Goal: Communication & Community: Answer question/provide support

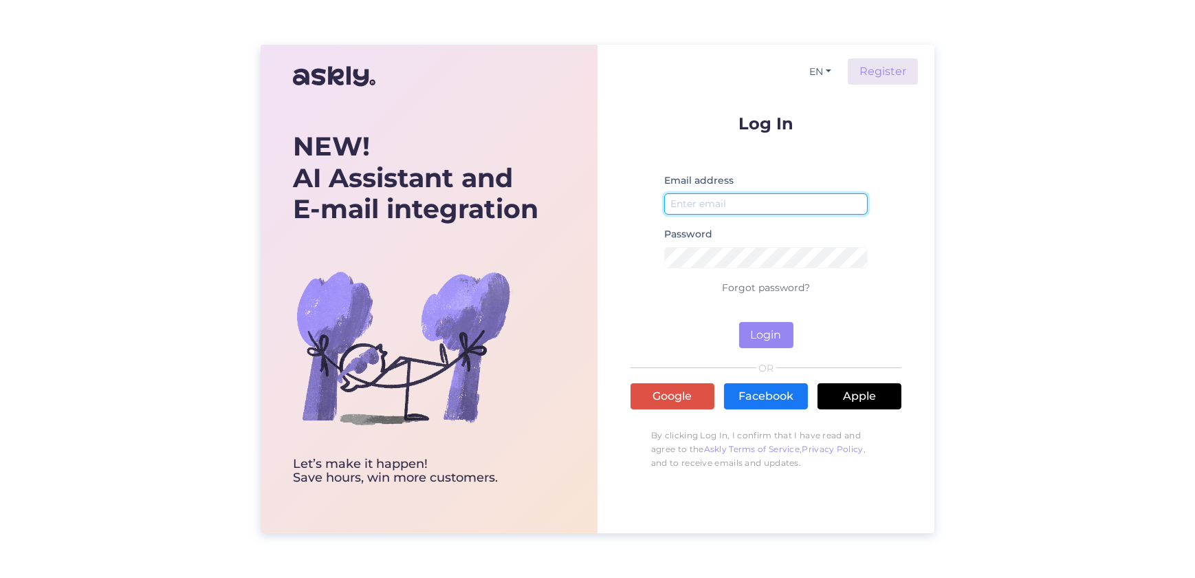
click at [393, 198] on input "email" at bounding box center [766, 203] width 204 height 21
type input "[PERSON_NAME][EMAIL_ADDRESS][DOMAIN_NAME]"
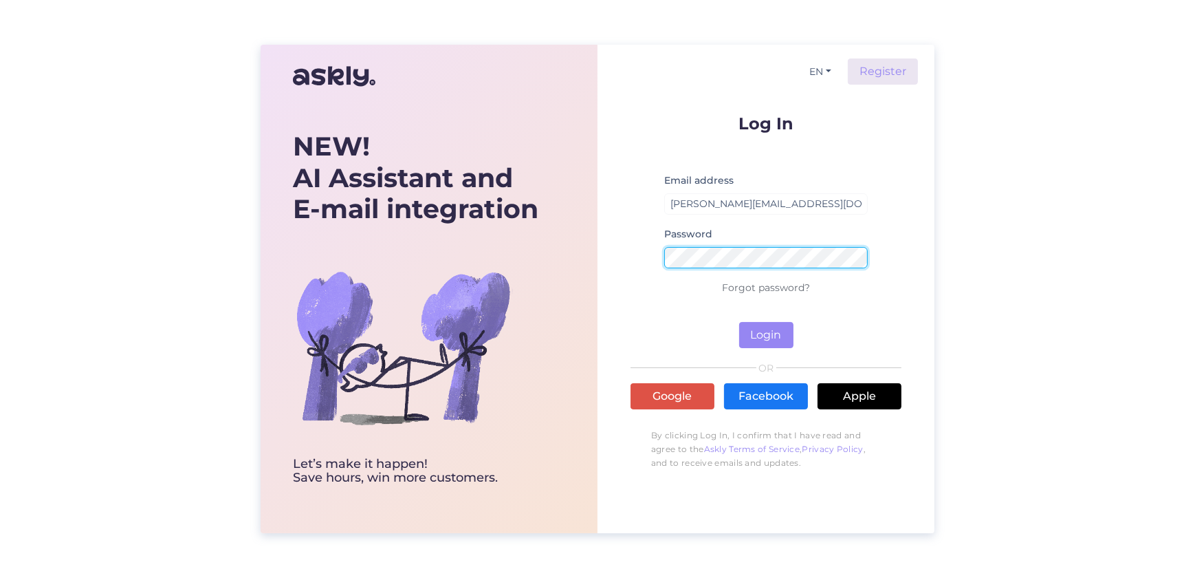
click at [393, 322] on button "Login" at bounding box center [766, 335] width 54 height 26
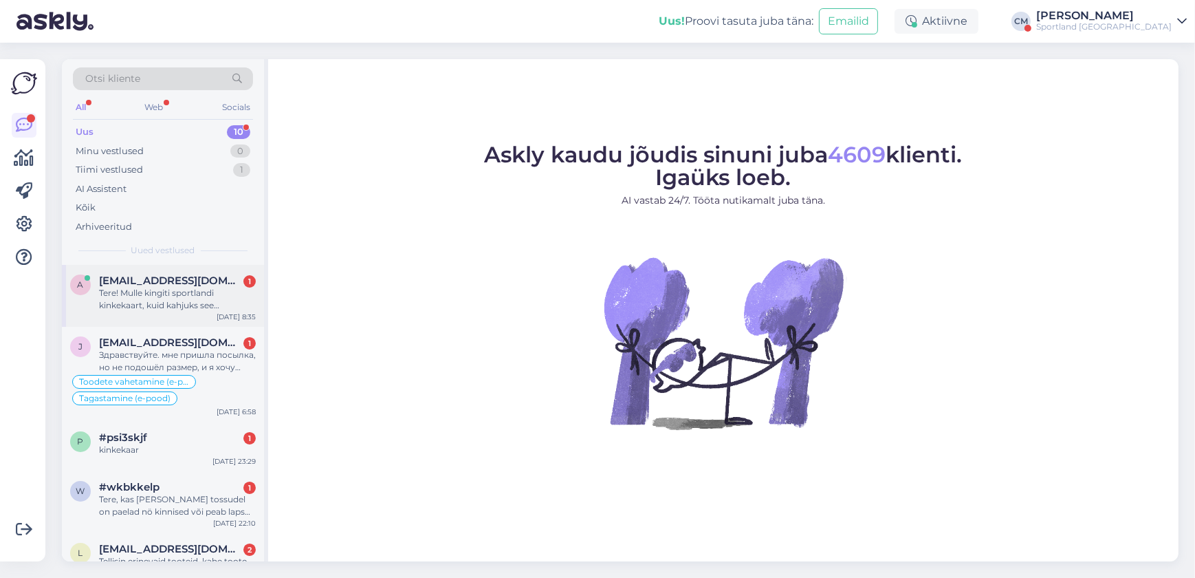
click at [208, 310] on div "Tere! Mulle kingiti sportlandi kinkekaart, kuid kahjuks see kodulehel ei tööta.…" at bounding box center [177, 299] width 157 height 25
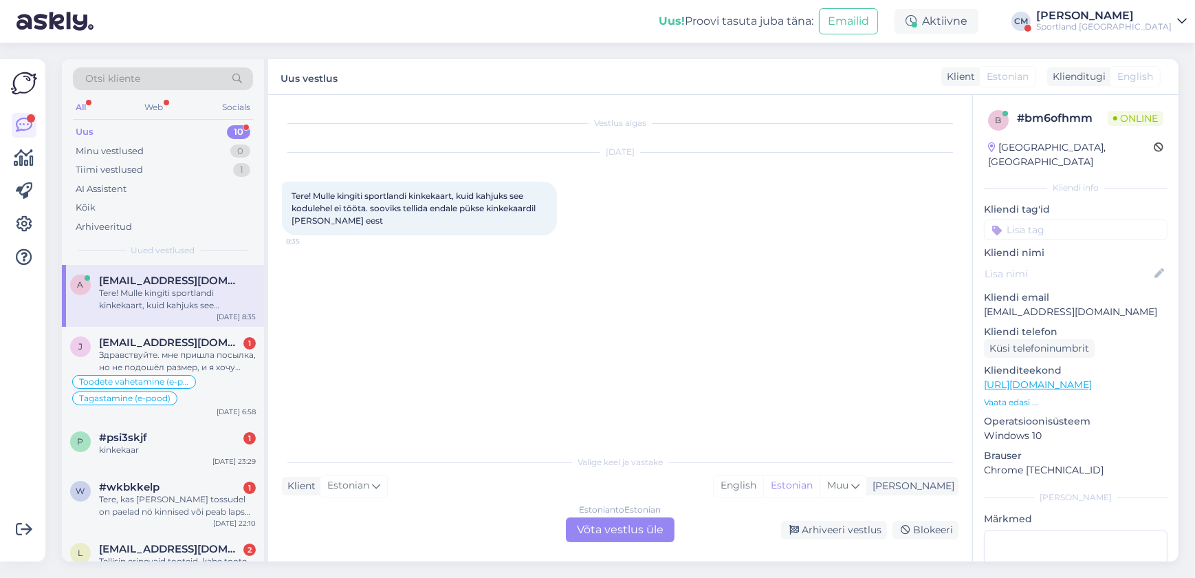
click at [393, 532] on div "Estonian to Estonian Võta vestlus üle" at bounding box center [620, 529] width 109 height 25
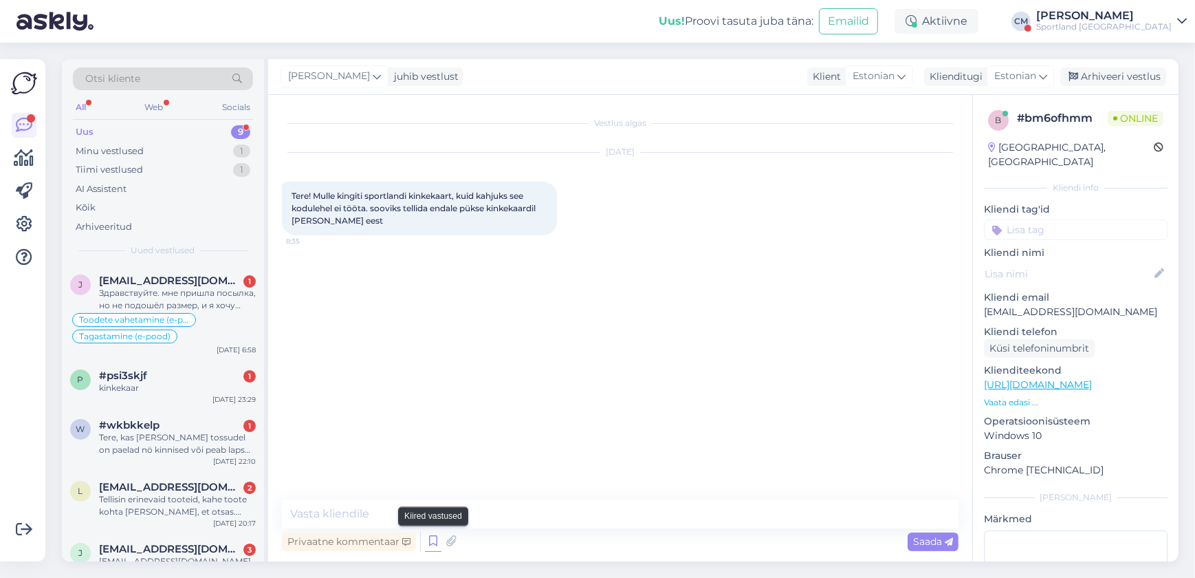
click at [393, 537] on icon at bounding box center [433, 541] width 17 height 21
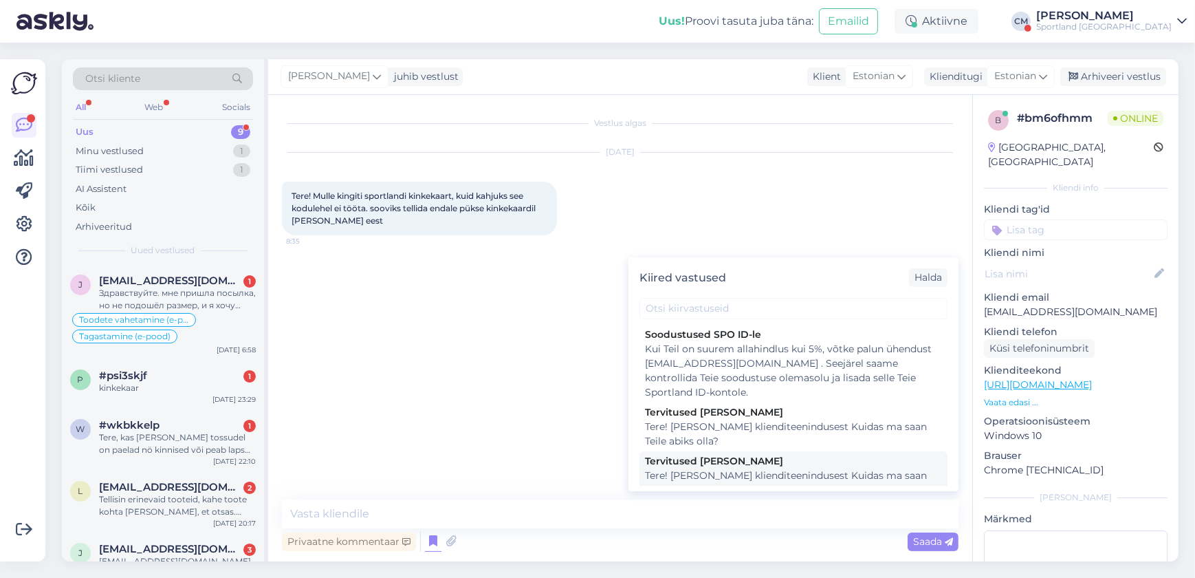
click at [393, 475] on div "Tere! [PERSON_NAME] klienditeenindusest Kuidas ma saan Teile abiks olla?" at bounding box center [793, 482] width 297 height 29
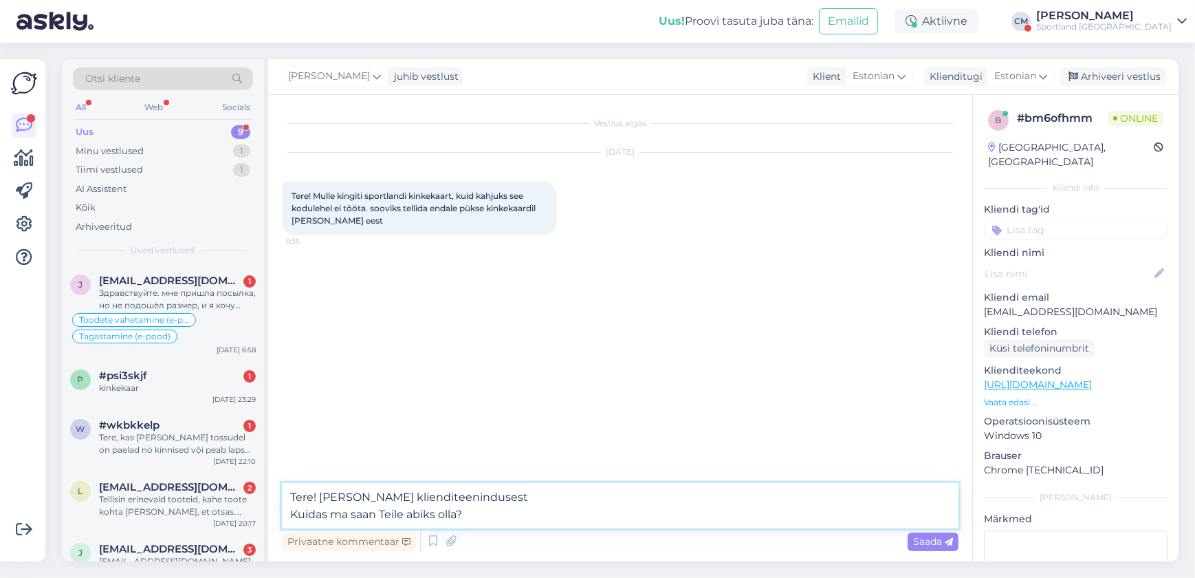
drag, startPoint x: 469, startPoint y: 525, endPoint x: 277, endPoint y: 523, distance: 191.9
click at [277, 523] on div "Vestlus algas [DATE] Tere! Mulle kingiti sportlandi kinkekaart, kuid kahjuks se…" at bounding box center [620, 328] width 704 height 466
type textarea "Tere! [PERSON_NAME] klienditeenindusest"
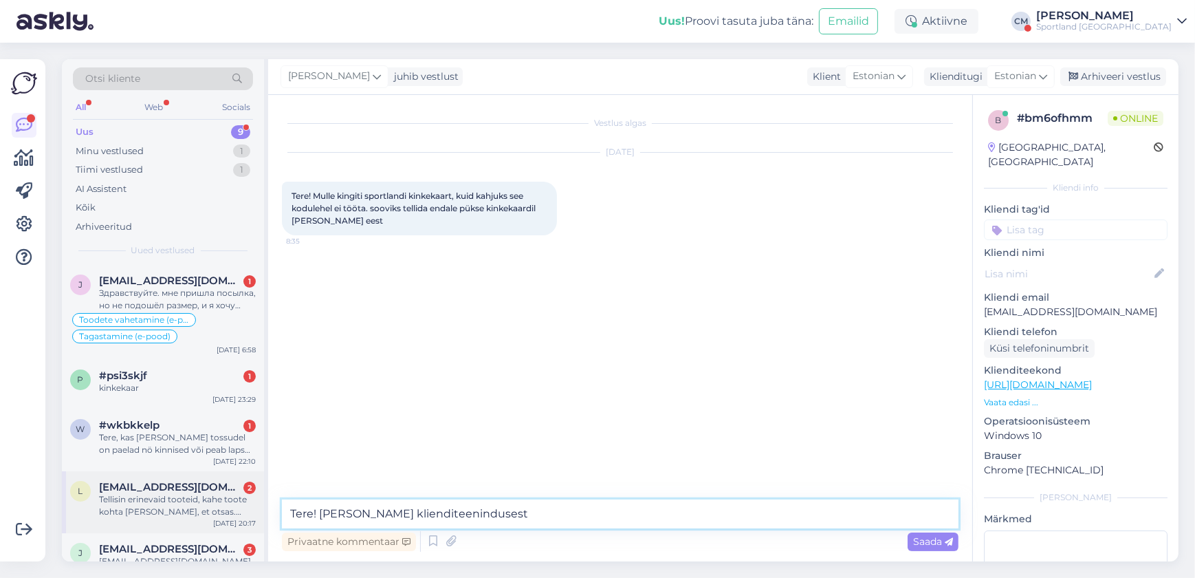
drag, startPoint x: 536, startPoint y: 518, endPoint x: 217, endPoint y: 484, distance: 320.9
click at [217, 484] on div "Otsi kliente All Web Socials Uus 9 Minu vestlused 1 Tiimi vestlused 1 AI Assist…" at bounding box center [620, 310] width 1117 height 502
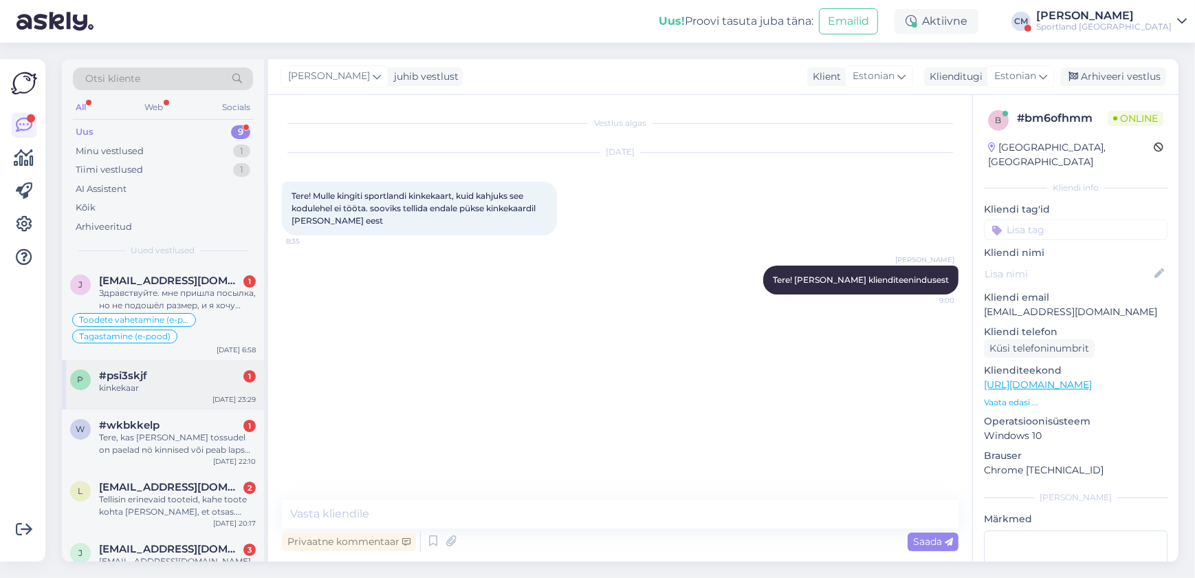
click at [139, 393] on div "kinkekaar" at bounding box center [177, 388] width 157 height 12
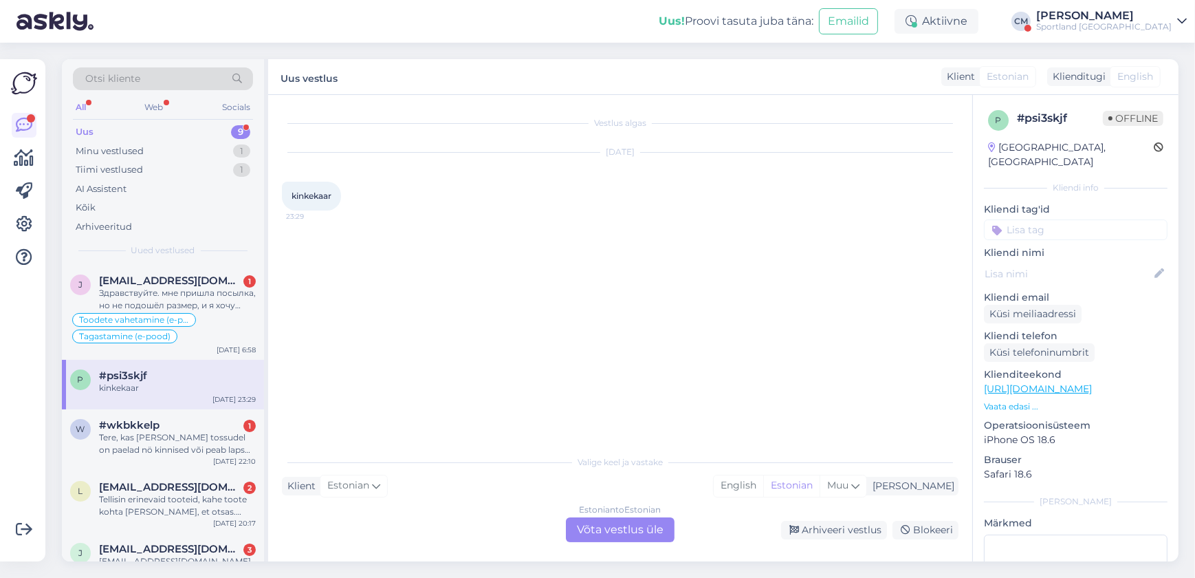
click at [393, 525] on div "Estonian to Estonian Võta vestlus üle" at bounding box center [620, 529] width 109 height 25
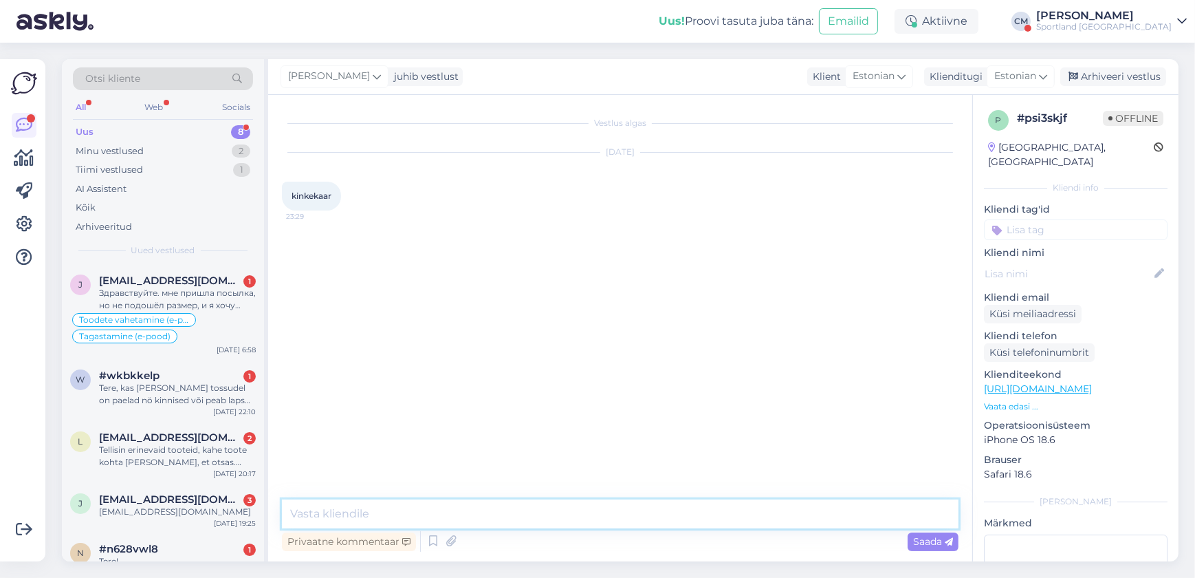
click at [393, 511] on textarea at bounding box center [620, 513] width 677 height 29
paste textarea "Tere! [PERSON_NAME] klienditeenindusest"
type textarea "Tere! [PERSON_NAME] klienditeenindusest"
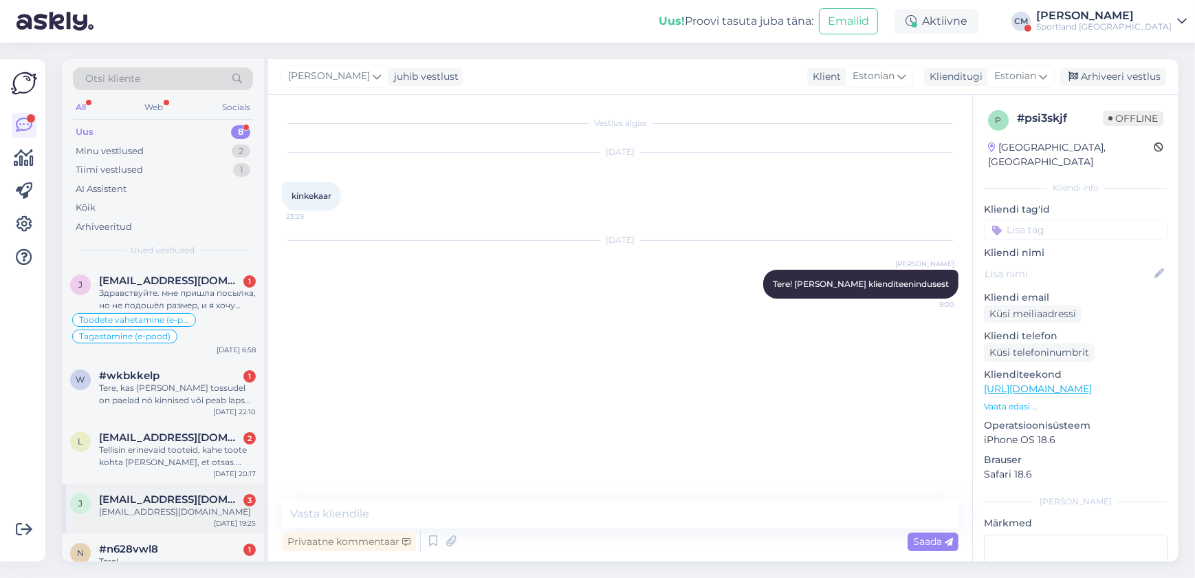
click at [188, 493] on span "[EMAIL_ADDRESS][DOMAIN_NAME]" at bounding box center [170, 499] width 143 height 12
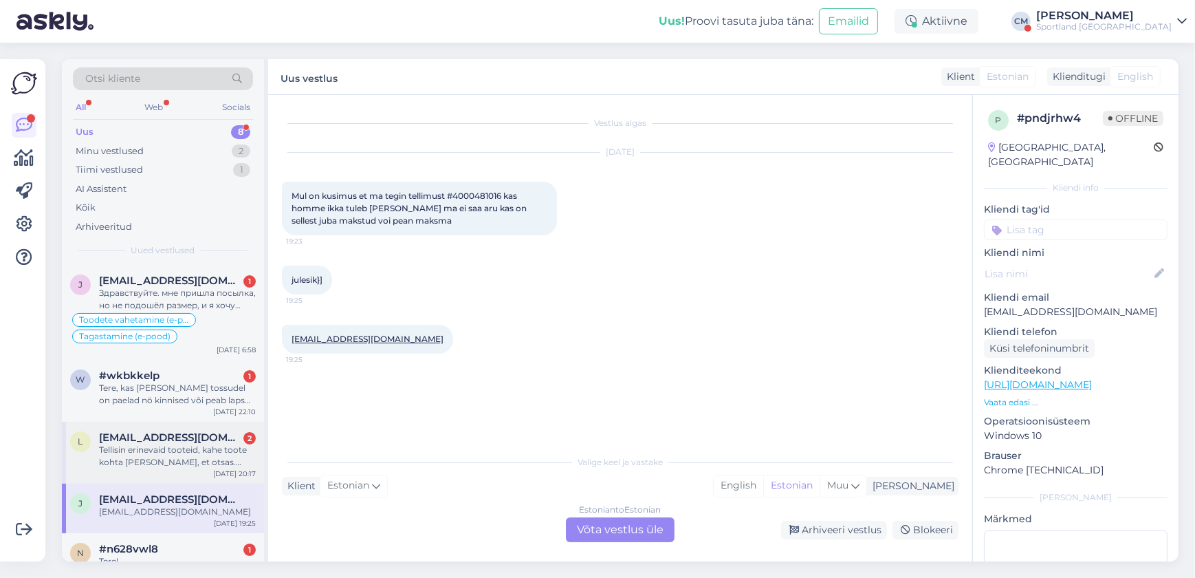
click at [195, 455] on div "Tellisin erinevaid tooteid, kahe toote kohta [PERSON_NAME], et otsas. [PERSON_N…" at bounding box center [177, 456] width 157 height 25
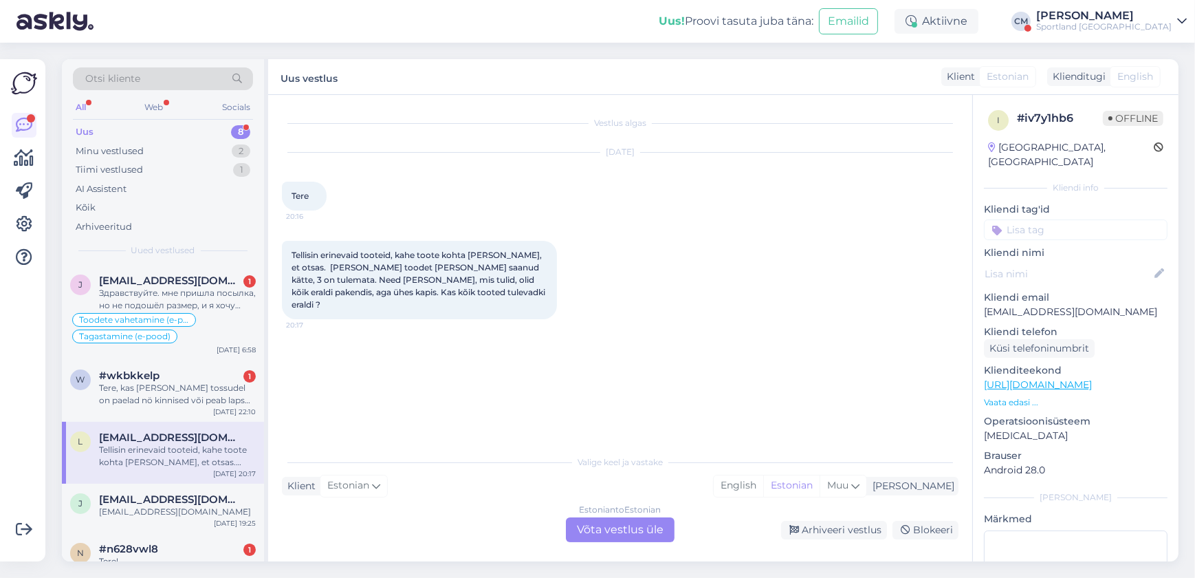
click at [393, 514] on div "Estonian to Estonian" at bounding box center [621, 509] width 82 height 12
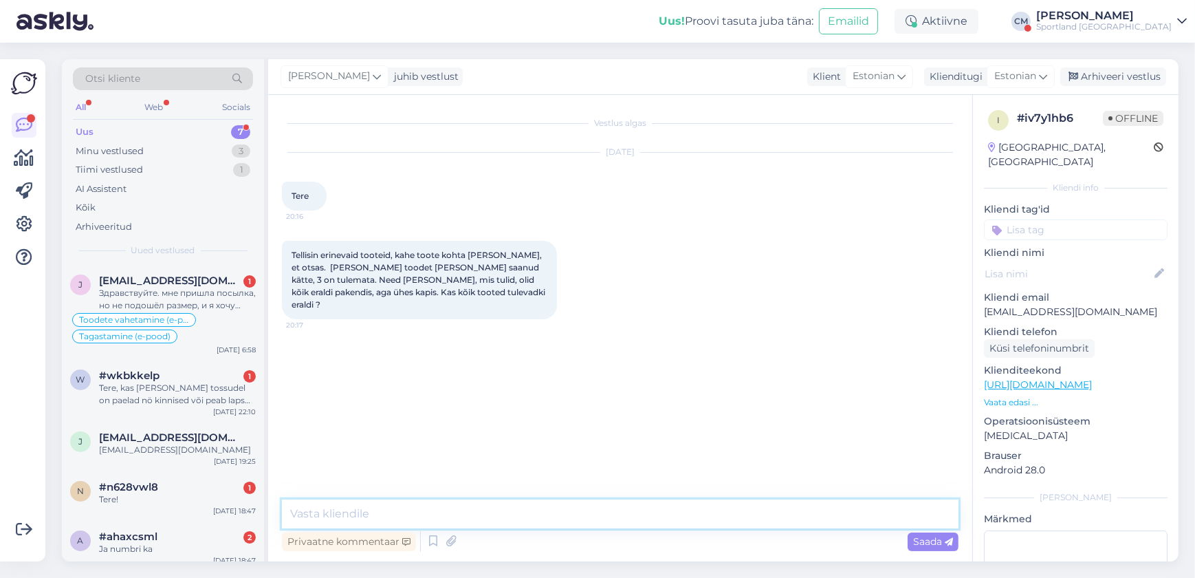
click at [393, 524] on textarea at bounding box center [620, 513] width 677 height 29
paste textarea "Tere! [PERSON_NAME] klienditeenindusest"
type textarea "Tere! [PERSON_NAME] klienditeenindusest"
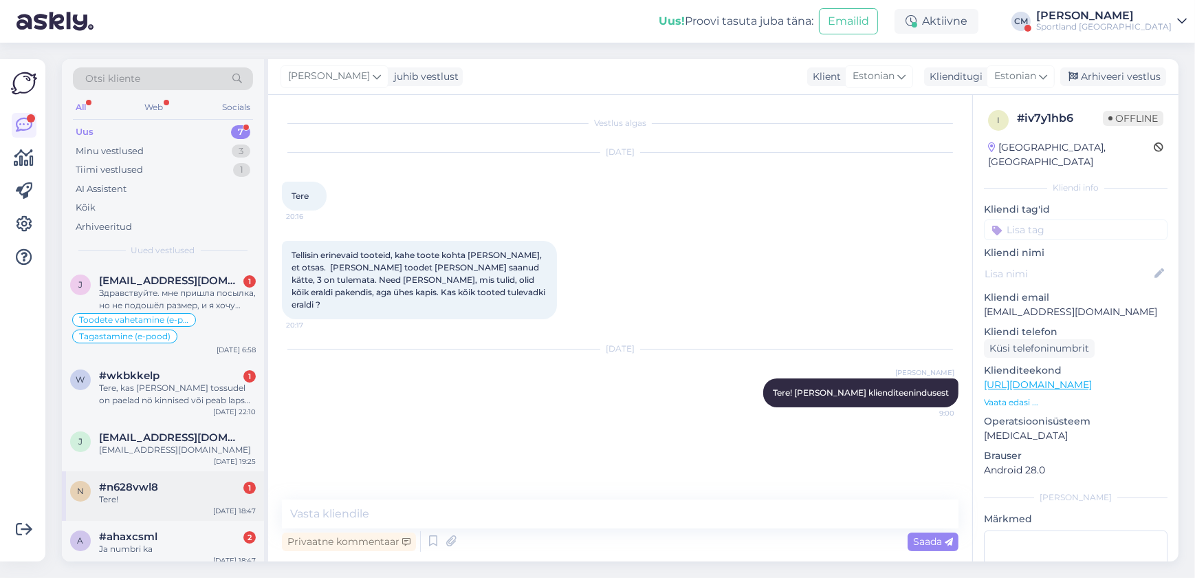
click at [210, 501] on div "Tere!" at bounding box center [177, 499] width 157 height 12
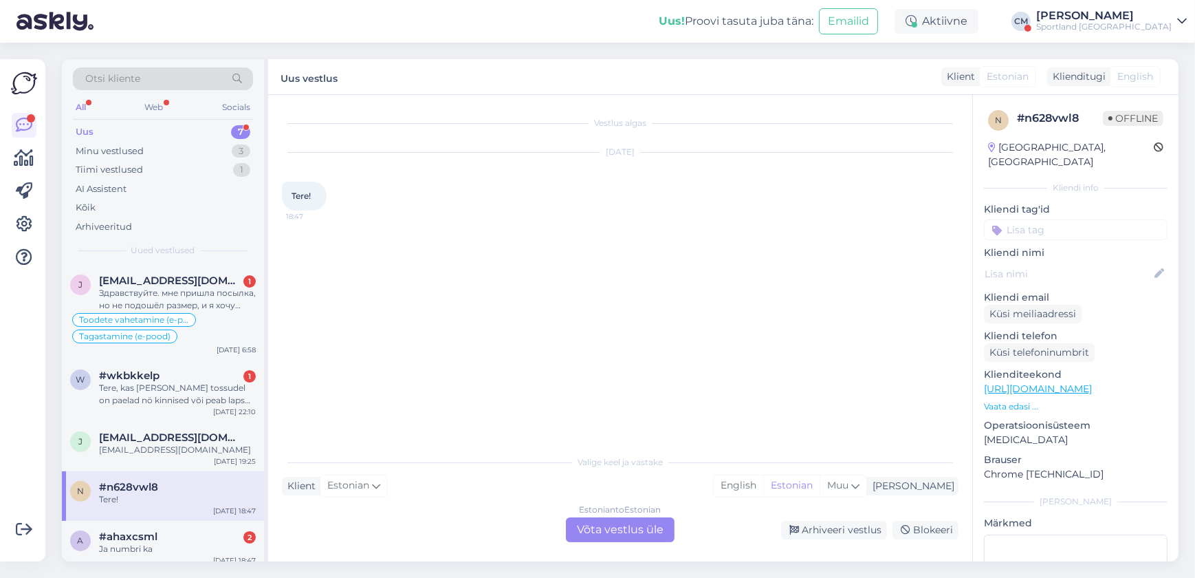
click at [393, 530] on div "Estonian to Estonian Võta vestlus üle" at bounding box center [620, 529] width 109 height 25
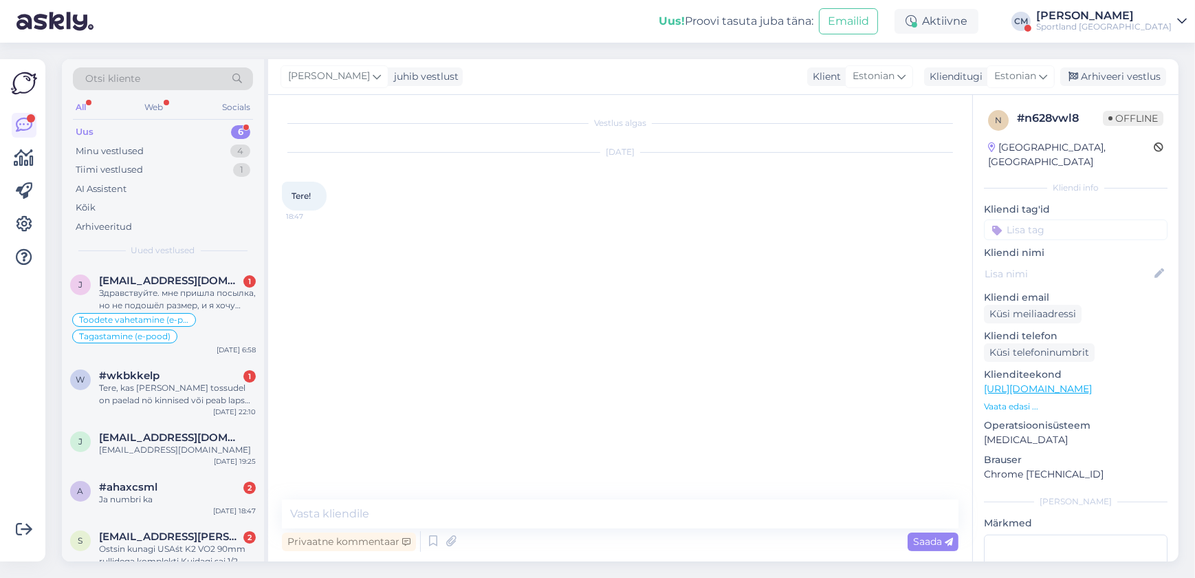
click at [393, 519] on textarea at bounding box center [620, 513] width 677 height 29
type textarea "Tere! [PERSON_NAME] klienditeenindusest"
click at [199, 476] on div "a #ahaxcsml 2 Ja numbri ka [DATE] 18:47" at bounding box center [163, 496] width 202 height 50
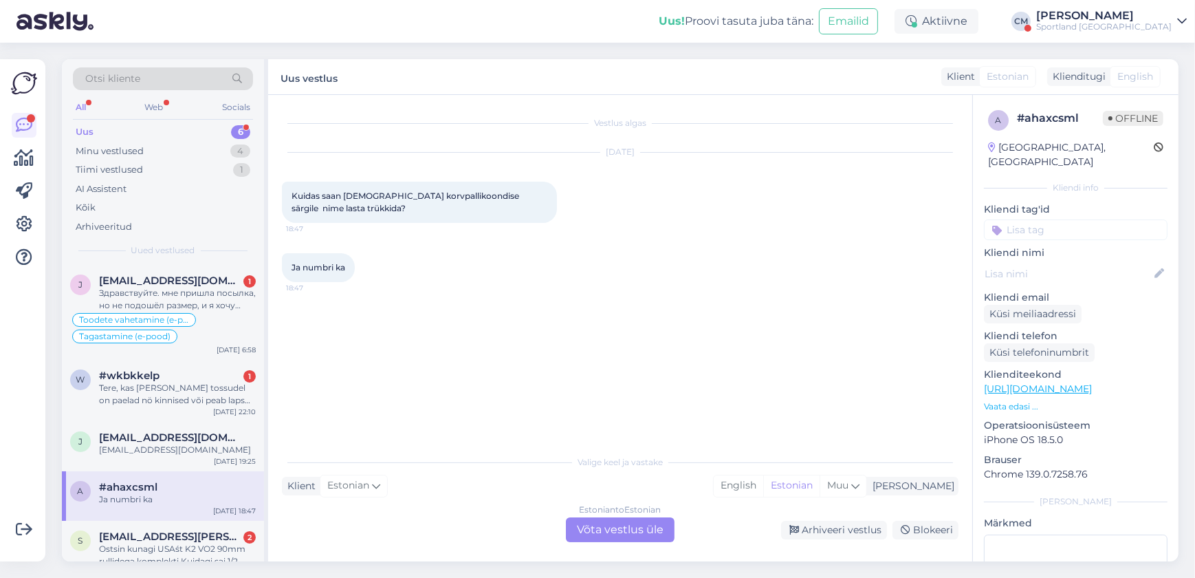
click at [393, 534] on div "Estonian to Estonian Võta vestlus üle" at bounding box center [620, 529] width 109 height 25
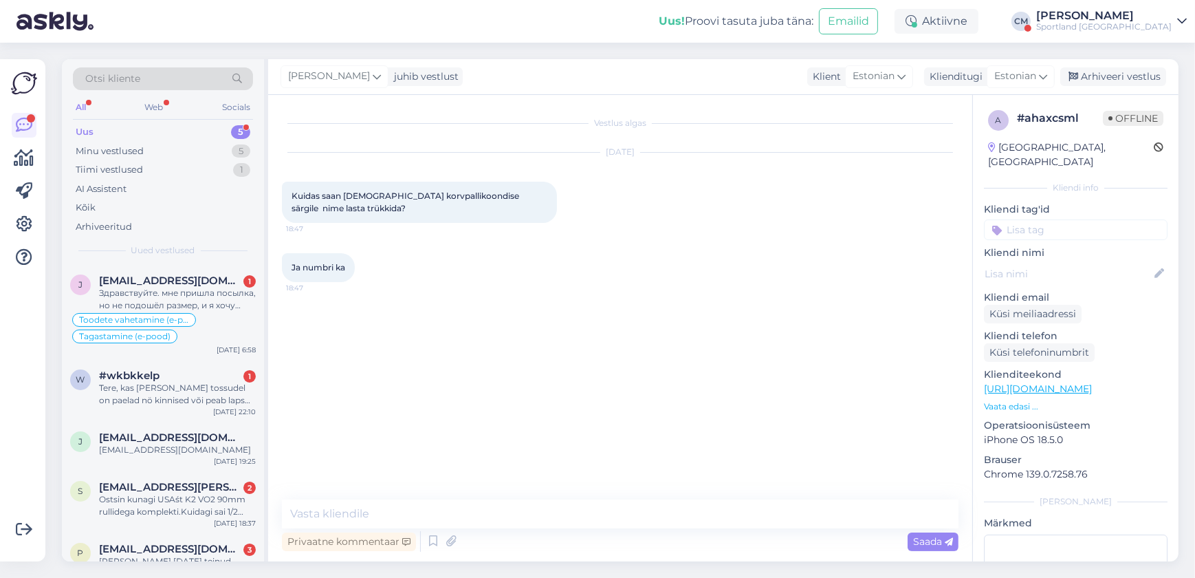
click at [393, 497] on div "Vestlus algas [DATE] Kuidas saan [DEMOGRAPHIC_DATA] korvpallikoondise särgile n…" at bounding box center [620, 328] width 704 height 466
click at [393, 519] on textarea at bounding box center [620, 513] width 677 height 29
paste textarea "Tere! [PERSON_NAME] klienditeenindusest"
type textarea "Tere! [PERSON_NAME] klienditeenindusest"
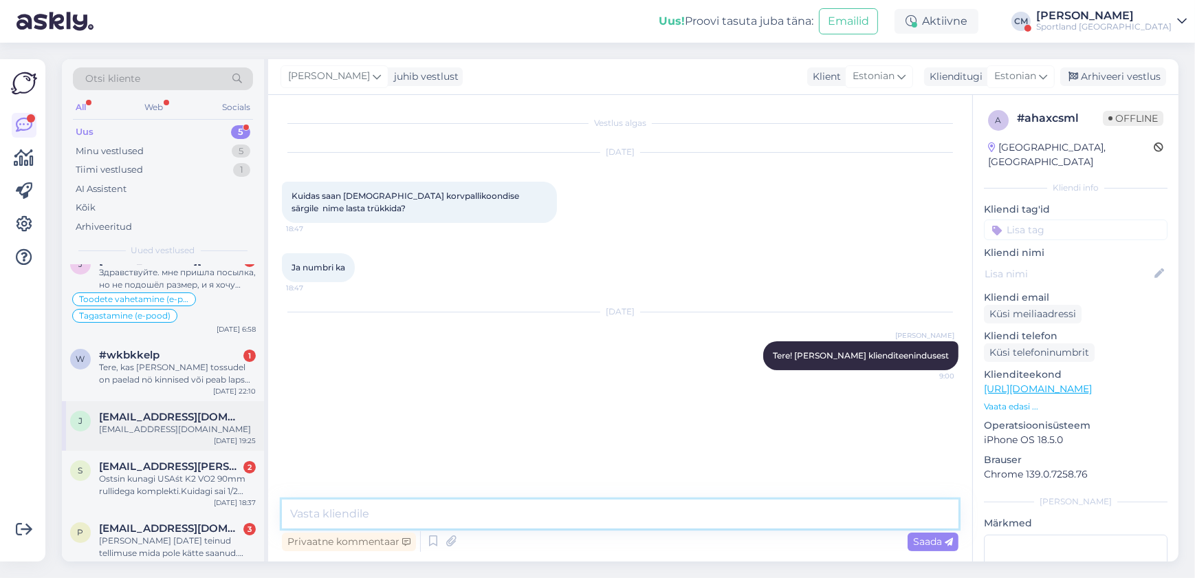
scroll to position [32, 0]
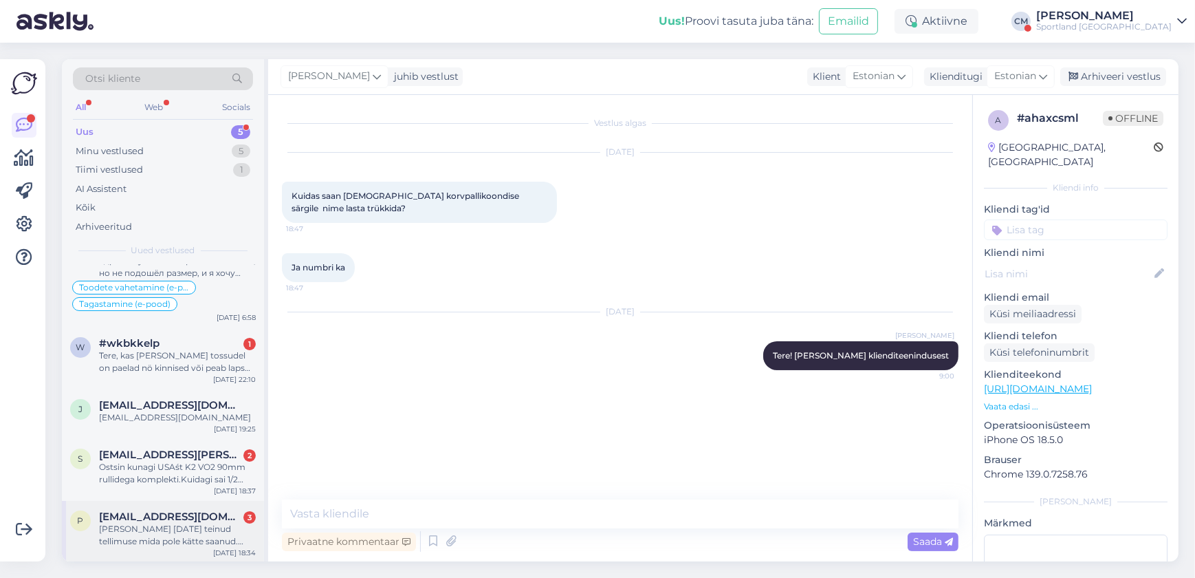
click at [157, 510] on span "[EMAIL_ADDRESS][DOMAIN_NAME]" at bounding box center [170, 516] width 143 height 12
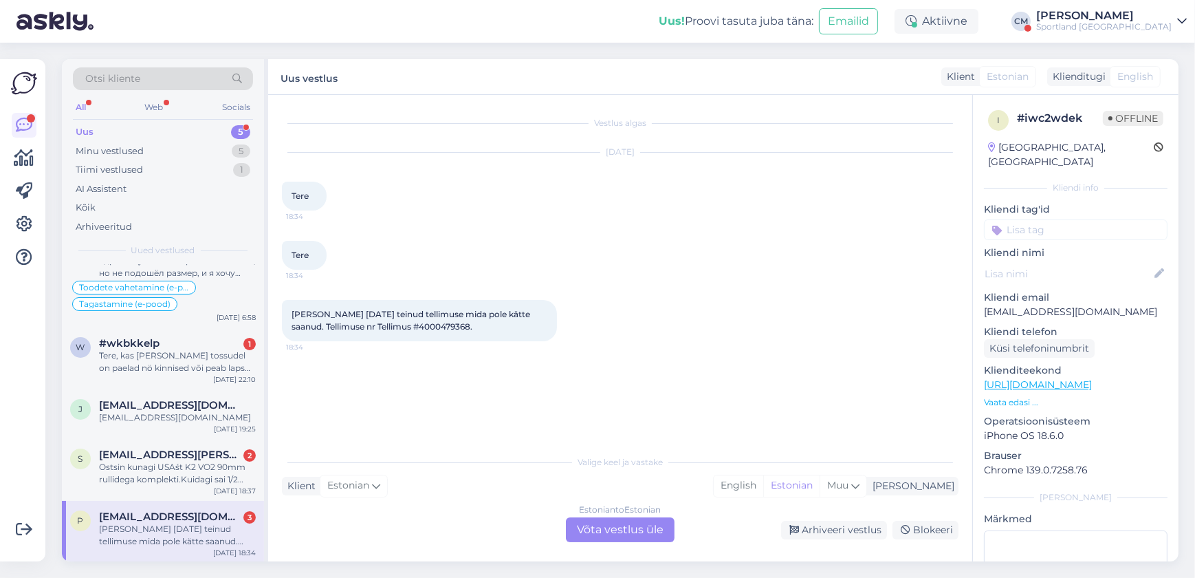
click at [393, 519] on div "Estonian to Estonian Võta vestlus üle" at bounding box center [620, 529] width 109 height 25
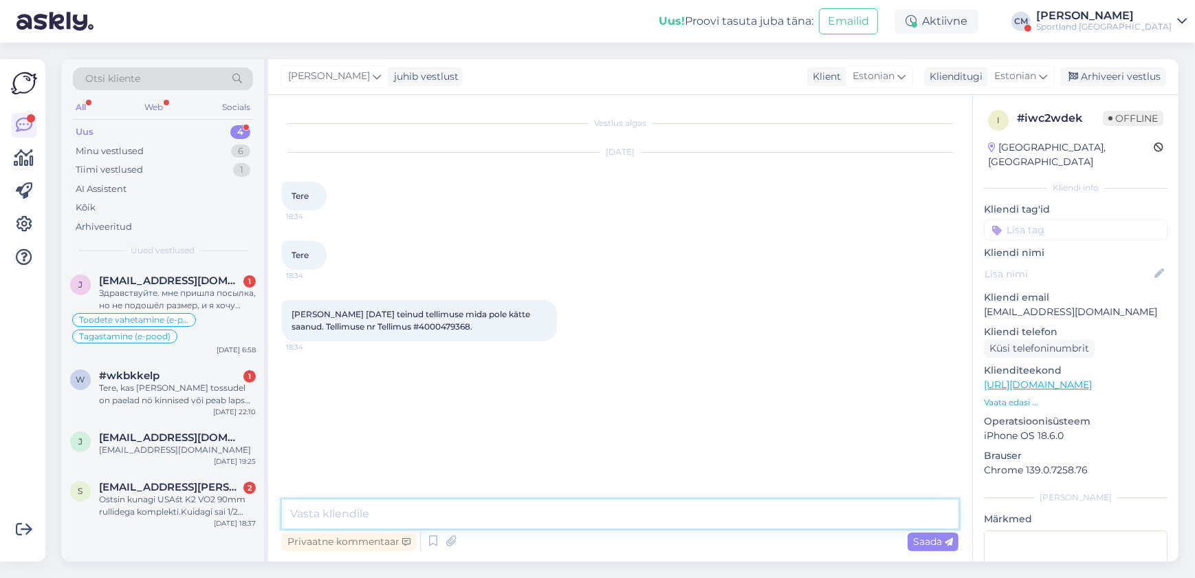
click at [393, 500] on textarea at bounding box center [620, 513] width 677 height 29
paste textarea "Tere! [PERSON_NAME] klienditeenindusest"
type textarea "Tere! [PERSON_NAME] klienditeenindusest"
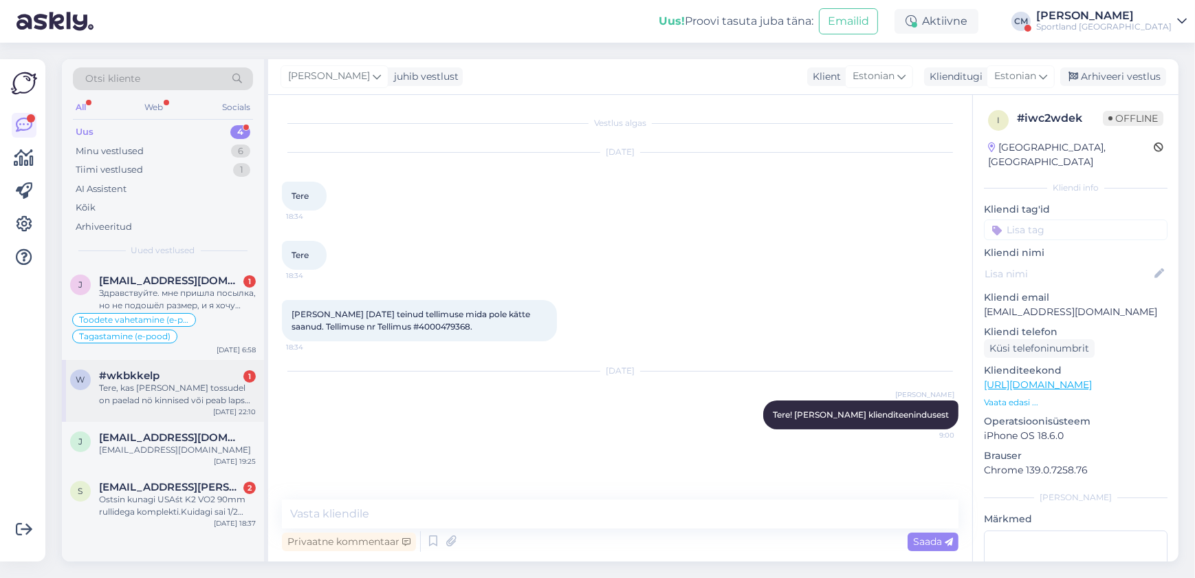
click at [185, 416] on div "w #wkbkkelp 1 Tere, kas [PERSON_NAME] tossudel on paelad nö kinnised või peab l…" at bounding box center [163, 391] width 202 height 62
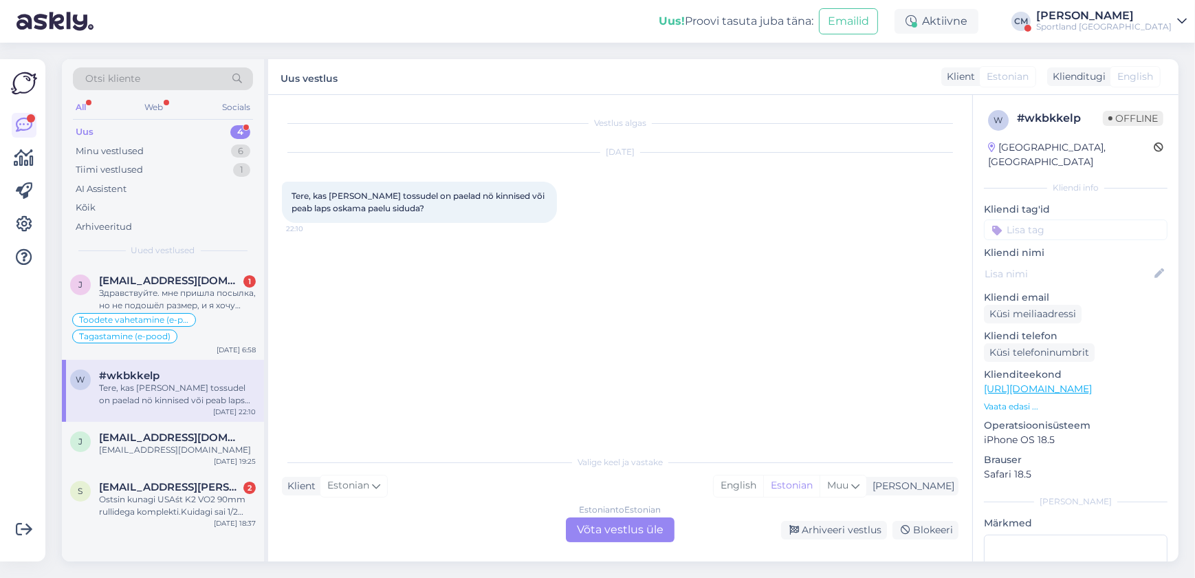
click at [393, 539] on div "Estonian to Estonian Võta vestlus üle" at bounding box center [620, 529] width 109 height 25
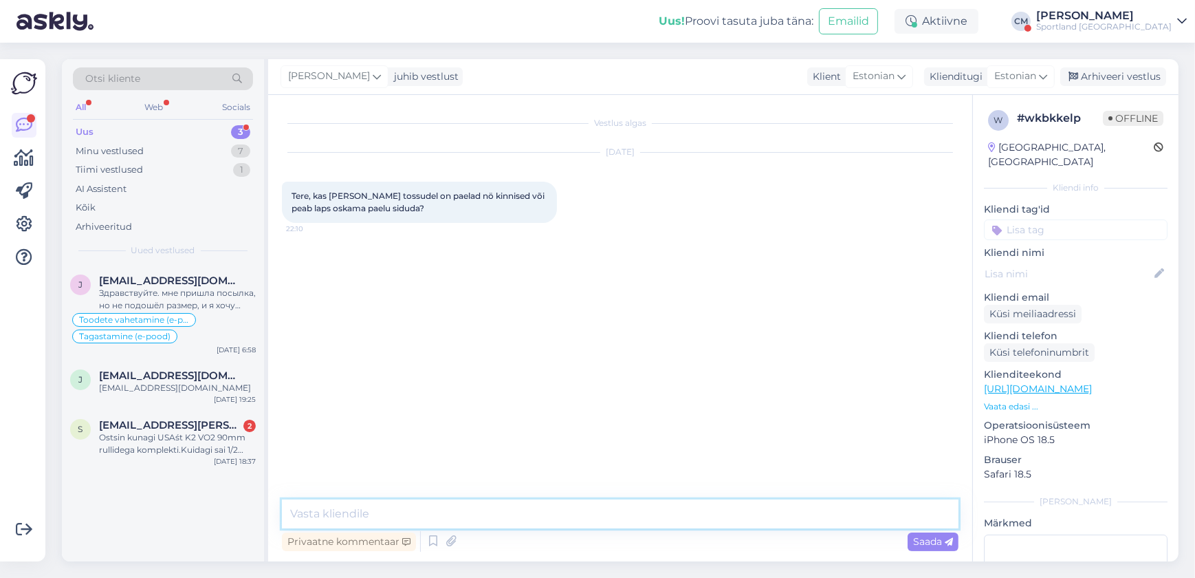
click at [393, 510] on textarea at bounding box center [620, 513] width 677 height 29
paste textarea "Tere! [PERSON_NAME] klienditeenindusest"
type textarea "Tere! [PERSON_NAME] klienditeenindusest"
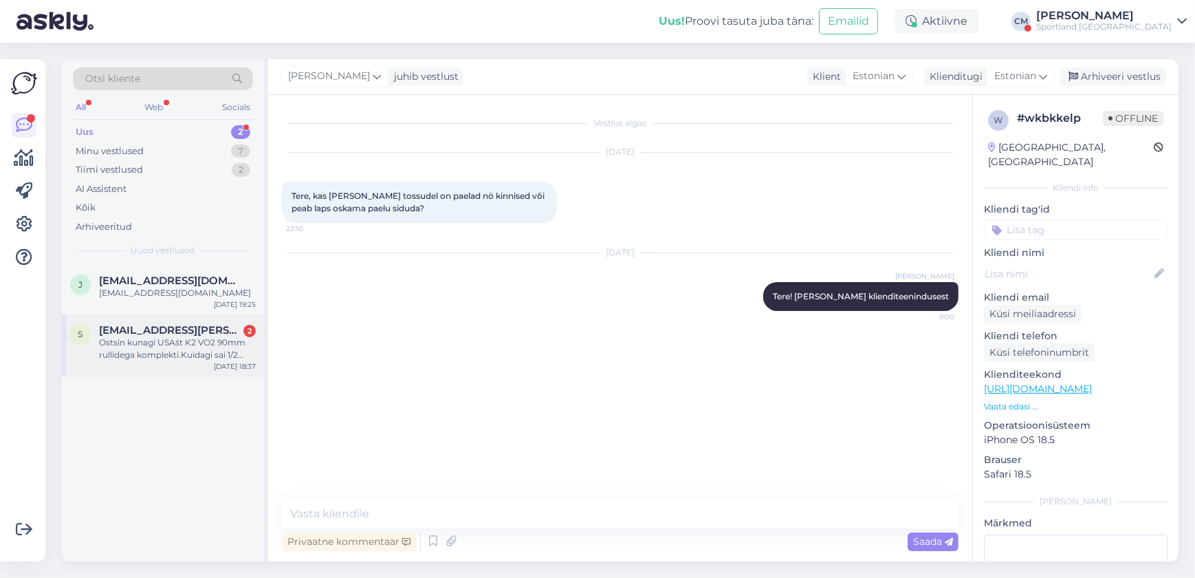
click at [186, 342] on div "Ostsin kunagi USAśt K2 VO2 90mm rullidega komplekti.Kuidagi sai 1/2 numbrit lii…" at bounding box center [177, 348] width 157 height 25
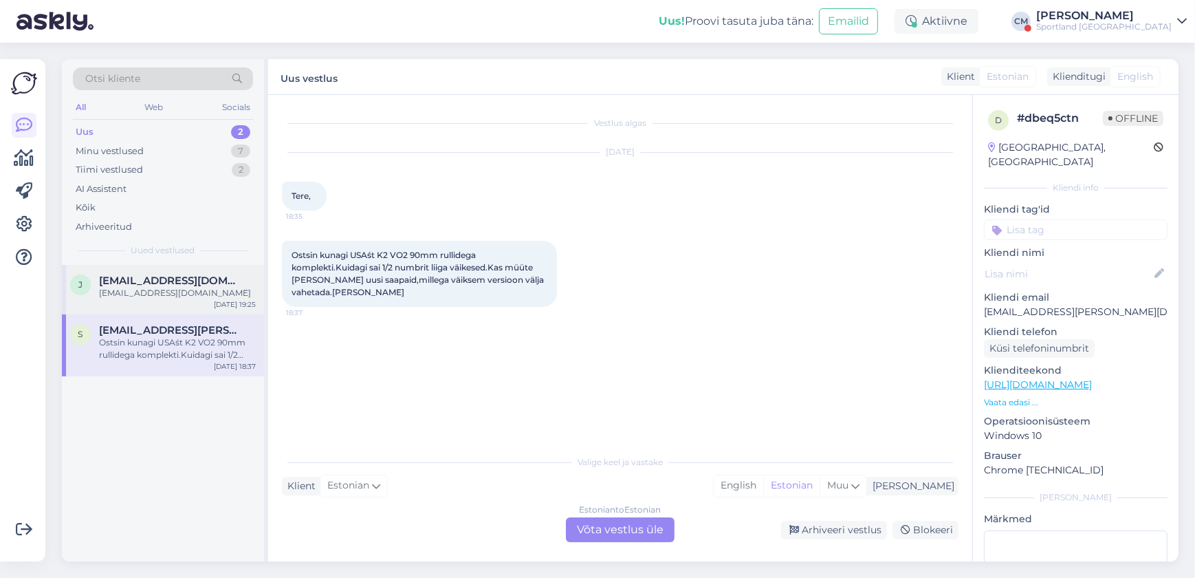
click at [109, 279] on span "[EMAIL_ADDRESS][DOMAIN_NAME]" at bounding box center [170, 280] width 143 height 12
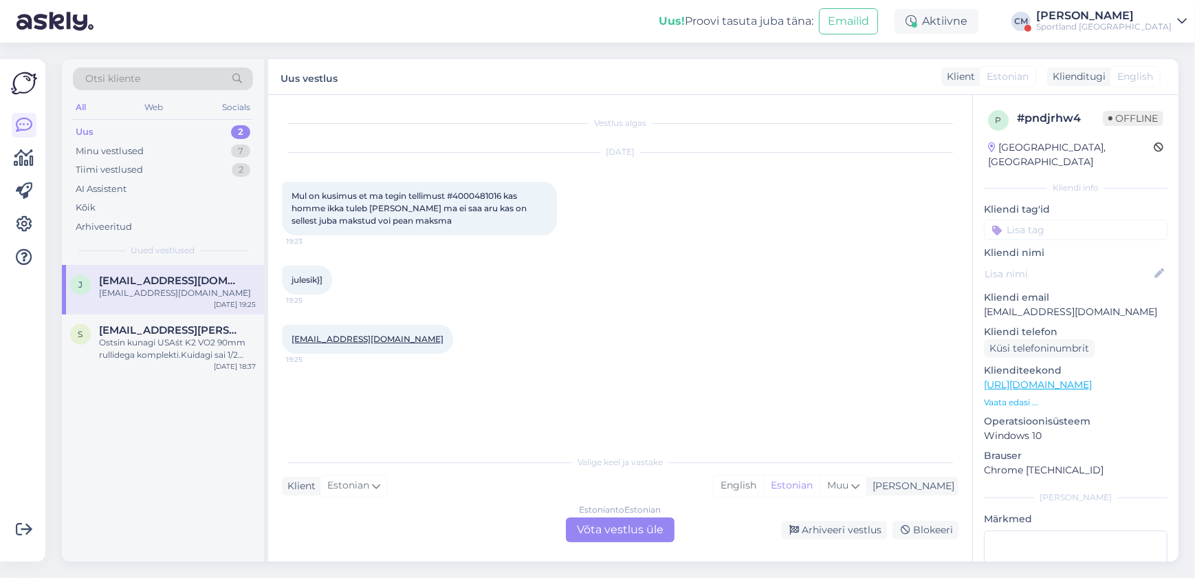
click at [393, 518] on div "Estonian to Estonian Võta vestlus üle" at bounding box center [620, 529] width 109 height 25
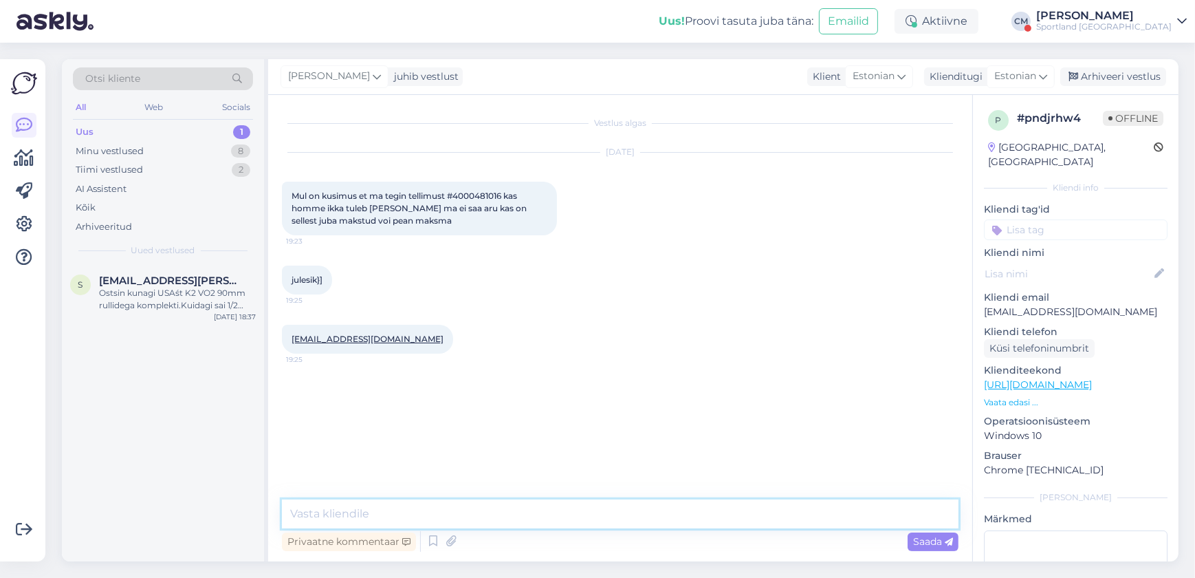
click at [393, 516] on textarea at bounding box center [620, 513] width 677 height 29
paste textarea "Tere! [PERSON_NAME] klienditeenindusest"
type textarea "Tere! [PERSON_NAME] klienditeenindusest"
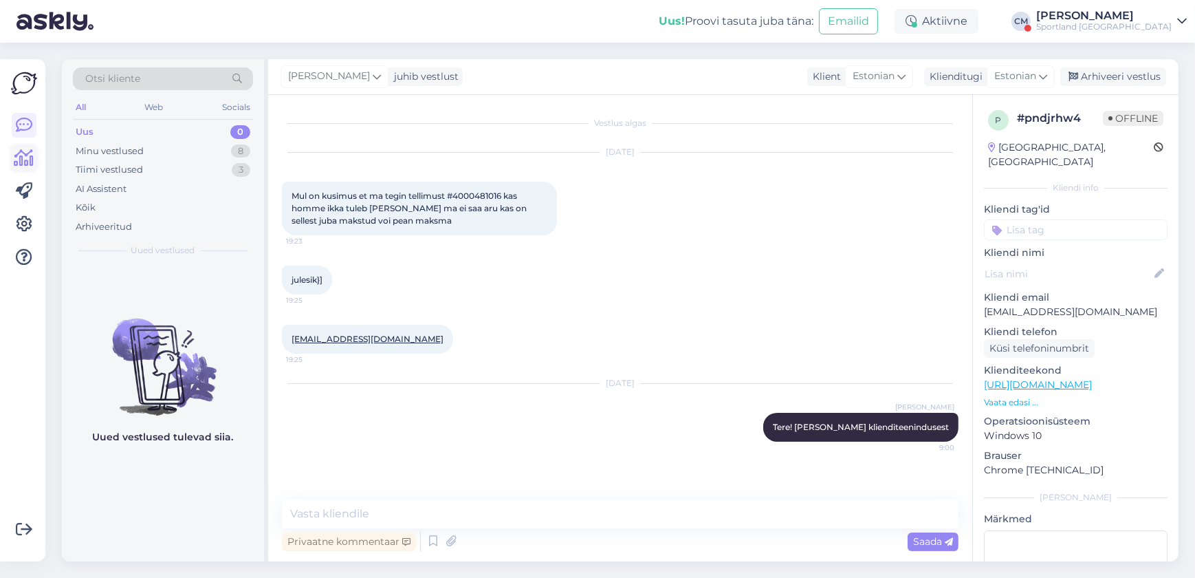
click at [22, 160] on icon at bounding box center [24, 158] width 20 height 17
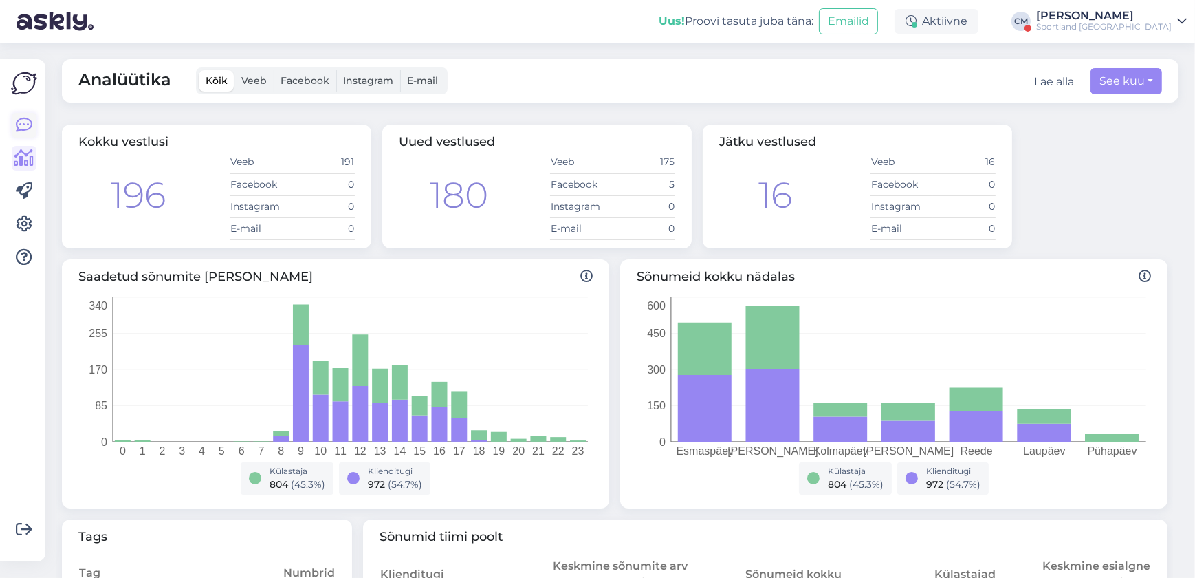
click at [14, 130] on link at bounding box center [24, 125] width 25 height 25
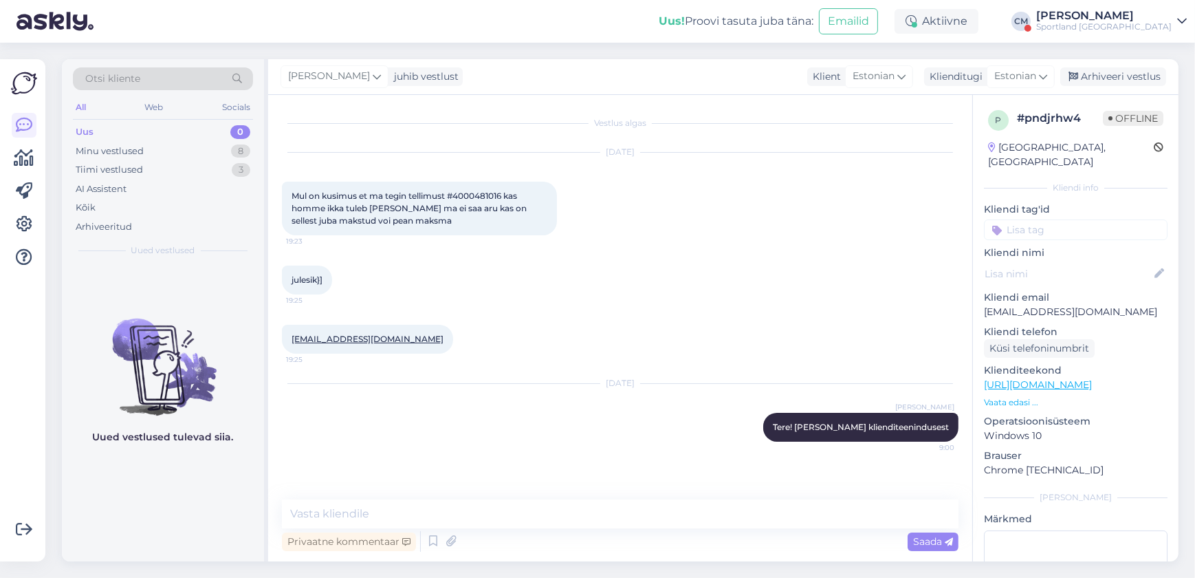
click at [393, 29] on div "Sportland [GEOGRAPHIC_DATA]" at bounding box center [1103, 26] width 135 height 11
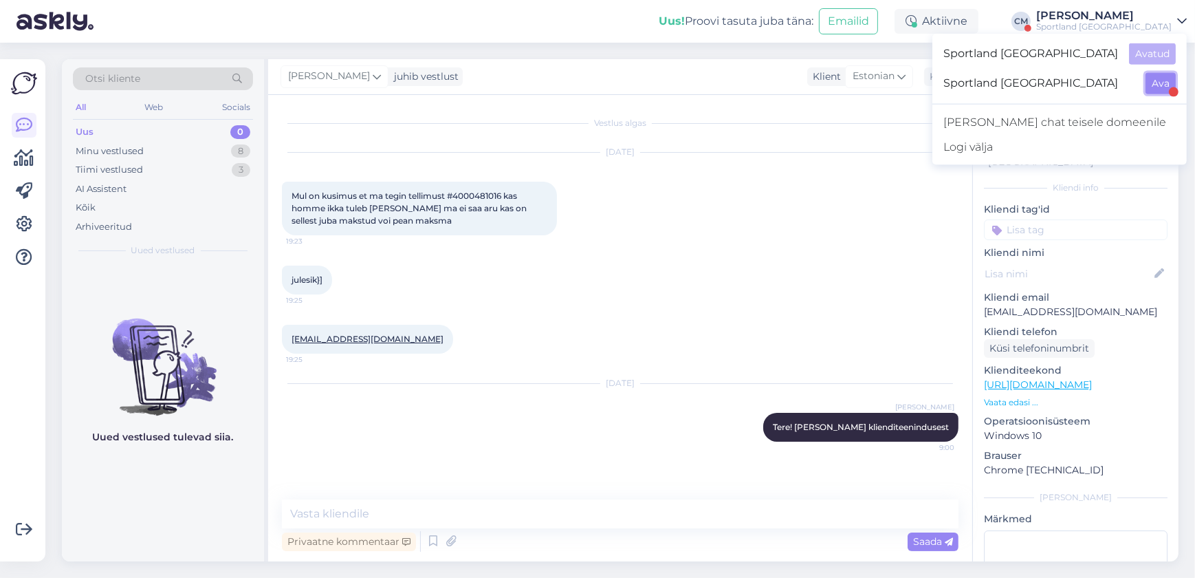
click at [393, 74] on button "Ava" at bounding box center [1161, 83] width 30 height 21
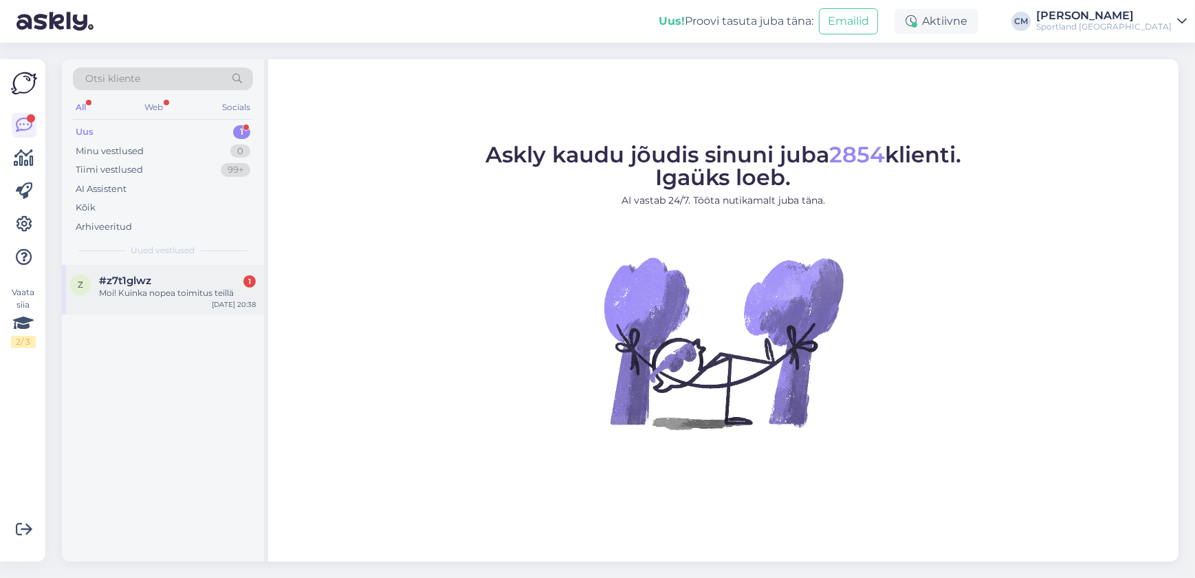
click at [211, 282] on div "#z7t1glwz 1" at bounding box center [177, 280] width 157 height 12
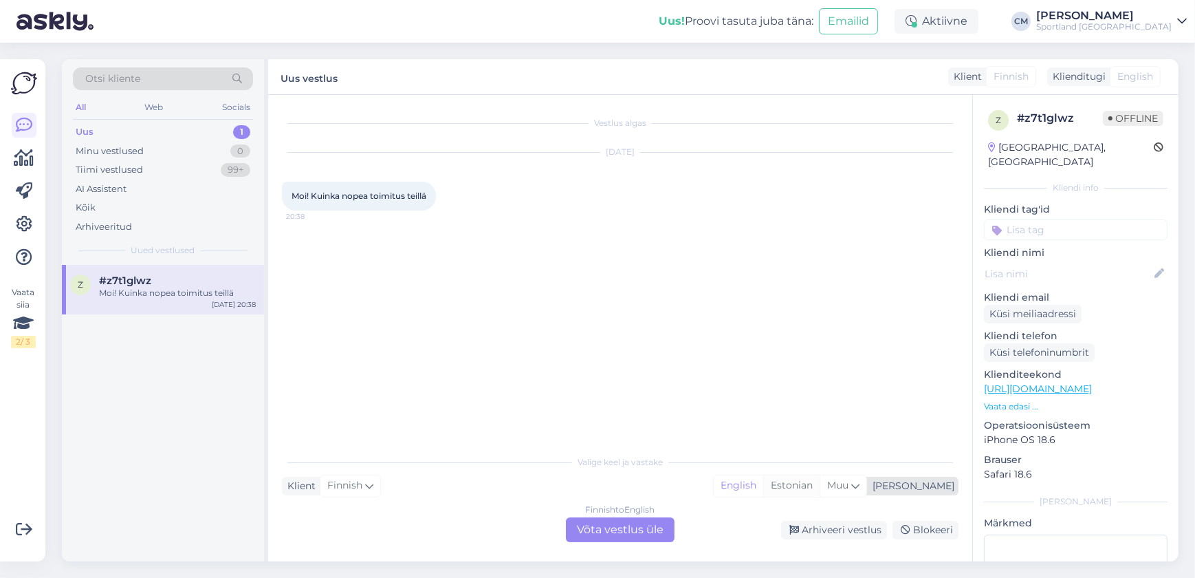
click at [393, 494] on div "Estonian" at bounding box center [791, 485] width 56 height 21
click at [393, 521] on div "Finnish to Estonian Võta vestlus üle" at bounding box center [620, 529] width 109 height 25
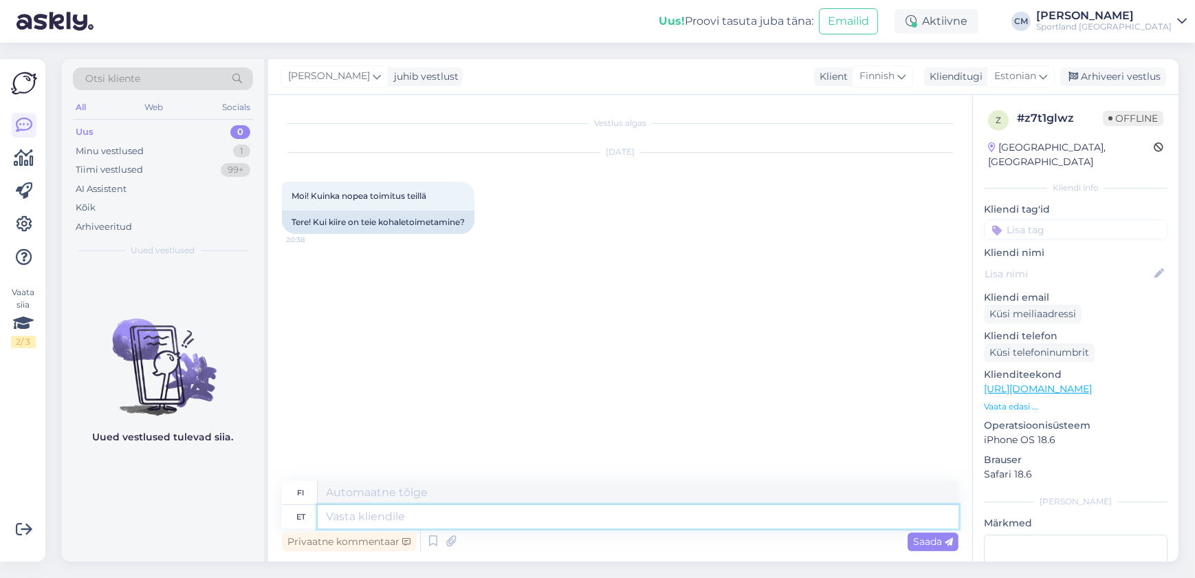
click at [393, 508] on textarea at bounding box center [638, 516] width 641 height 23
paste textarea "Tere! [PERSON_NAME] klienditeenindusest"
type textarea "Tere! [PERSON_NAME] klienditeenindusest"
type textarea "Hei! [PERSON_NAME] asiakaspalvelusta."
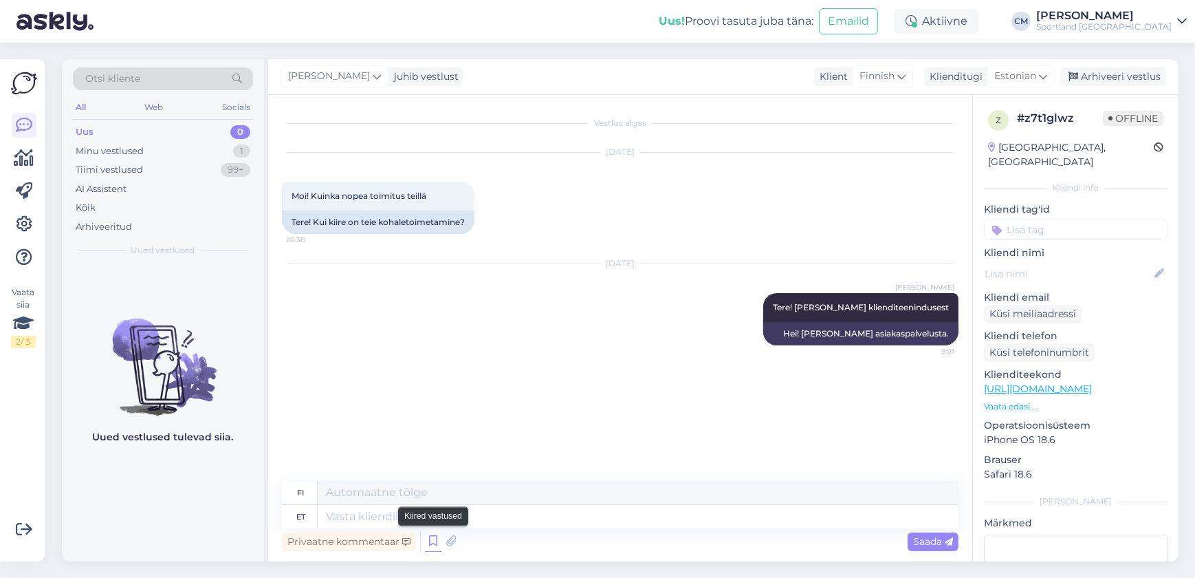
click at [393, 547] on icon at bounding box center [433, 541] width 17 height 21
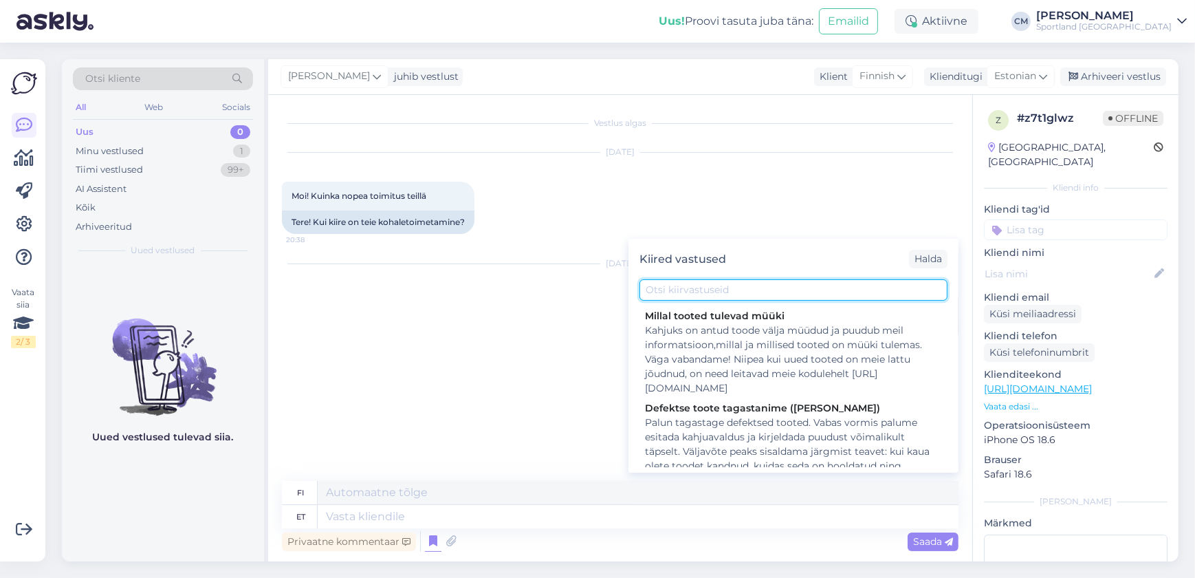
click at [393, 294] on input "text" at bounding box center [794, 289] width 308 height 21
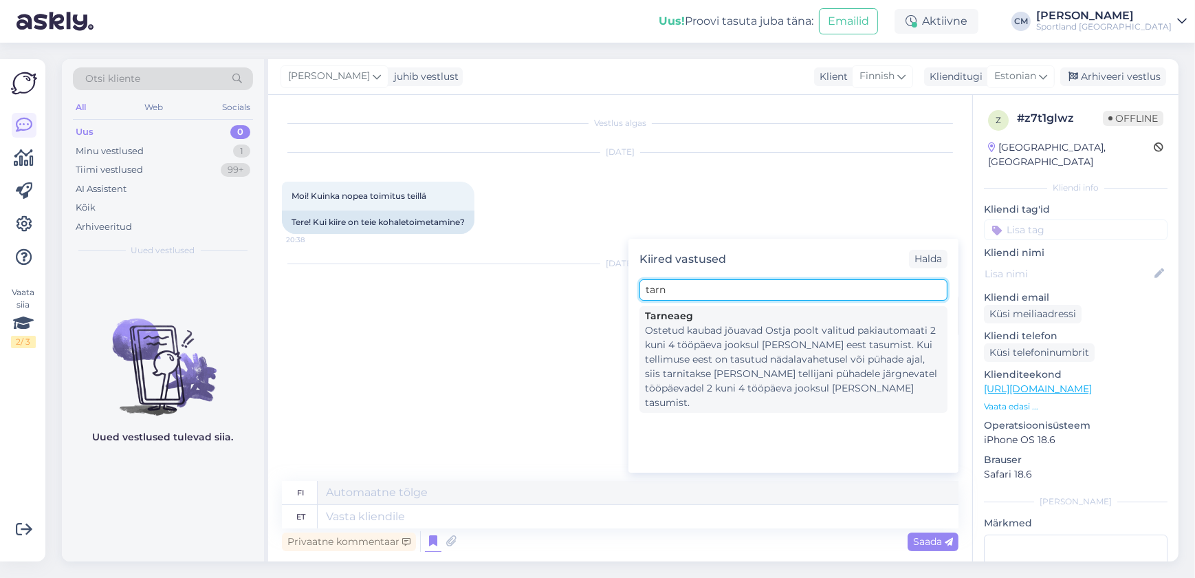
type input "tarn"
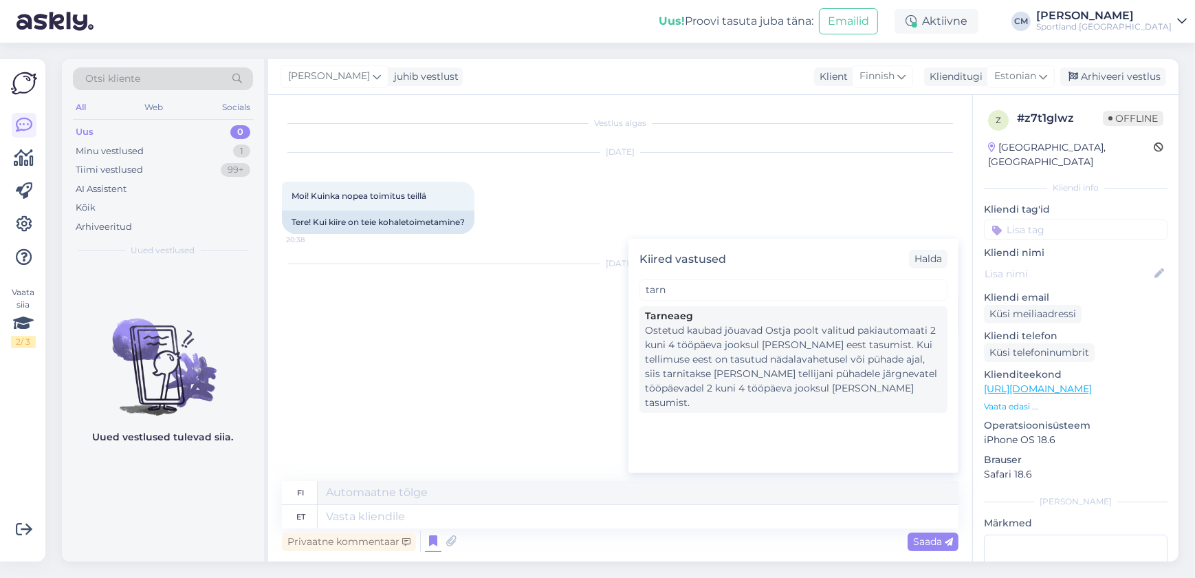
click at [393, 336] on div "Ostetud kaubad jõuavad Ostja poolt valitud pakiautomaati 2 kuni 4 tööpäeva jook…" at bounding box center [793, 366] width 297 height 87
type textarea "Ostetud kaupat saapuvat Ostja valitsema pakiautomaati 1-4 työpäivän aikana [PER…"
type textarea "Ostetud kaubad jõuavad Ostja poolt valitud pakiautomaati 2 kuni 4 tööpäeva jook…"
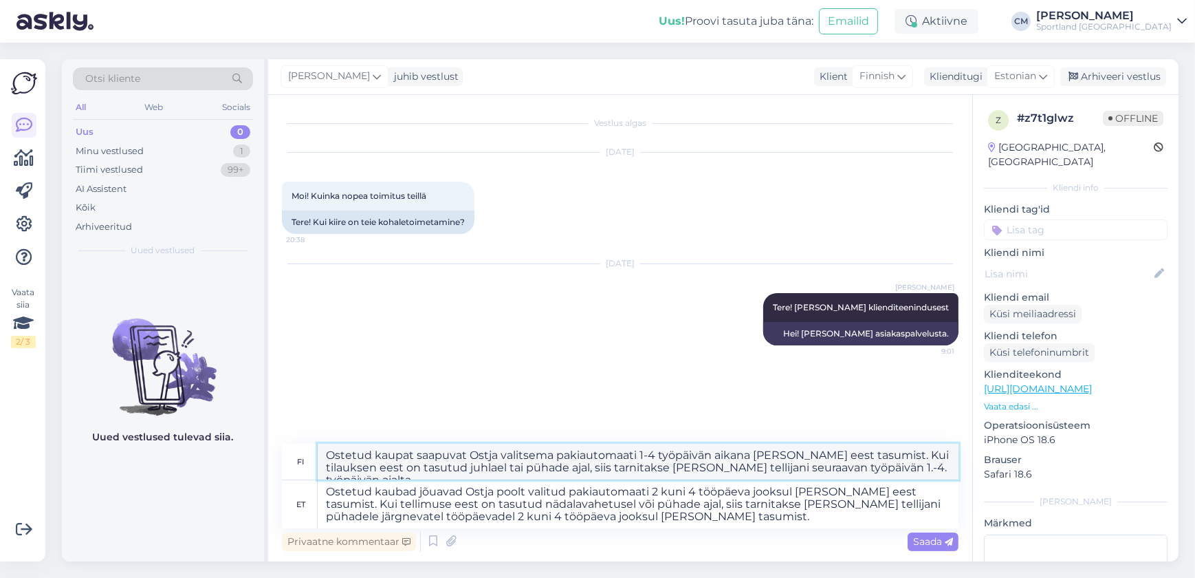
click at [393, 450] on textarea "Ostetud kaupat saapuvat Ostja valitsema pakiautomaati 1-4 työpäivän aikana [PER…" at bounding box center [638, 462] width 641 height 36
click at [393, 496] on textarea "Ostetud kaubad jõuavad Ostja poolt valitud pakiautomaati 2 kuni 4 tööpäeva jook…" at bounding box center [638, 504] width 641 height 48
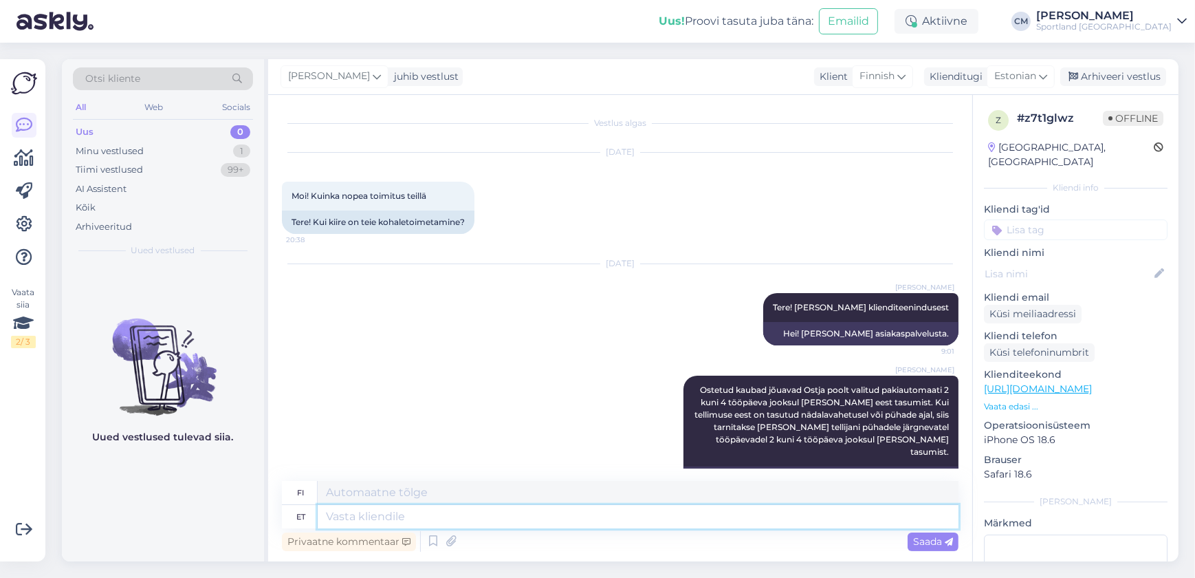
scroll to position [61, 0]
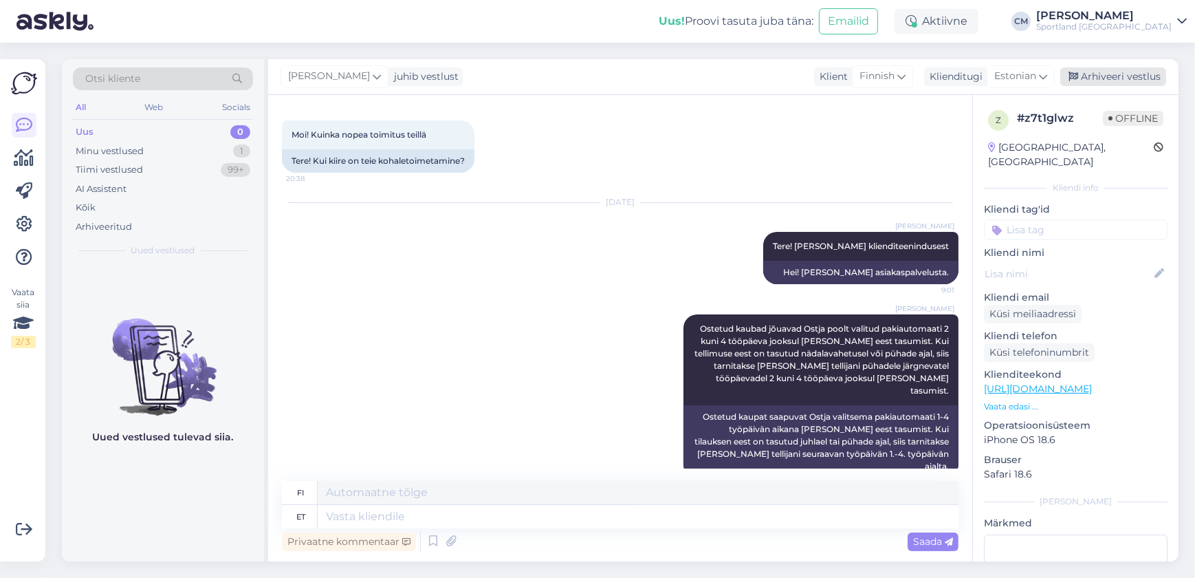
click at [393, 82] on div "Arhiveeri vestlus" at bounding box center [1113, 76] width 106 height 19
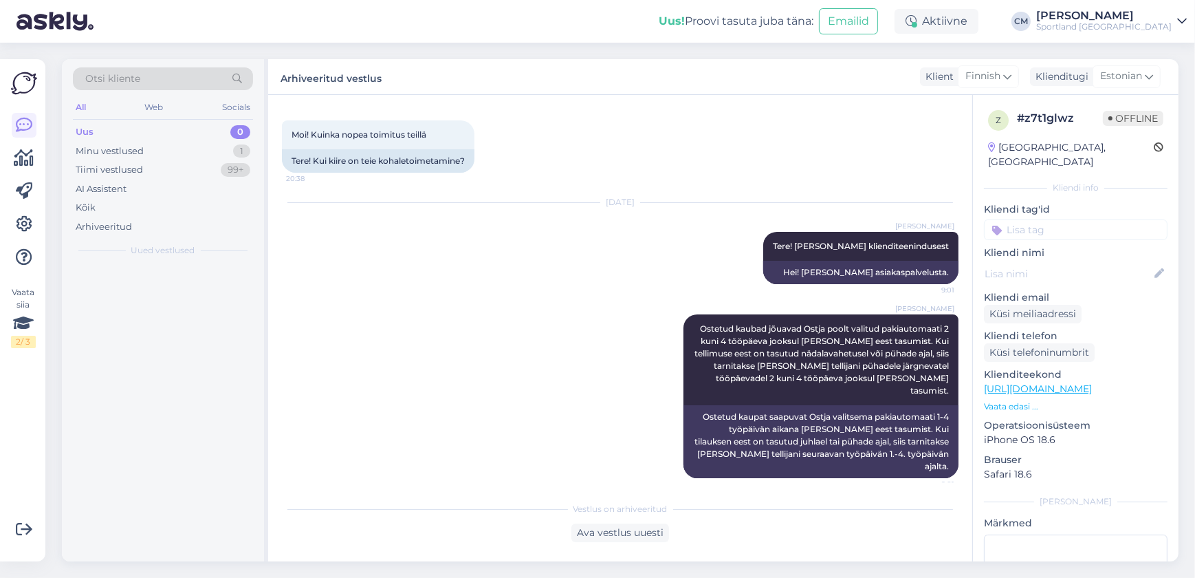
scroll to position [47, 0]
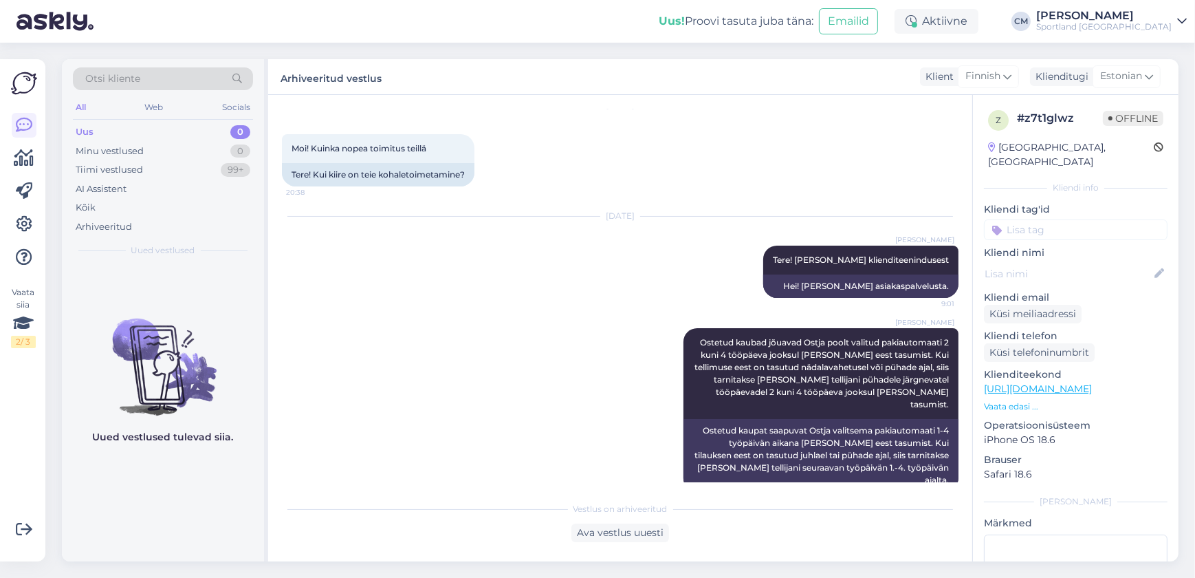
click at [393, 219] on input at bounding box center [1076, 229] width 184 height 21
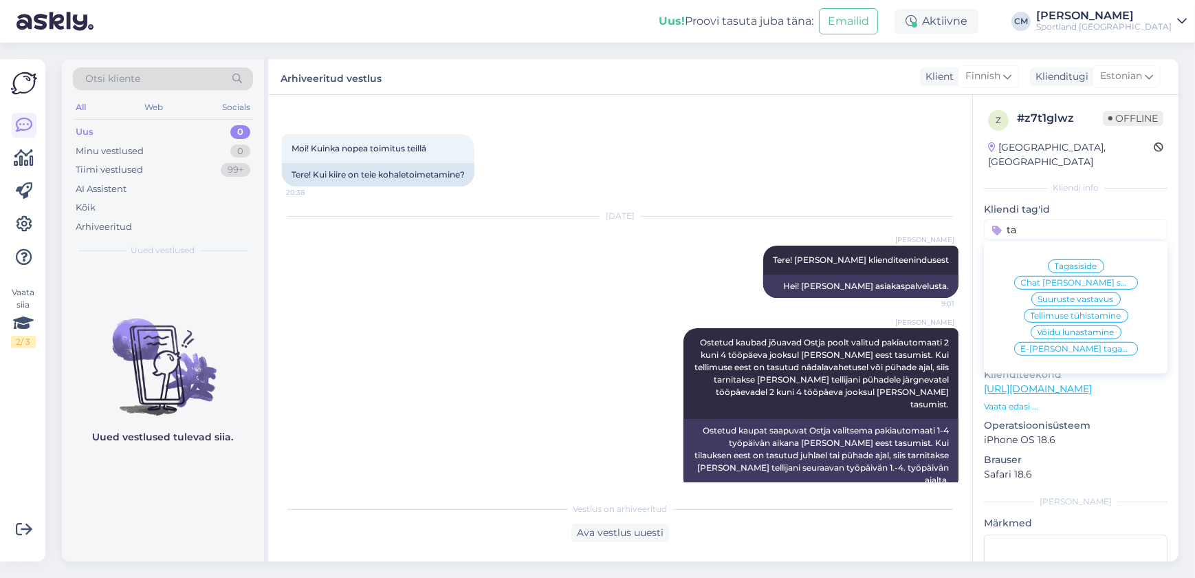
type input "t"
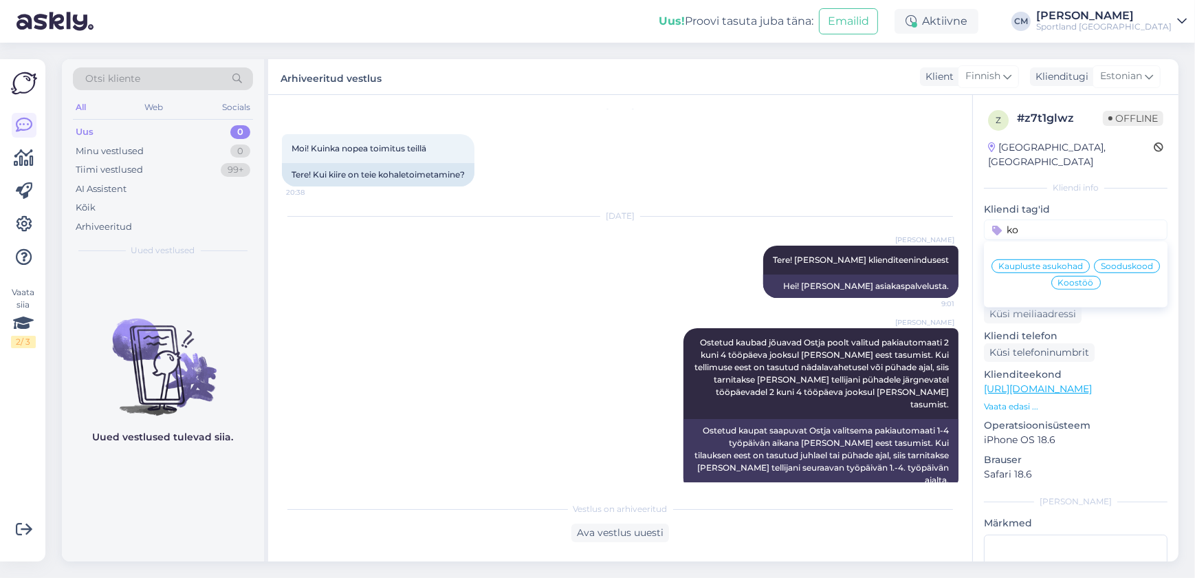
type input "k"
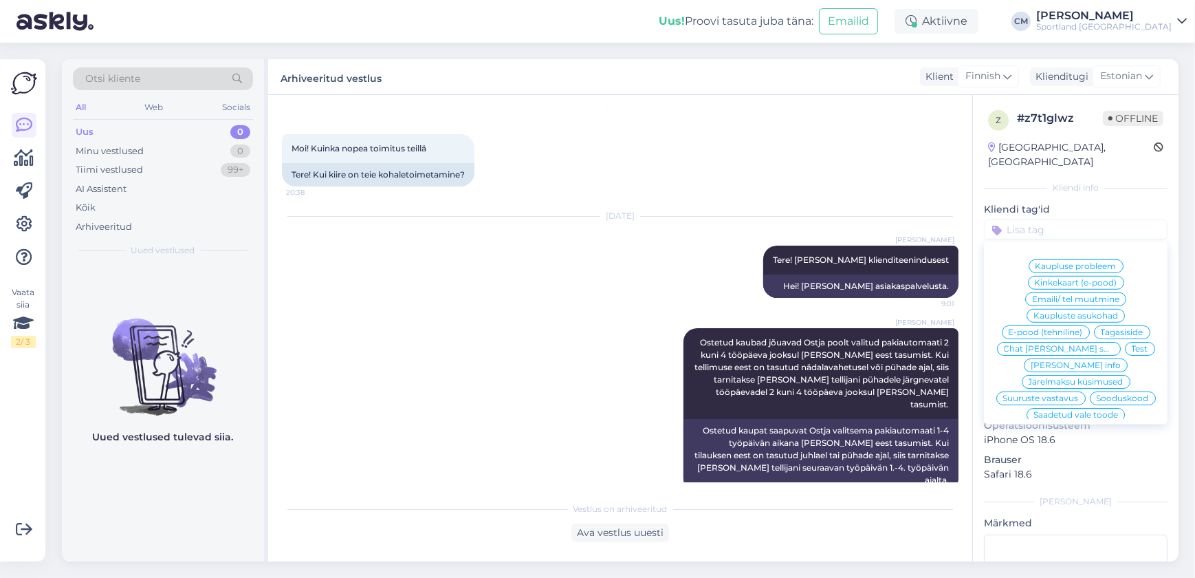
click at [393, 28] on div "Sportland [GEOGRAPHIC_DATA]" at bounding box center [1103, 26] width 135 height 11
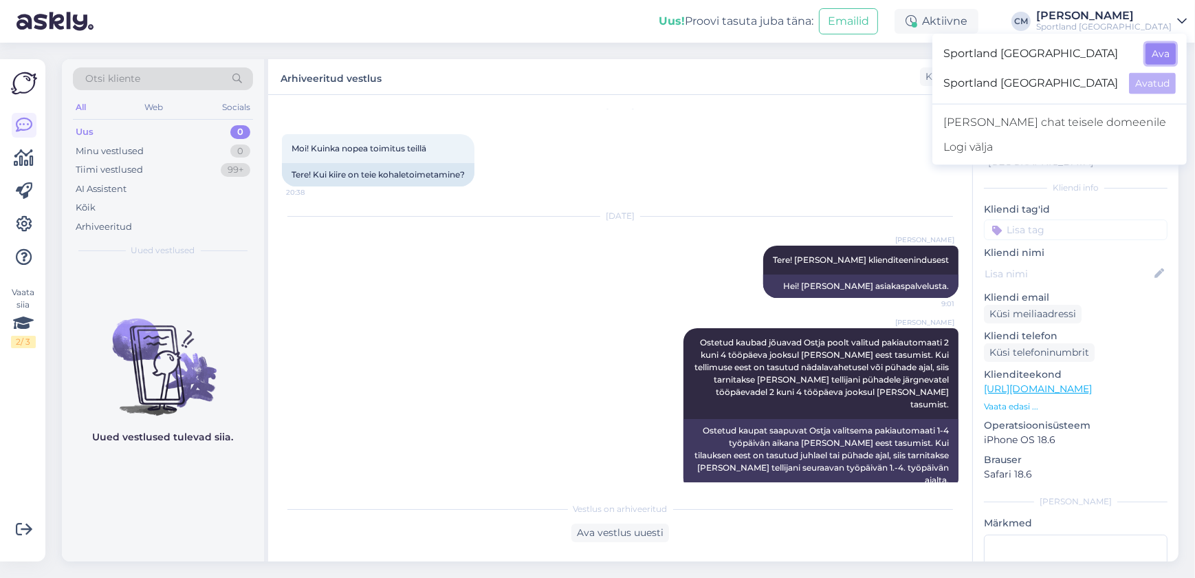
click at [393, 58] on button "Ava" at bounding box center [1161, 53] width 30 height 21
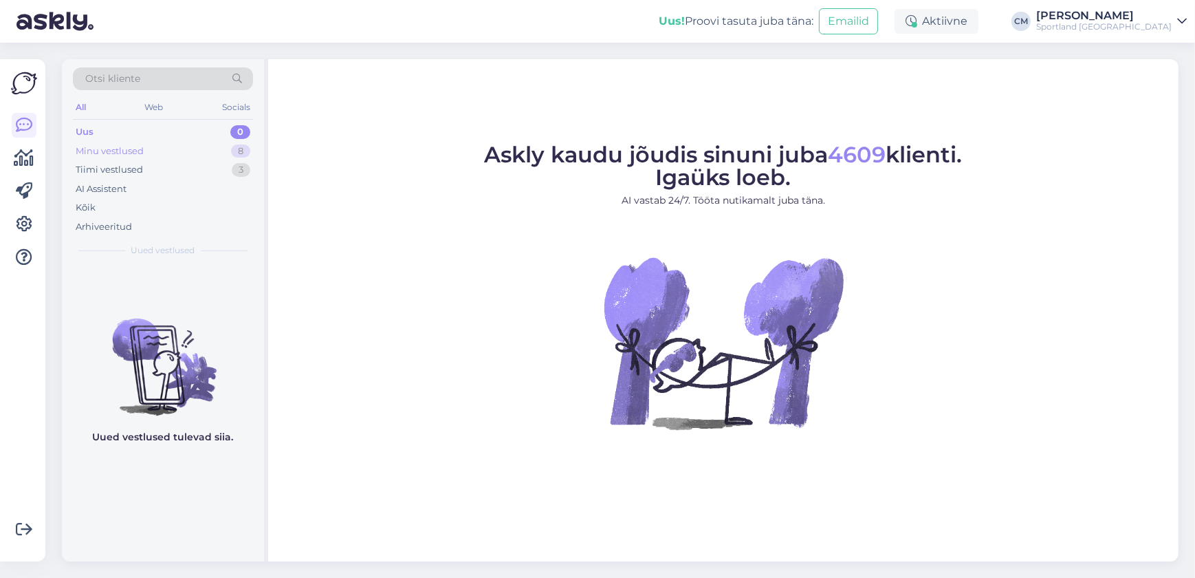
click at [211, 155] on div "Minu vestlused 8" at bounding box center [163, 151] width 180 height 19
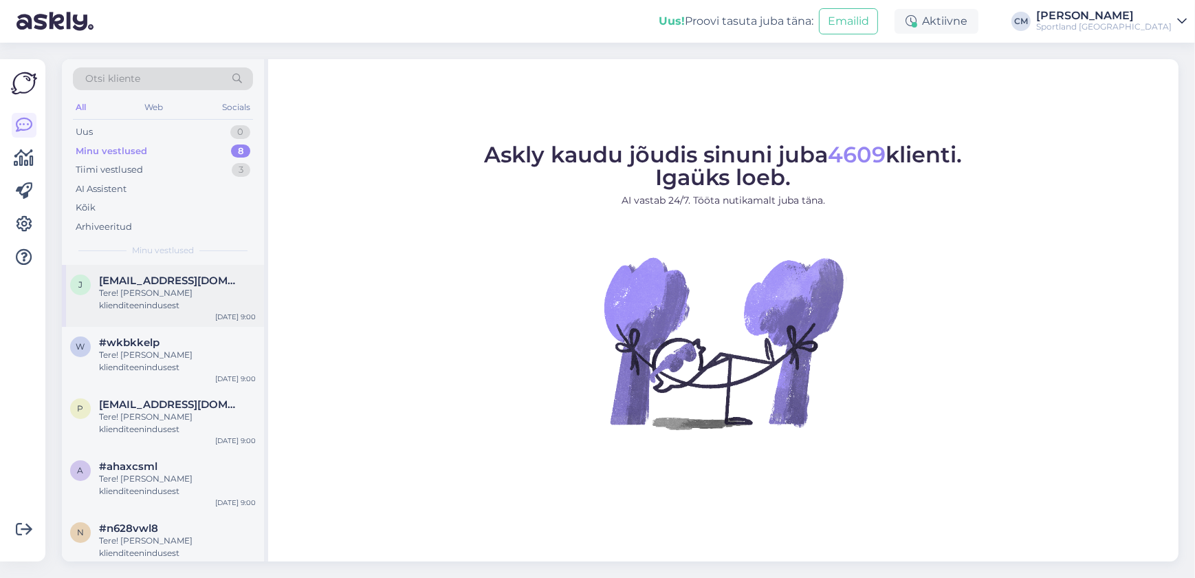
click at [197, 314] on div "j [EMAIL_ADDRESS][DOMAIN_NAME] Tere! [PERSON_NAME] klienditeenindusest [DATE] 9…" at bounding box center [163, 296] width 202 height 62
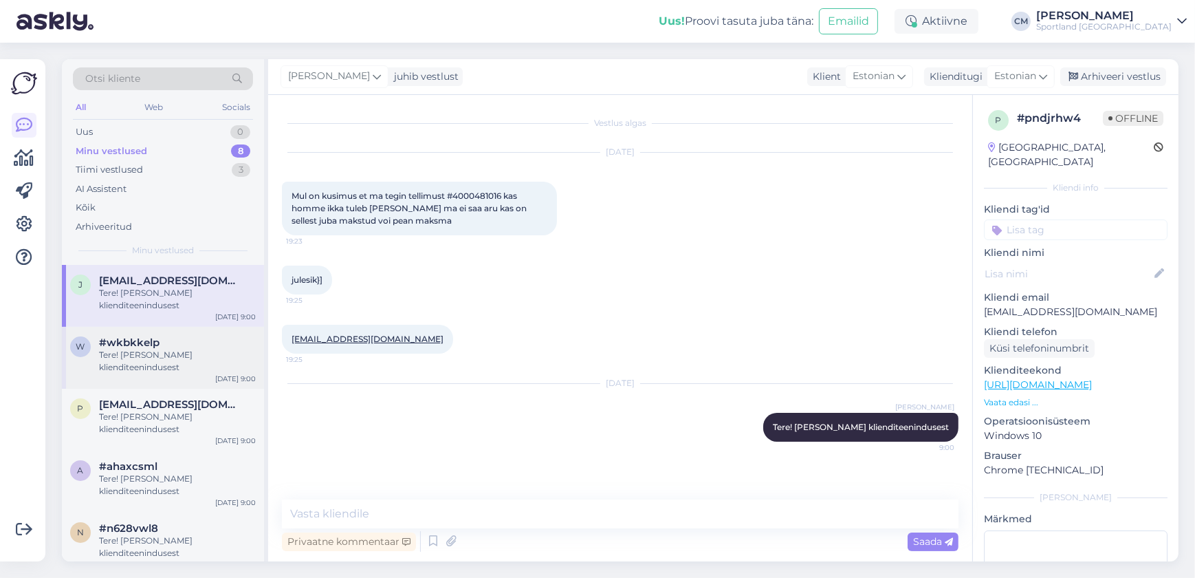
click at [210, 351] on div "Tere! [PERSON_NAME] klienditeenindusest" at bounding box center [177, 361] width 157 height 25
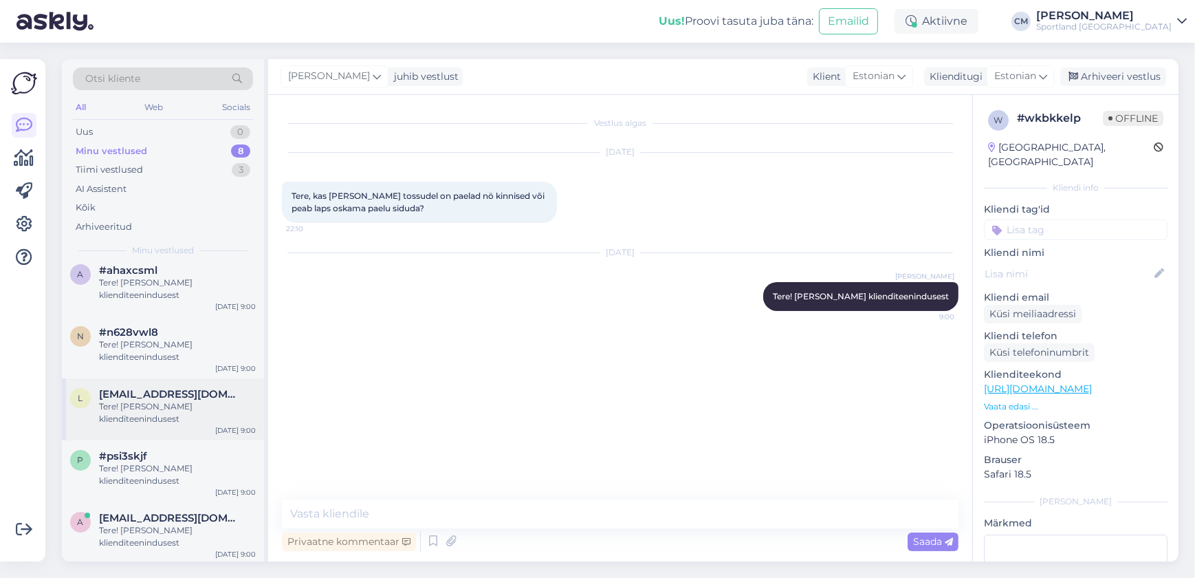
scroll to position [198, 0]
click at [156, 493] on div "p #psi3skjf Tere! [PERSON_NAME] klienditeenindusest [DATE] 9:00" at bounding box center [163, 469] width 202 height 62
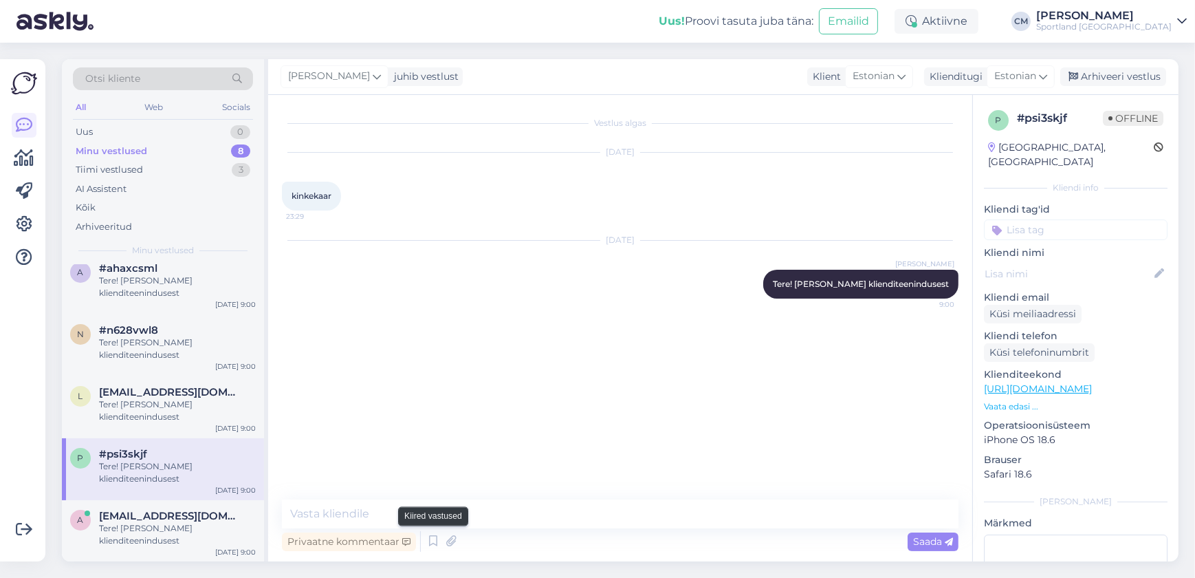
scroll to position [0, 0]
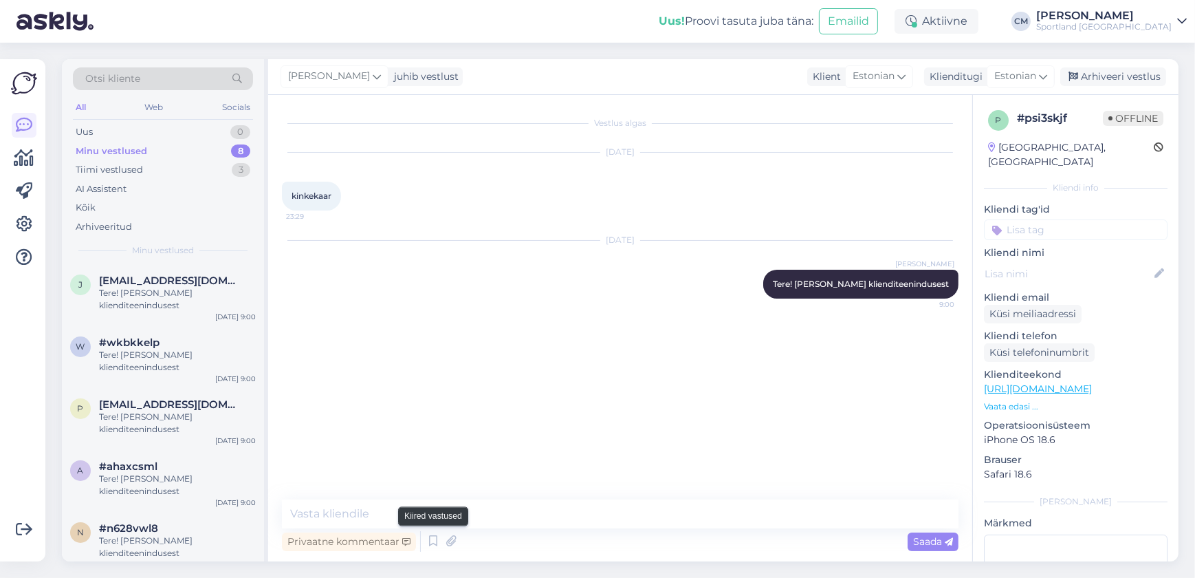
click at [393, 539] on div "Privaatne kommentaar Saada" at bounding box center [620, 541] width 677 height 26
click at [393, 538] on icon at bounding box center [433, 541] width 17 height 21
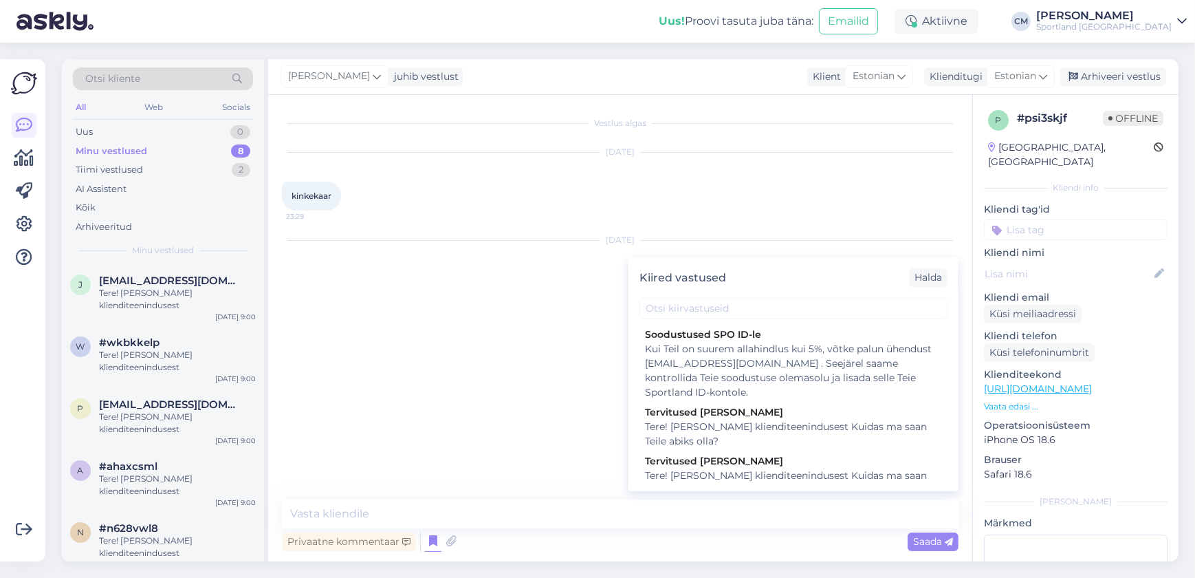
drag, startPoint x: 812, startPoint y: 296, endPoint x: 806, endPoint y: 306, distance: 12.0
click at [393, 298] on div "Kiired vastused [PERSON_NAME] SPO ID-le Kui Teil on suurem allahindlus kui 5%, …" at bounding box center [794, 374] width 330 height 234
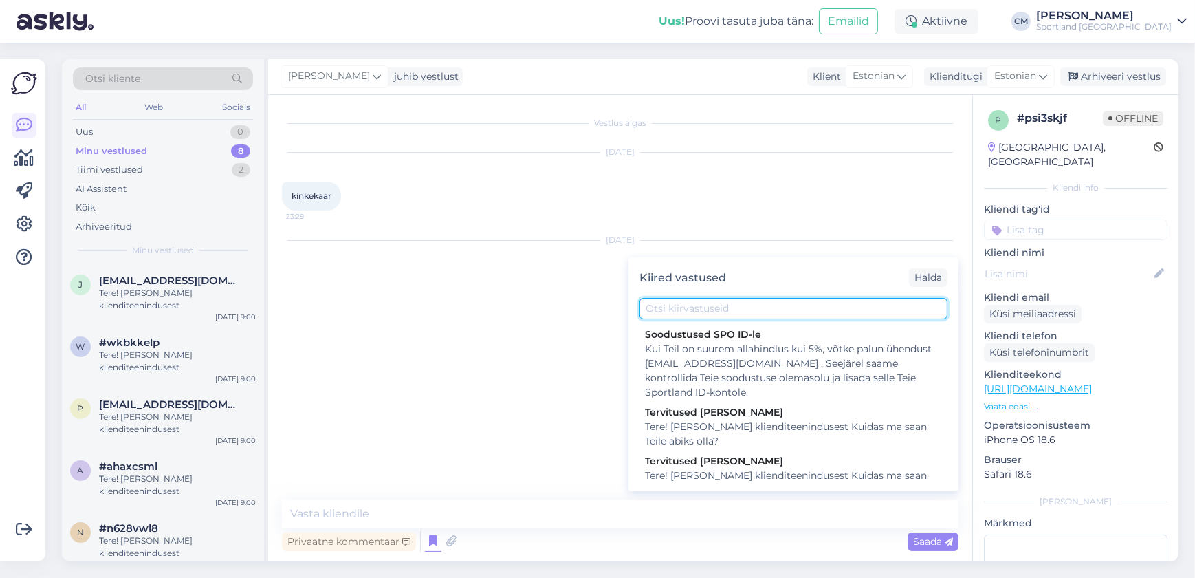
click at [393, 312] on input "text" at bounding box center [794, 308] width 308 height 21
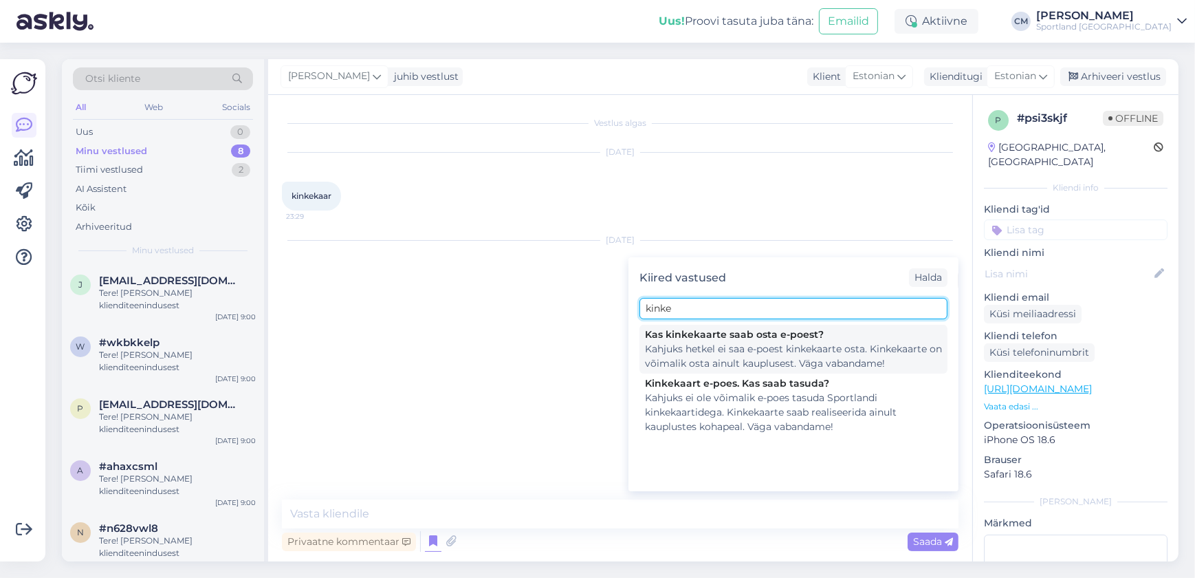
type input "kinke"
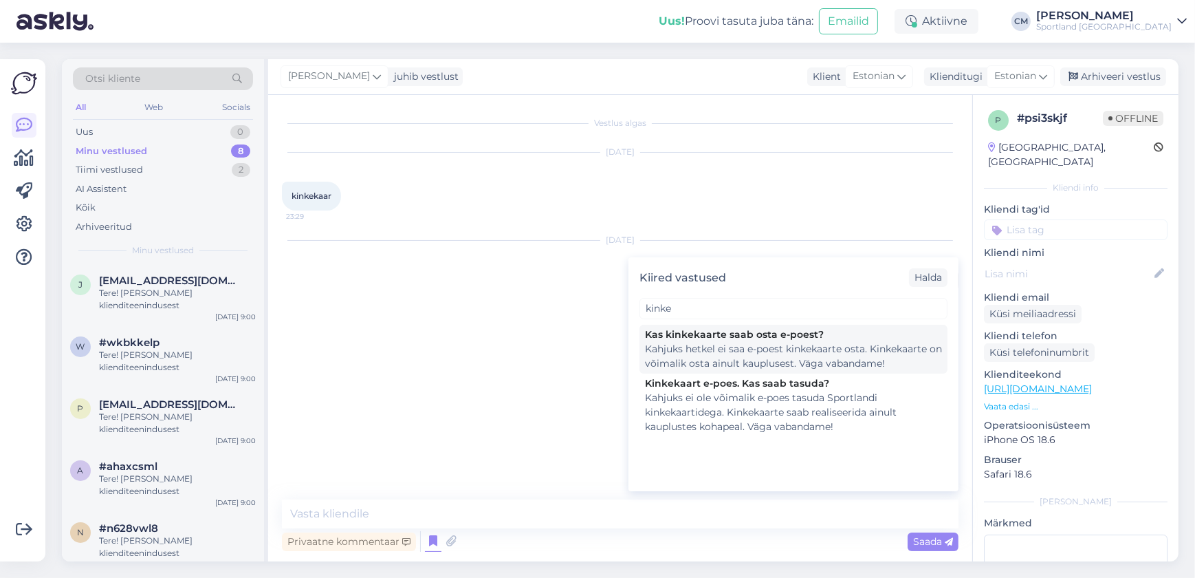
click at [393, 334] on div "Kas kinkekaarte saab osta e-poest?" at bounding box center [793, 334] width 297 height 14
type textarea "Kahjuks hetkel ei saa e-poest kinkekaarte osta. Kinkekaarte on võimalik osta ai…"
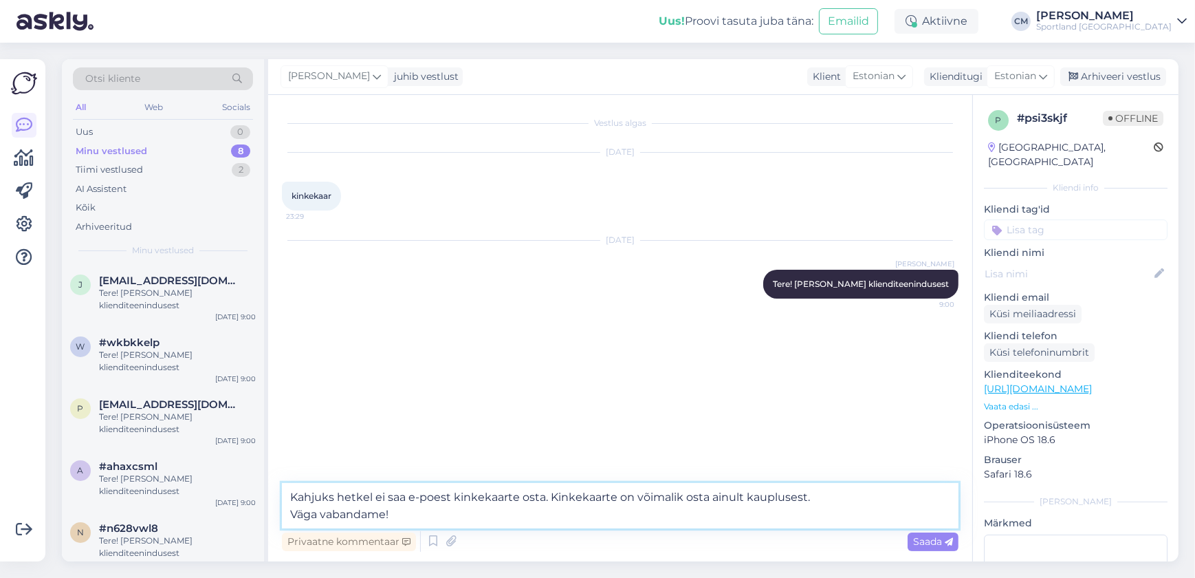
click at [393, 498] on textarea "Kahjuks hetkel ei saa e-poest kinkekaarte osta. Kinkekaarte on võimalik osta ai…" at bounding box center [620, 505] width 677 height 45
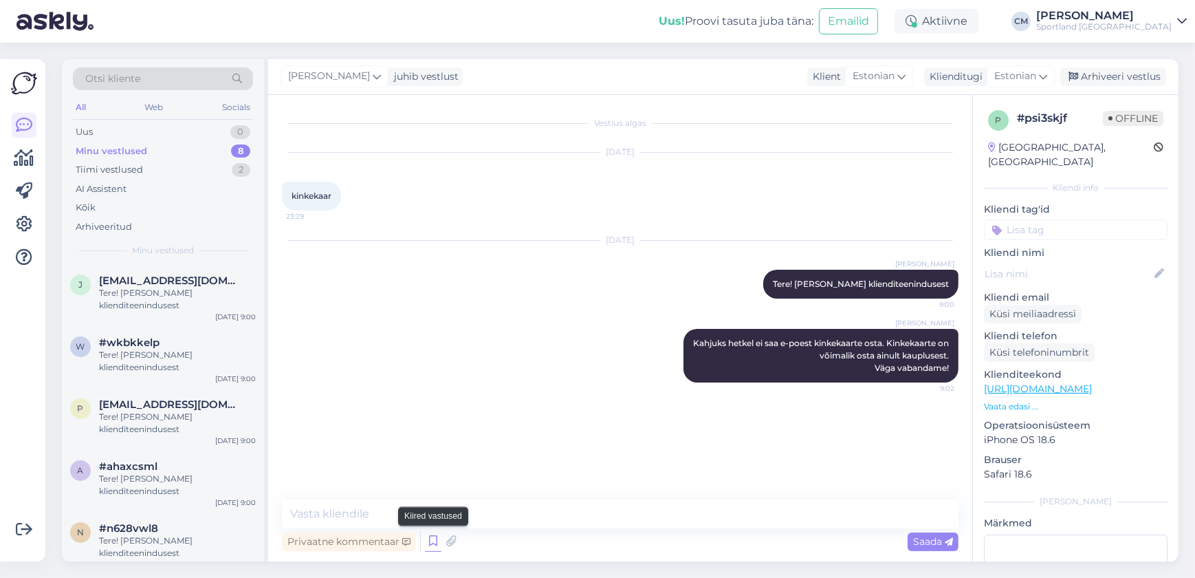
click at [393, 544] on icon at bounding box center [433, 541] width 17 height 21
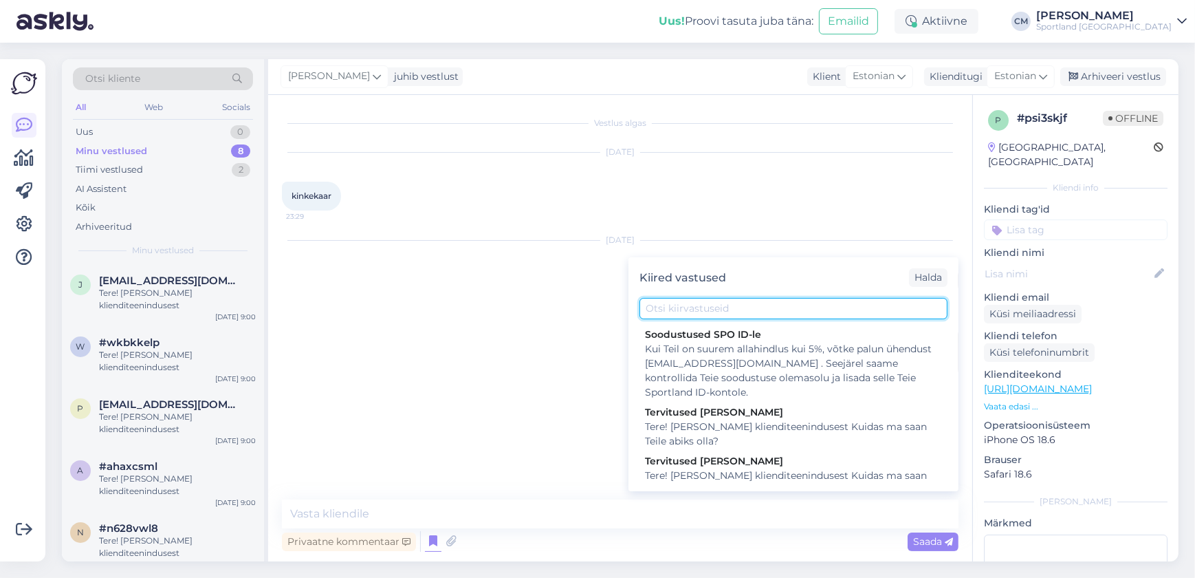
click at [393, 315] on input "text" at bounding box center [794, 308] width 308 height 21
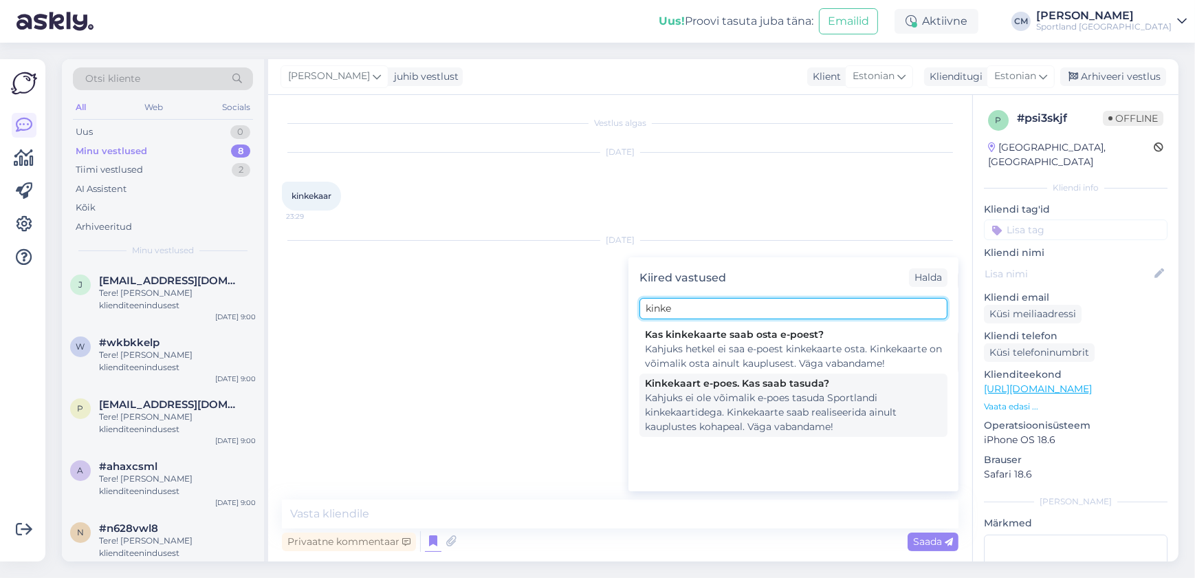
type input "kinke"
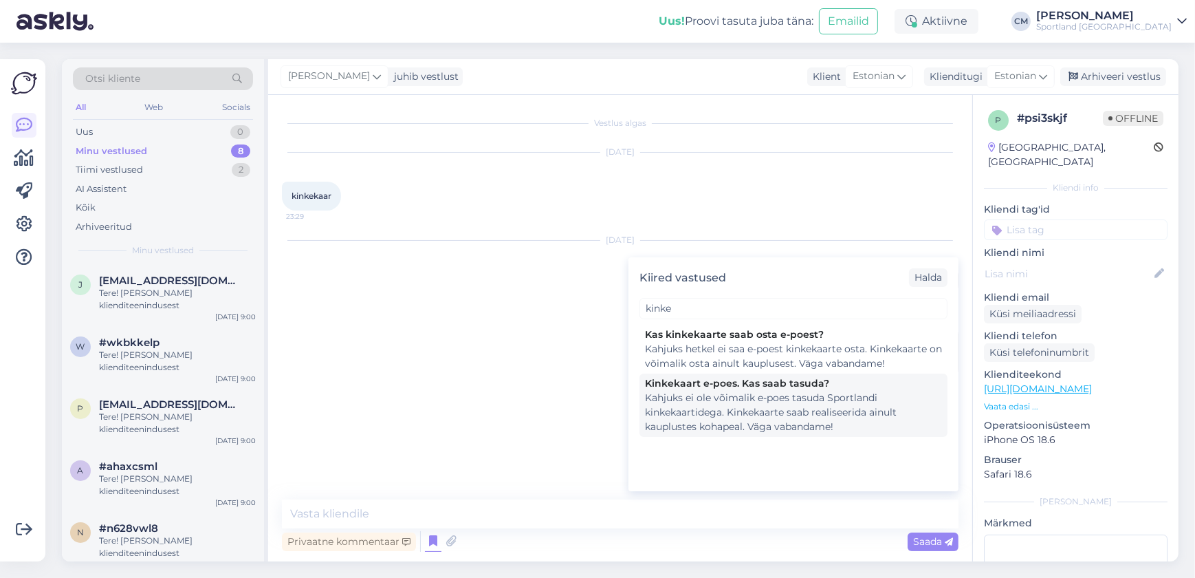
click at [393, 420] on div "Kahjuks ei ole võimalik e-poes tasuda Sportlandi kinkekaartidega. Kinkekaarte s…" at bounding box center [793, 412] width 297 height 43
type textarea "Kahjuks ei ole võimalik e-poes tasuda Sportlandi kinkekaartidega. Kinkekaarte s…"
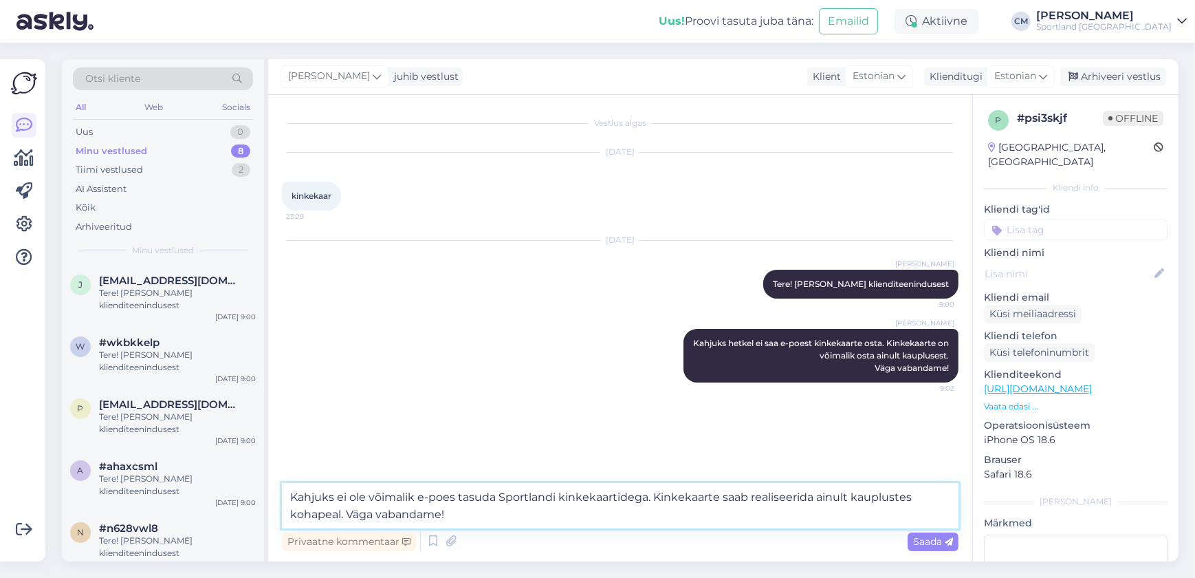
click at [393, 520] on textarea "Kahjuks ei ole võimalik e-poes tasuda Sportlandi kinkekaartidega. Kinkekaarte s…" at bounding box center [620, 505] width 677 height 45
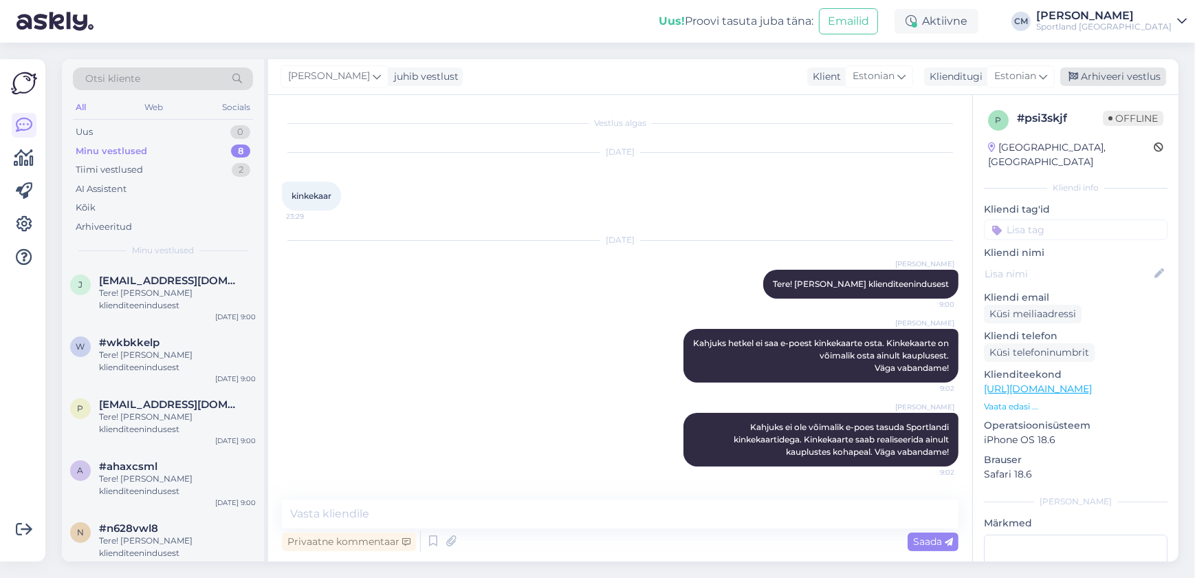
click at [393, 75] on div "Arhiveeri vestlus" at bounding box center [1113, 76] width 106 height 19
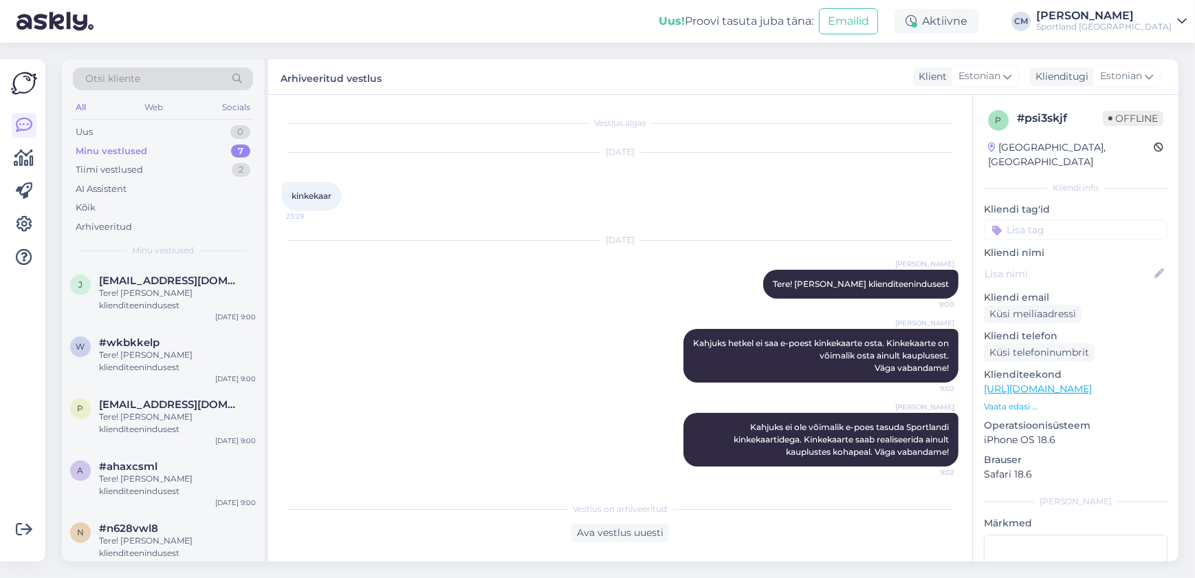
click at [393, 246] on p "Kliendi nimi" at bounding box center [1076, 253] width 184 height 14
click at [393, 219] on input at bounding box center [1076, 229] width 184 height 21
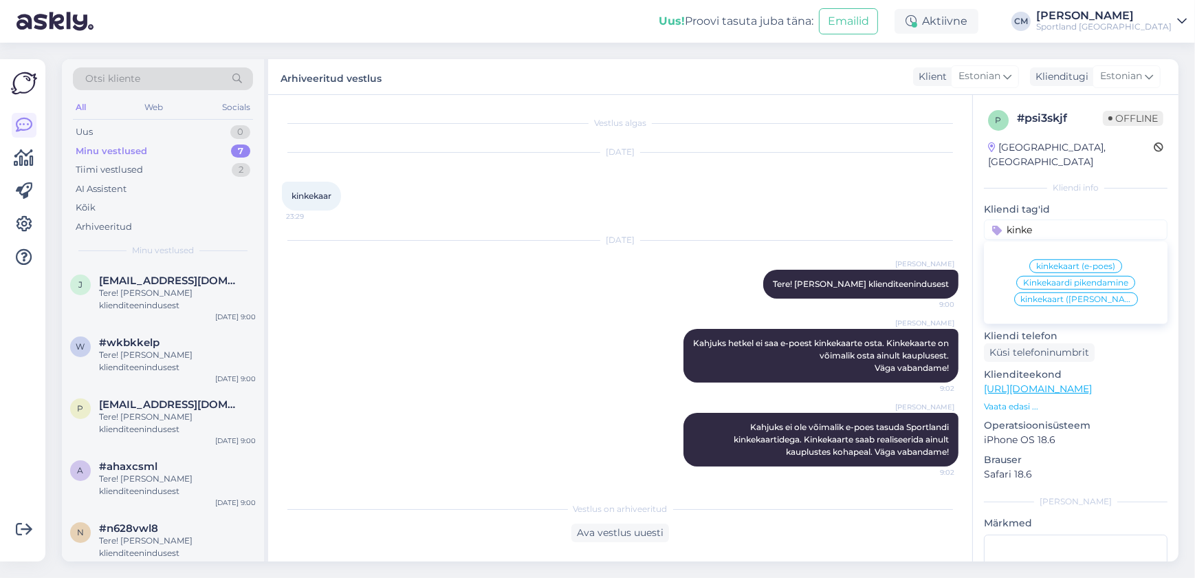
type input "kinke"
click at [393, 262] on span "kinkekaart (e-poes)" at bounding box center [1075, 266] width 79 height 8
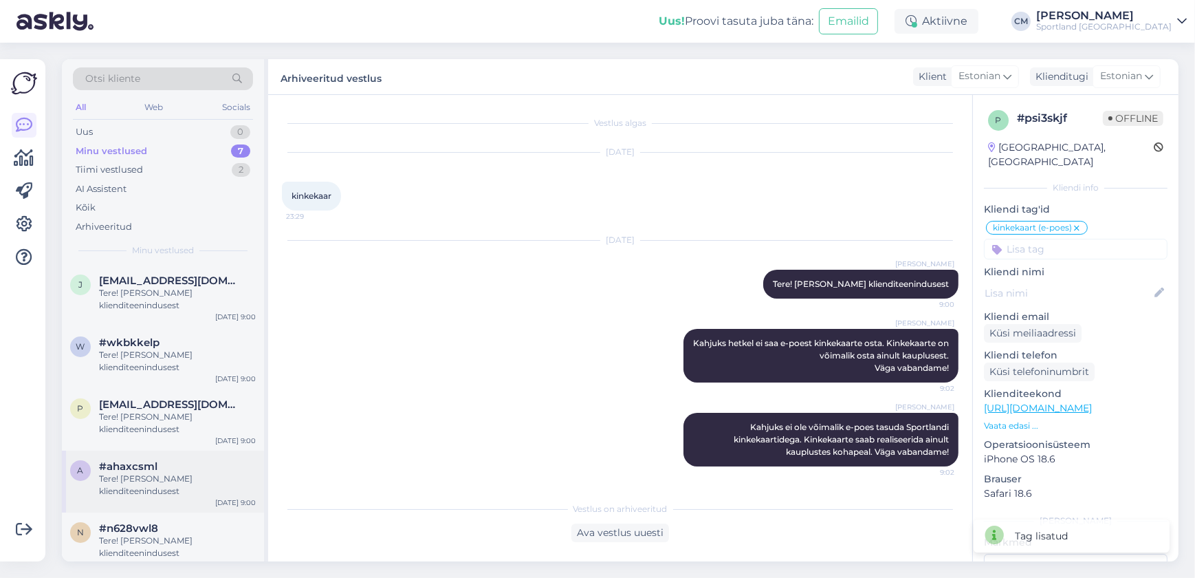
click at [132, 471] on span "#ahaxcsml" at bounding box center [128, 466] width 58 height 12
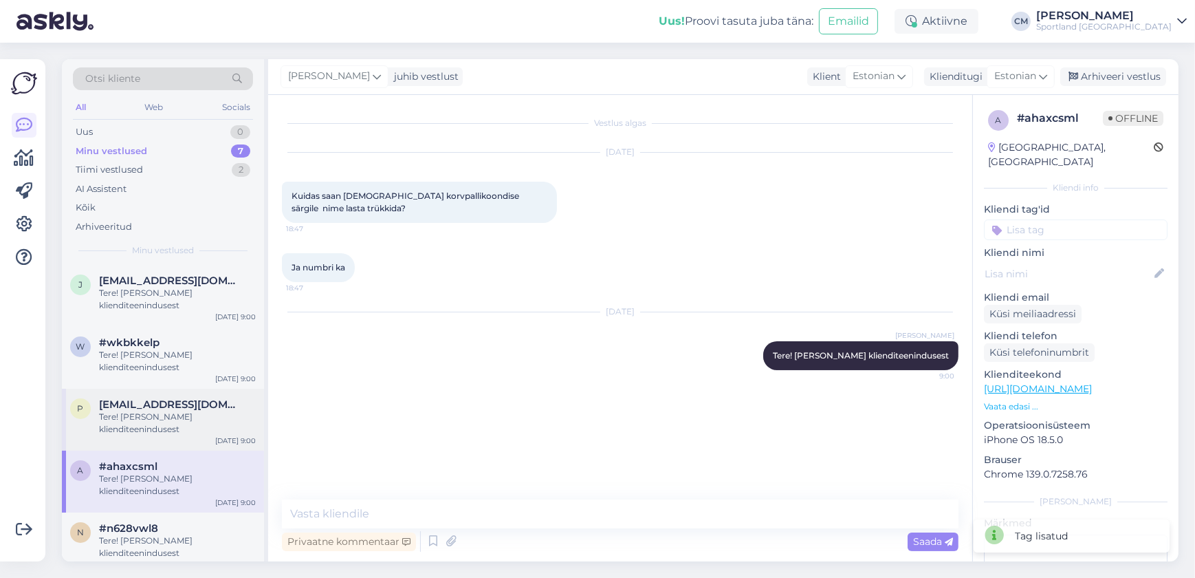
click at [186, 418] on div "Tere! [PERSON_NAME] klienditeenindusest" at bounding box center [177, 423] width 157 height 25
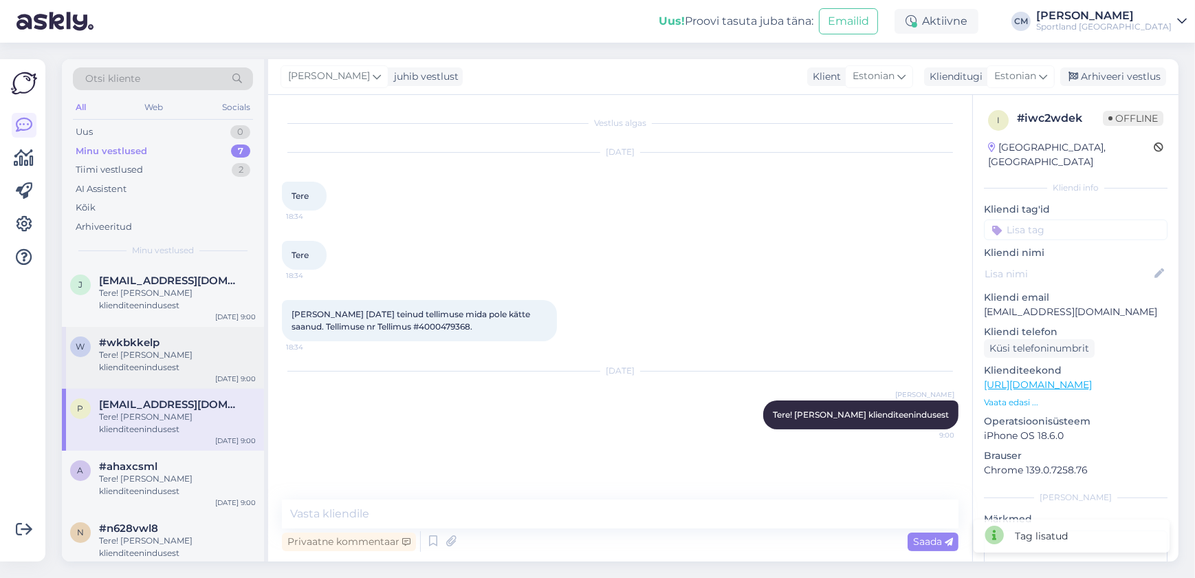
click at [171, 382] on div "w #wkbkkelp Tere! [PERSON_NAME] klienditeenindusest [DATE] 9:00" at bounding box center [163, 358] width 202 height 62
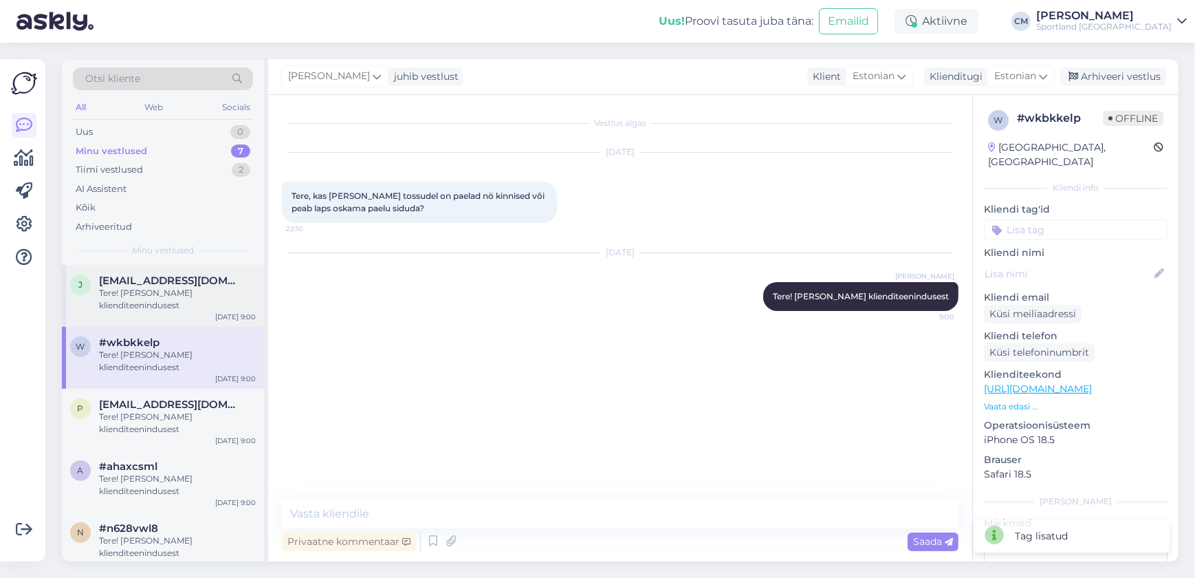
click at [179, 316] on div "j [EMAIL_ADDRESS][DOMAIN_NAME] Tere! [PERSON_NAME] klienditeenindusest [DATE] 9…" at bounding box center [163, 296] width 202 height 62
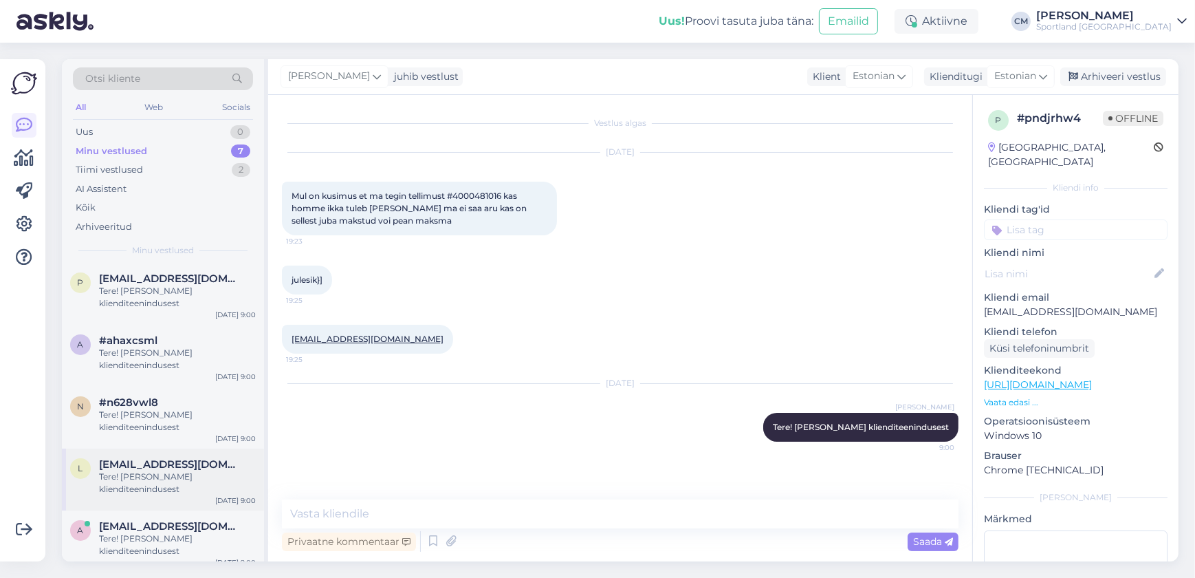
scroll to position [136, 0]
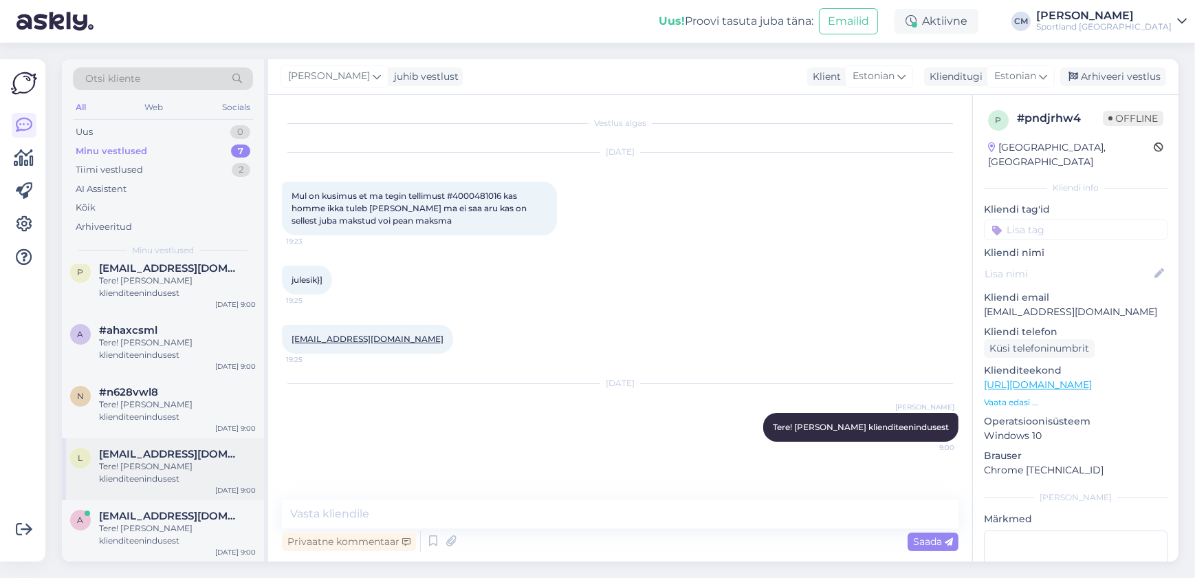
click at [149, 472] on div "Tere! [PERSON_NAME] klienditeenindusest" at bounding box center [177, 472] width 157 height 25
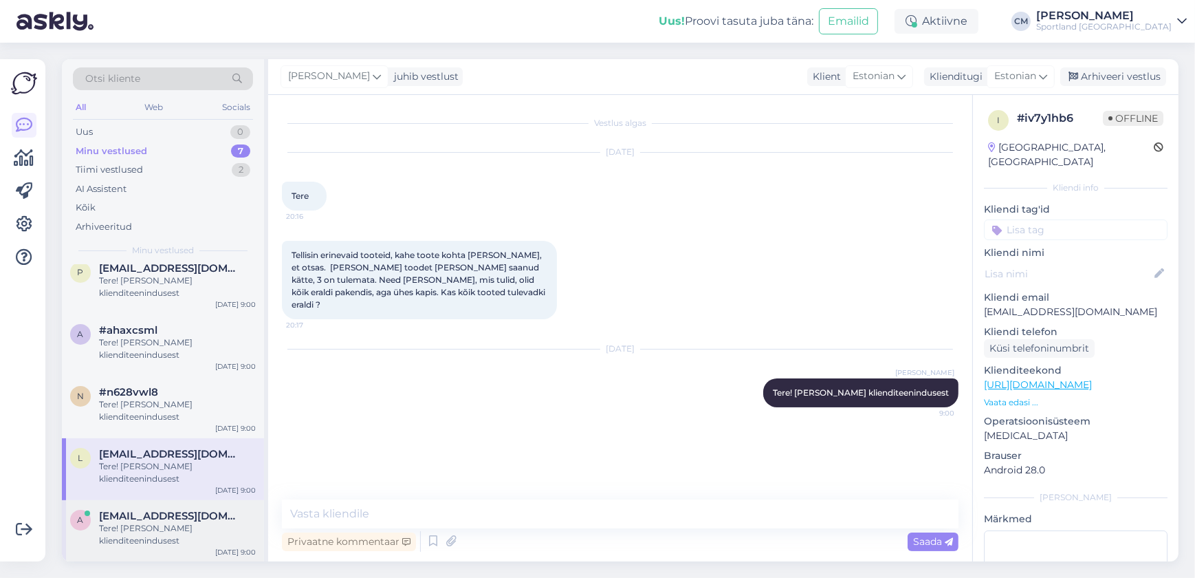
click at [138, 522] on div "Tere! [PERSON_NAME] klienditeenindusest" at bounding box center [177, 534] width 157 height 25
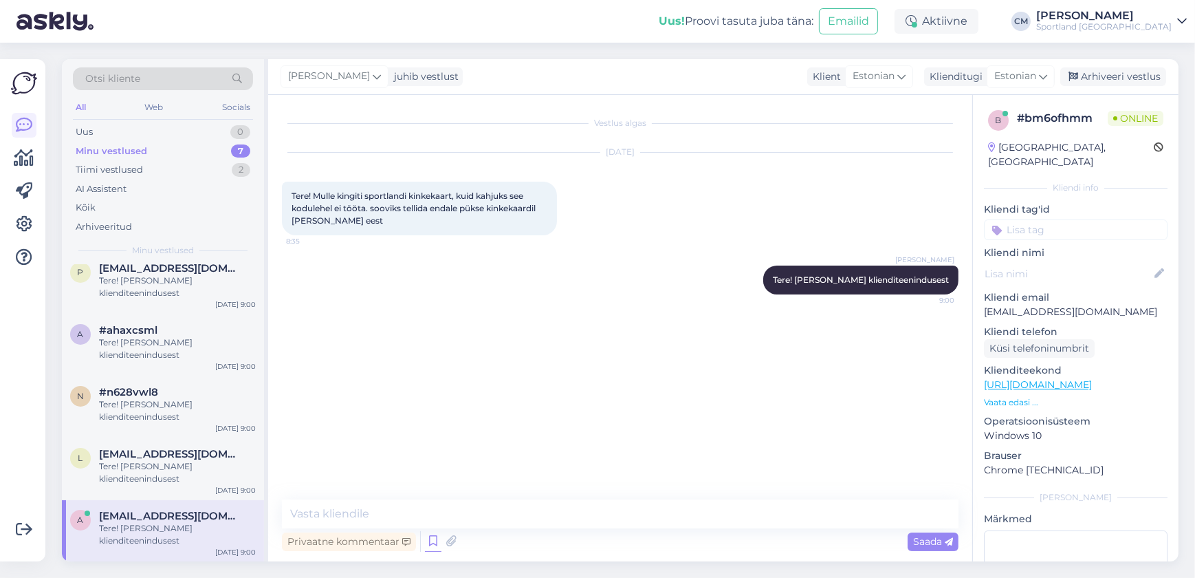
click at [393, 538] on icon at bounding box center [433, 541] width 17 height 21
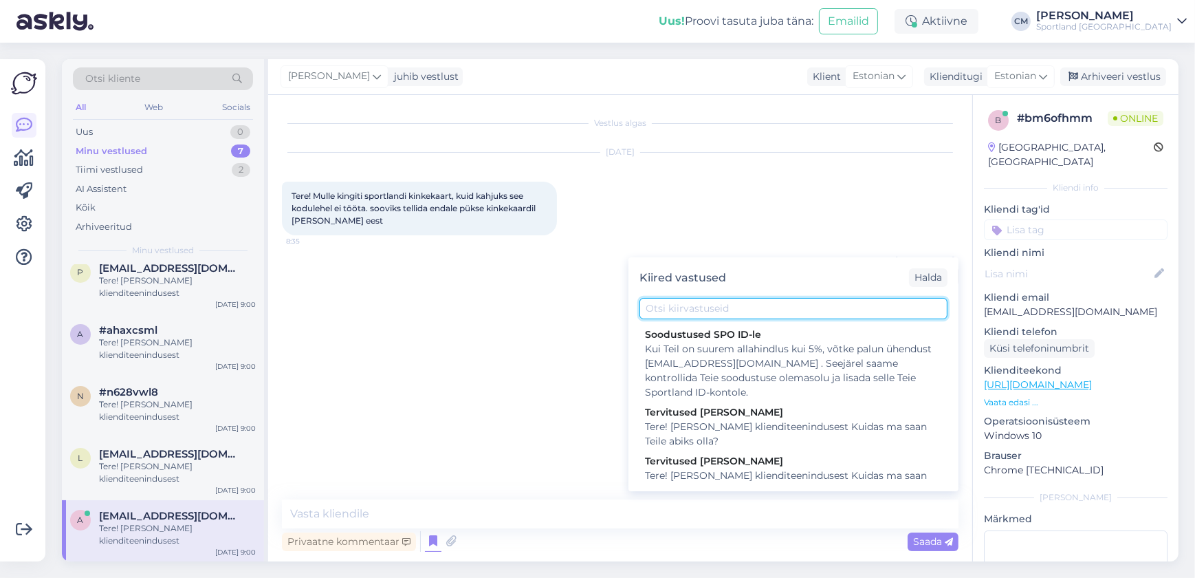
click at [393, 309] on input "text" at bounding box center [794, 308] width 308 height 21
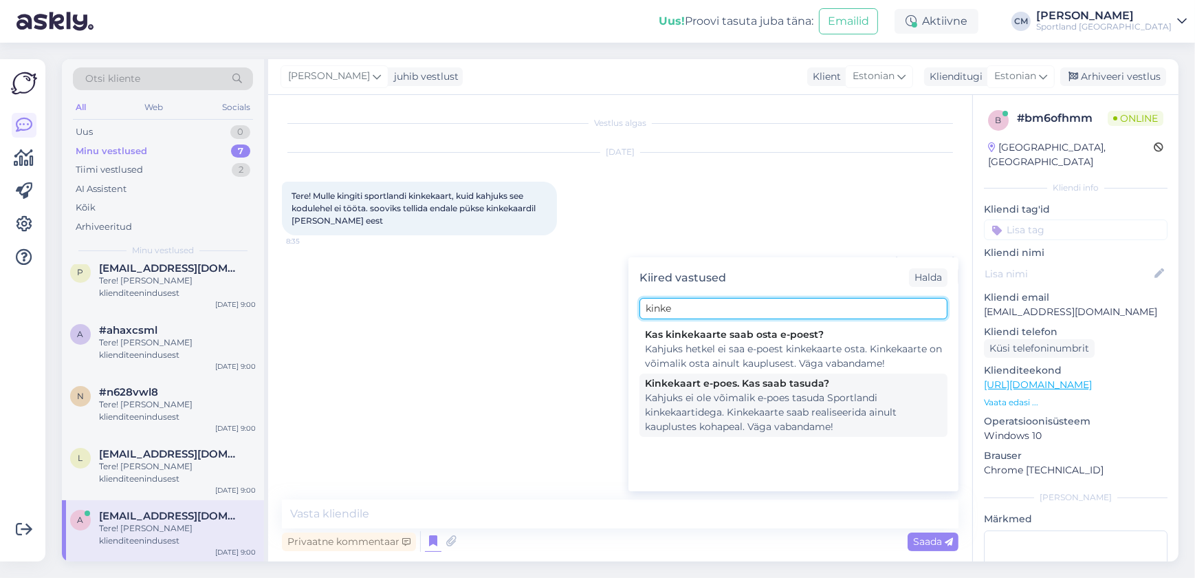
type input "kinke"
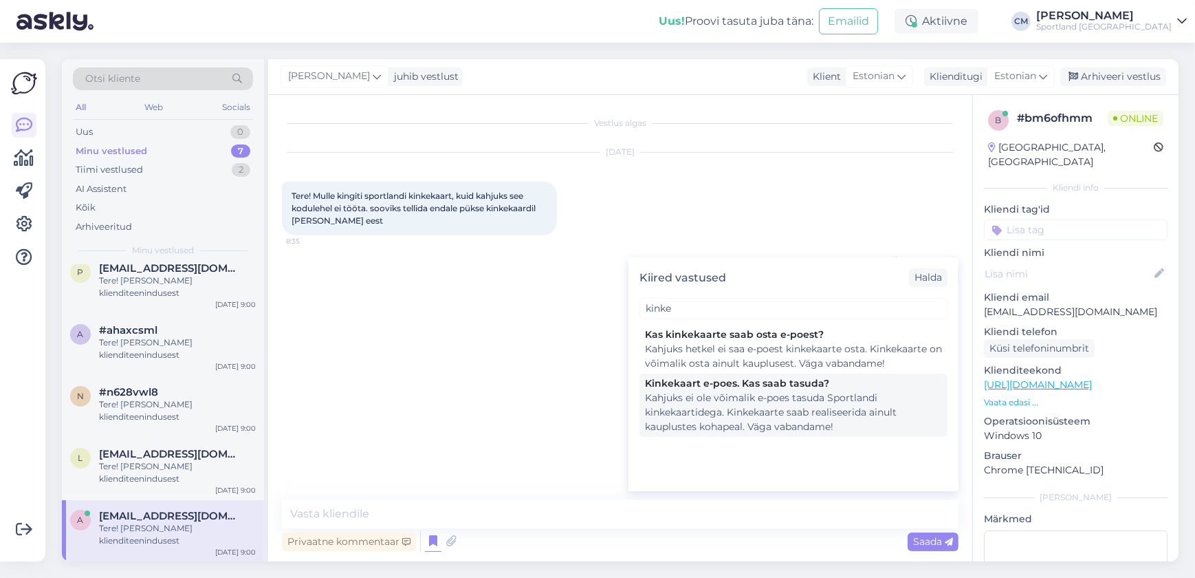
click at [393, 426] on div "Kahjuks ei ole võimalik e-poes tasuda Sportlandi kinkekaartidega. Kinkekaarte s…" at bounding box center [793, 412] width 297 height 43
type textarea "Kahjuks ei ole võimalik e-poes tasuda Sportlandi kinkekaartidega. Kinkekaarte s…"
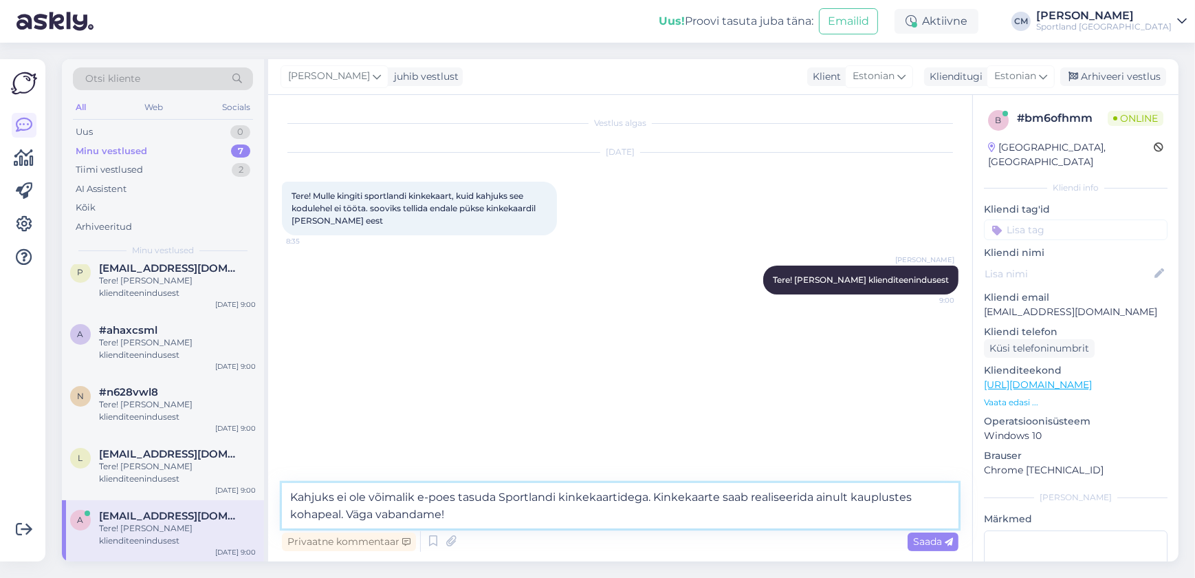
click at [393, 511] on textarea "Kahjuks ei ole võimalik e-poes tasuda Sportlandi kinkekaartidega. Kinkekaarte s…" at bounding box center [620, 505] width 677 height 45
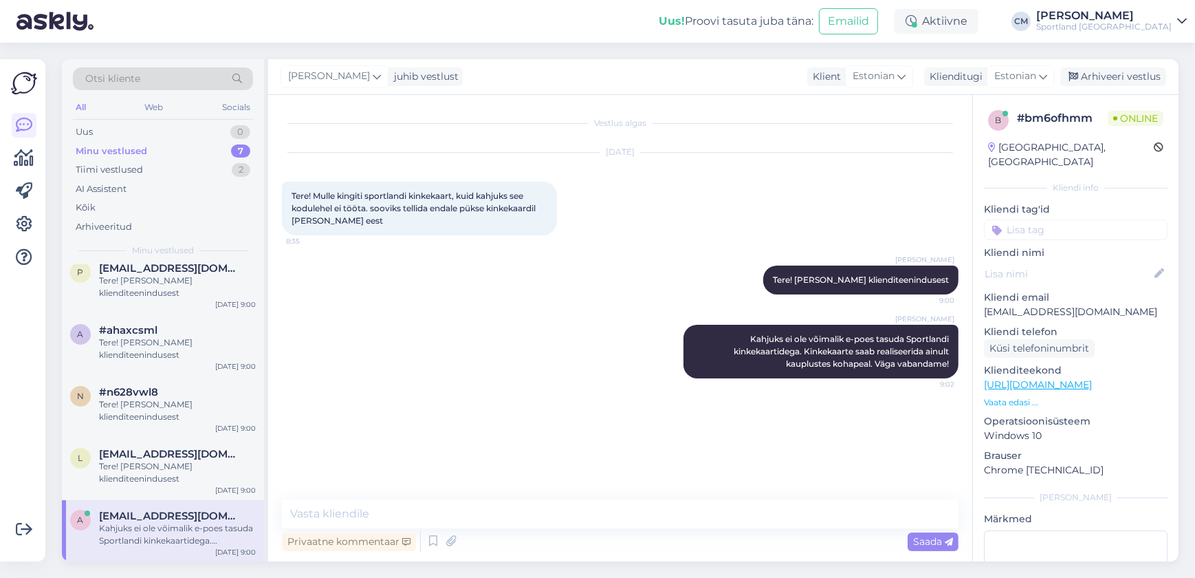
click at [393, 202] on p "Kliendi tag'id" at bounding box center [1076, 209] width 184 height 14
click at [393, 219] on input at bounding box center [1076, 229] width 184 height 21
type input "kinke"
click at [393, 262] on span "kinkekaart (e-poes)" at bounding box center [1075, 266] width 79 height 8
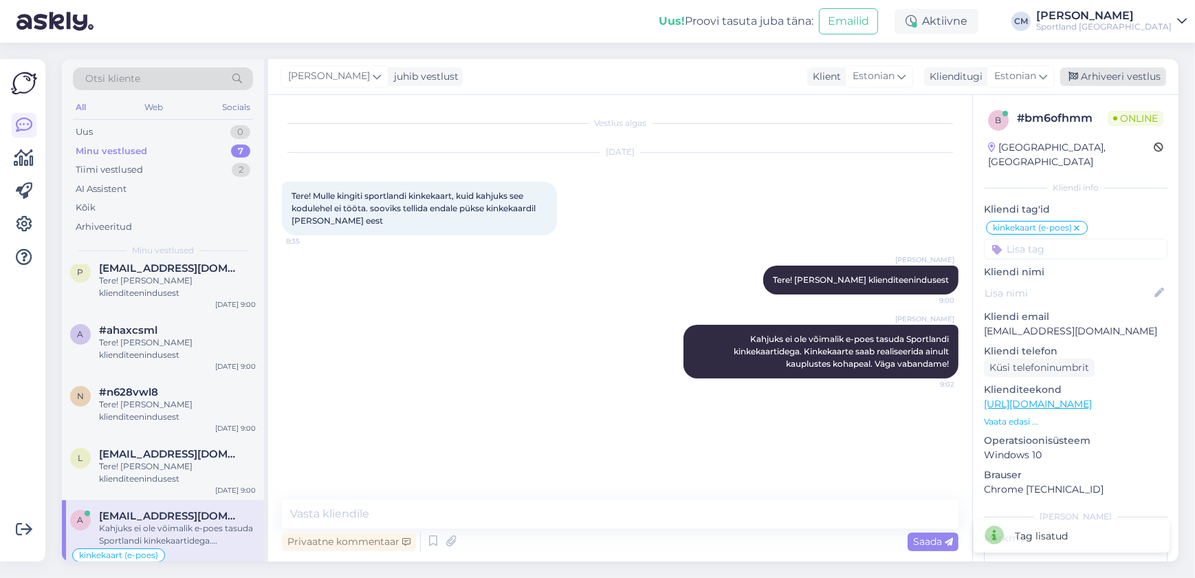
click at [393, 67] on div "Arhiveeri vestlus" at bounding box center [1113, 76] width 106 height 19
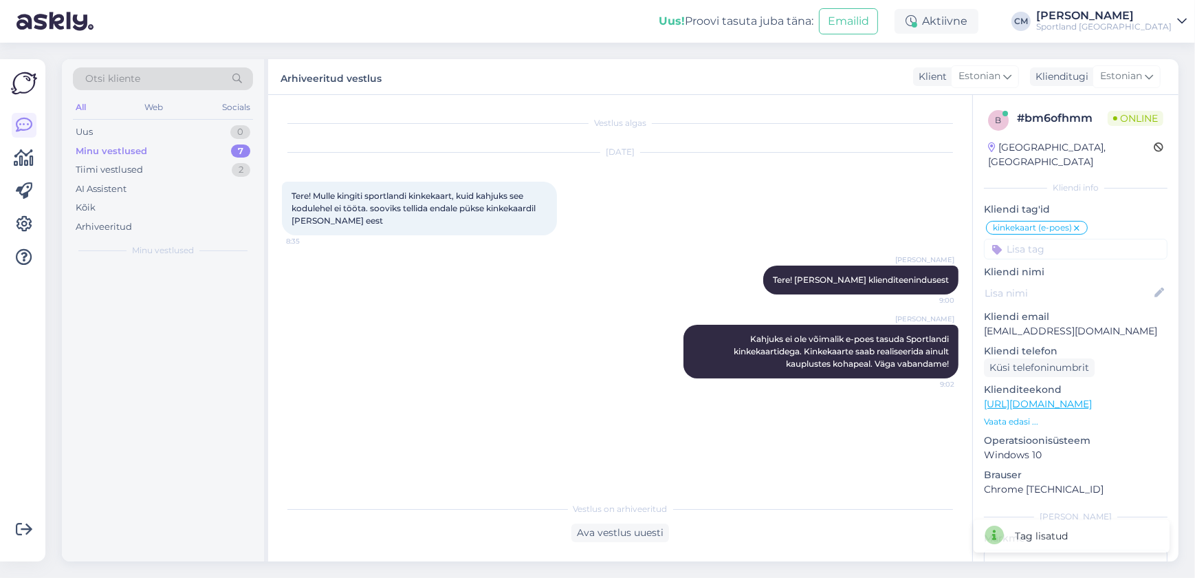
scroll to position [0, 0]
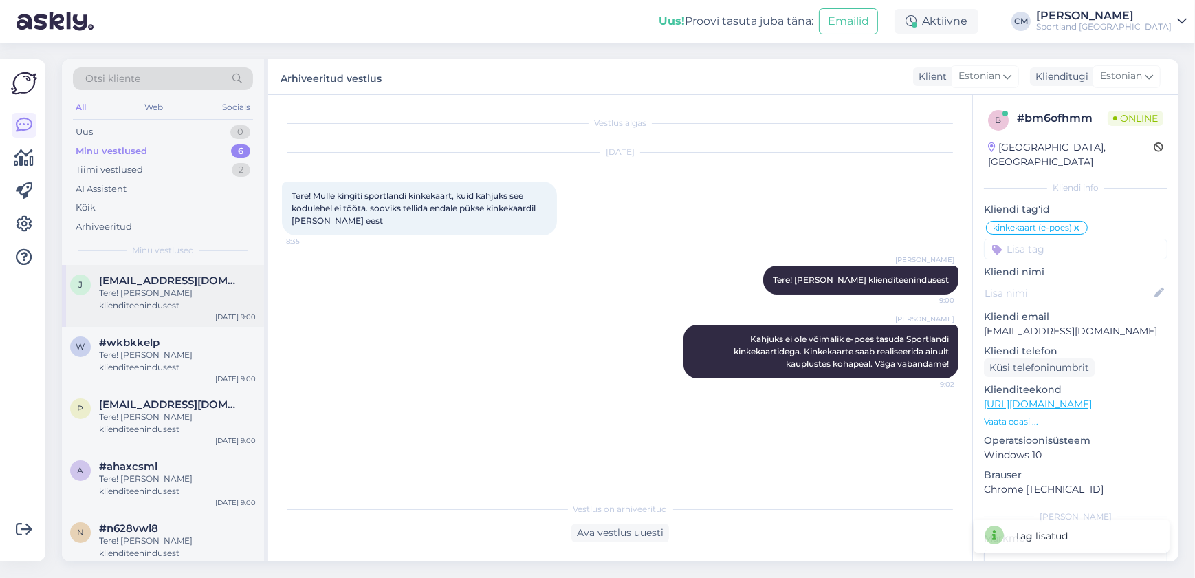
click at [188, 314] on div "j [EMAIL_ADDRESS][DOMAIN_NAME] Tere! [PERSON_NAME] klienditeenindusest [DATE] 9…" at bounding box center [163, 296] width 202 height 62
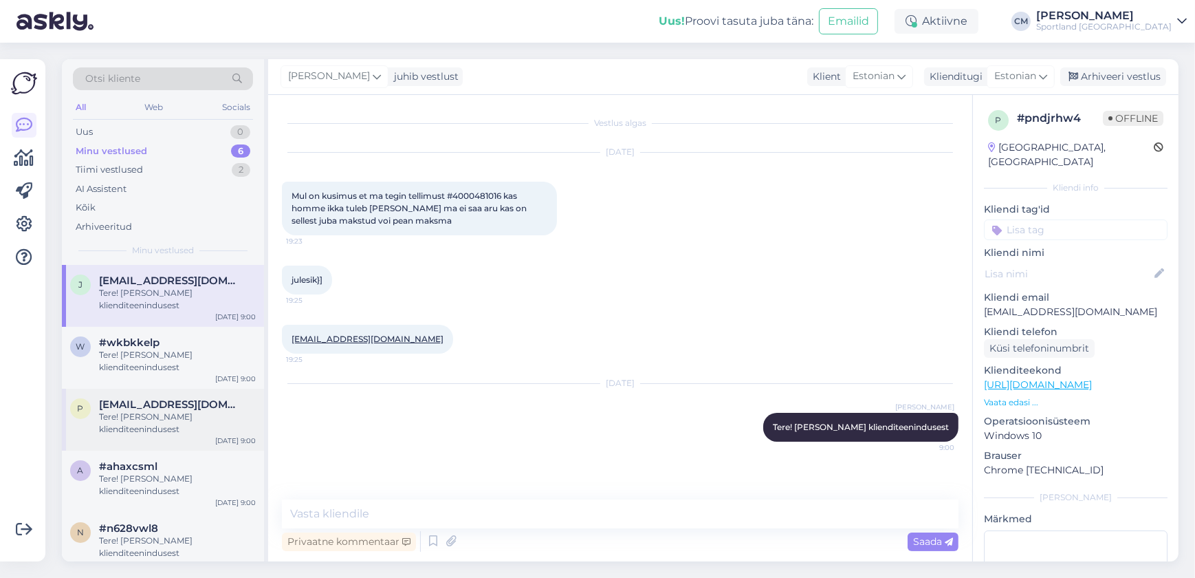
click at [204, 428] on div "Tere! [PERSON_NAME] klienditeenindusest" at bounding box center [177, 423] width 157 height 25
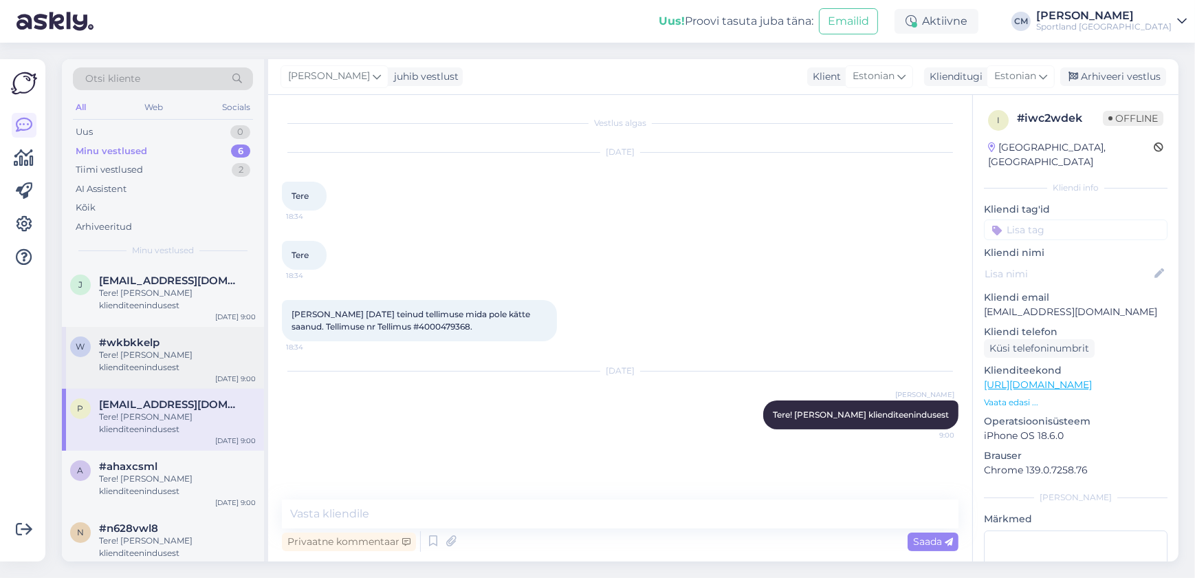
click at [182, 371] on div "Tere! [PERSON_NAME] klienditeenindusest" at bounding box center [177, 361] width 157 height 25
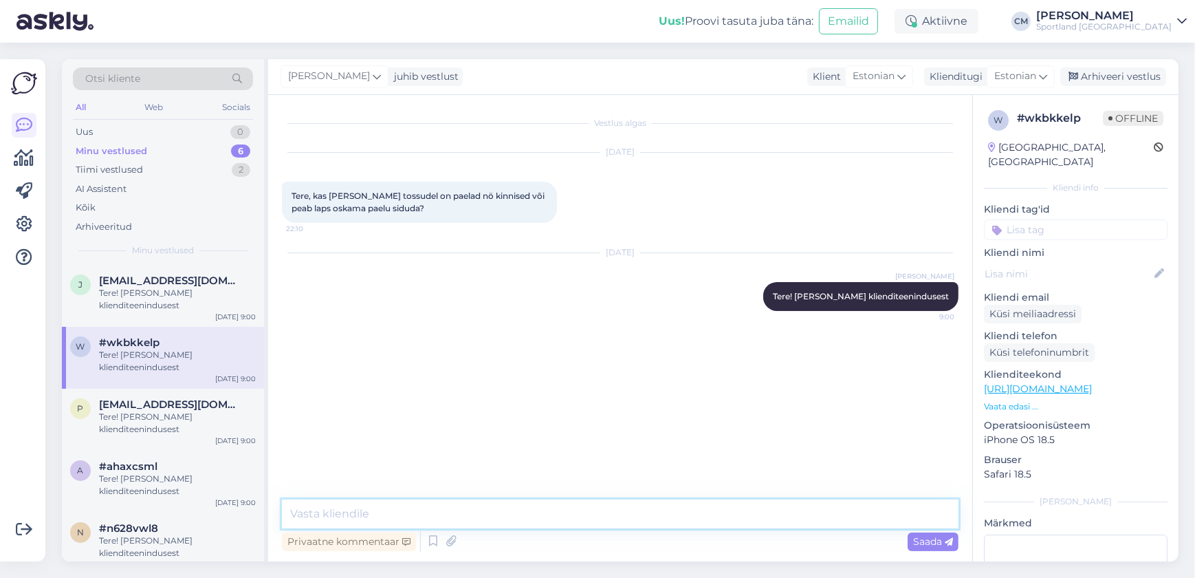
click at [393, 503] on textarea at bounding box center [620, 513] width 677 height 29
type textarea "Mis mudelist te täpsemalt räägite?"
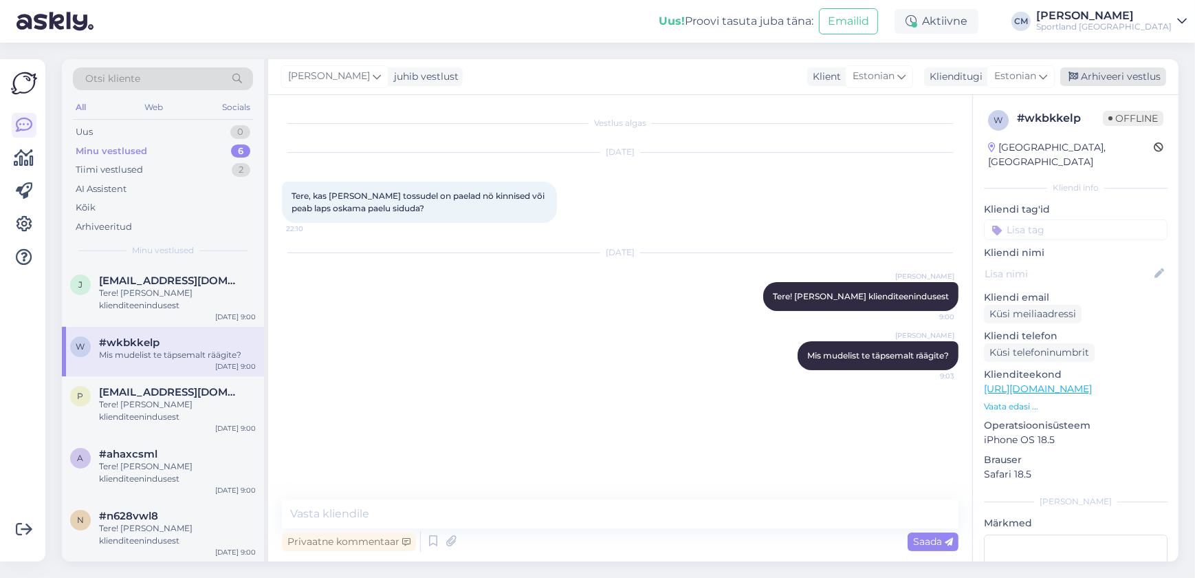
click at [393, 72] on div "Arhiveeri vestlus" at bounding box center [1113, 76] width 106 height 19
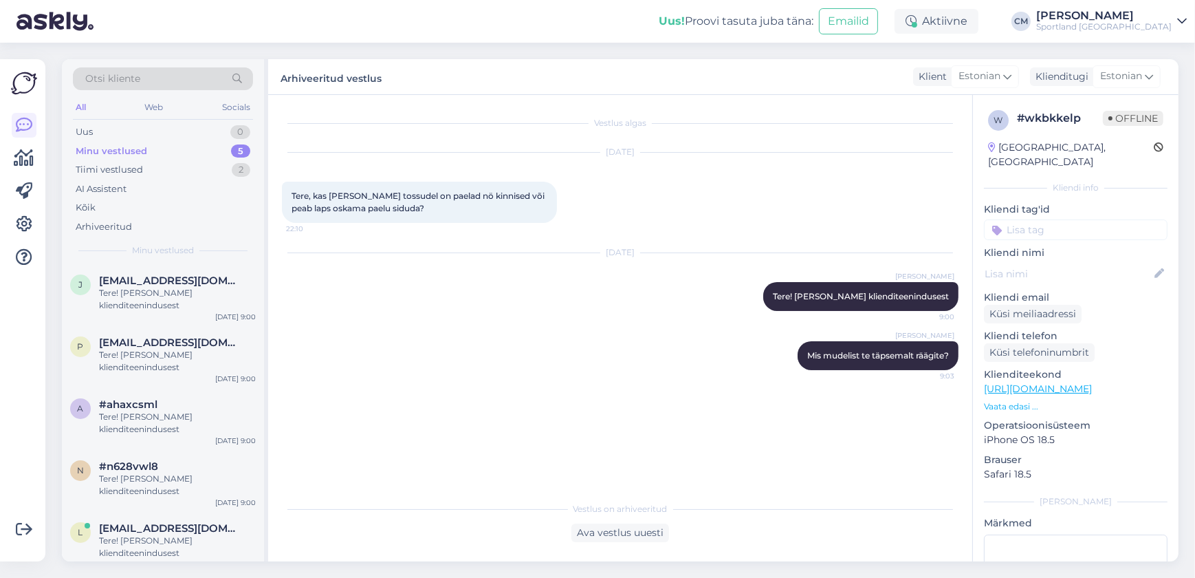
click at [393, 202] on p "Kliendi tag'id" at bounding box center [1076, 209] width 184 height 14
click at [393, 219] on input at bounding box center [1076, 229] width 184 height 21
type input "toote"
click at [393, 279] on span "Toote üldinfo" at bounding box center [1115, 283] width 54 height 8
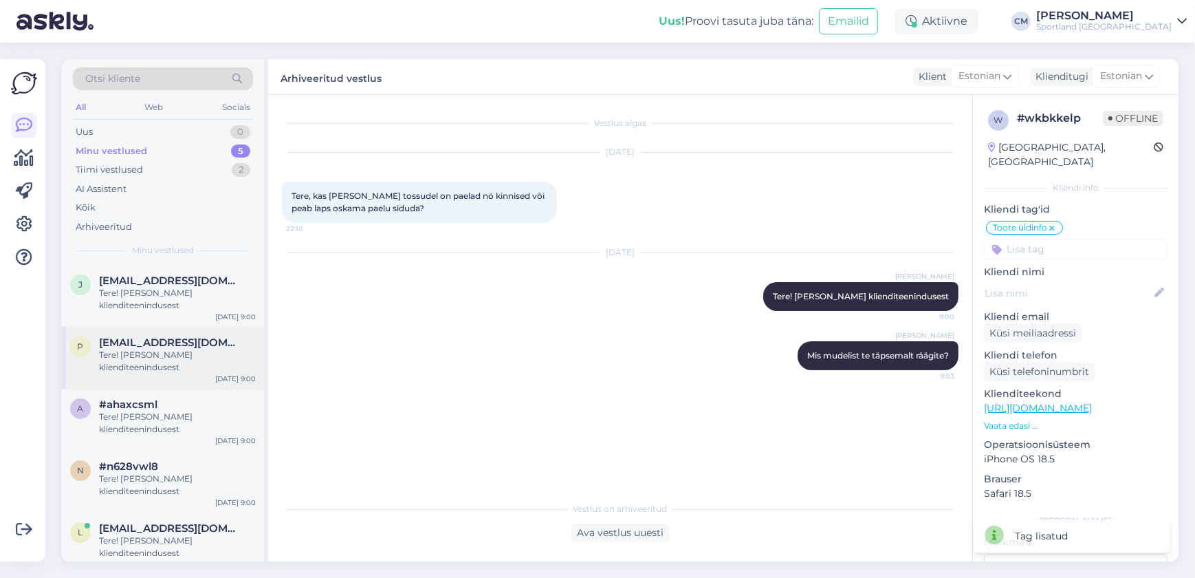
click at [182, 353] on div "Tere! [PERSON_NAME] klienditeenindusest" at bounding box center [177, 361] width 157 height 25
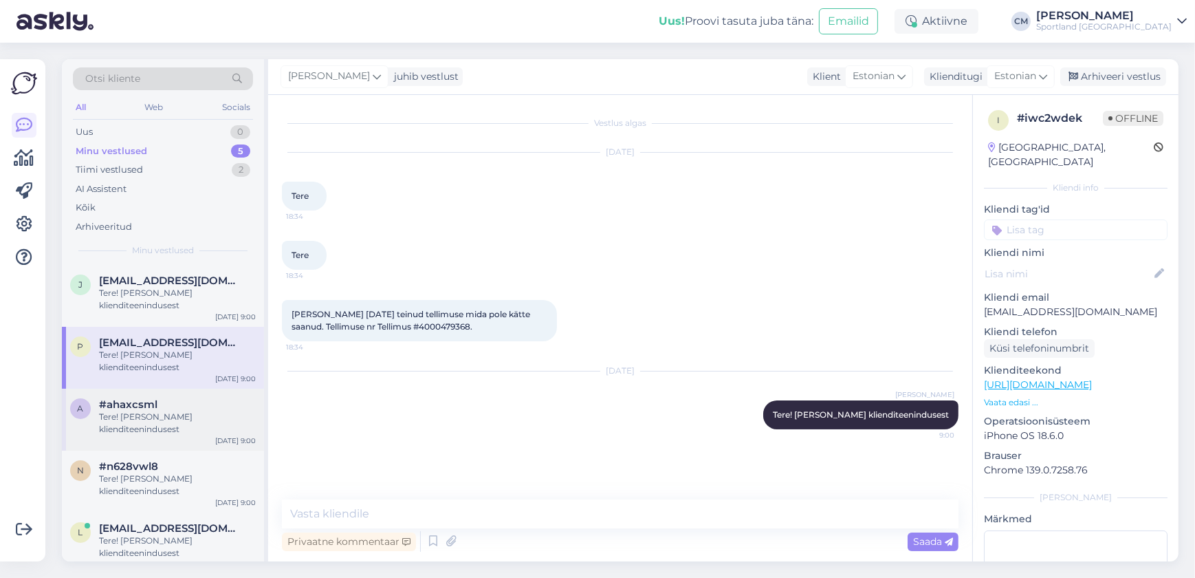
click at [157, 406] on div "#ahaxcsml" at bounding box center [177, 404] width 157 height 12
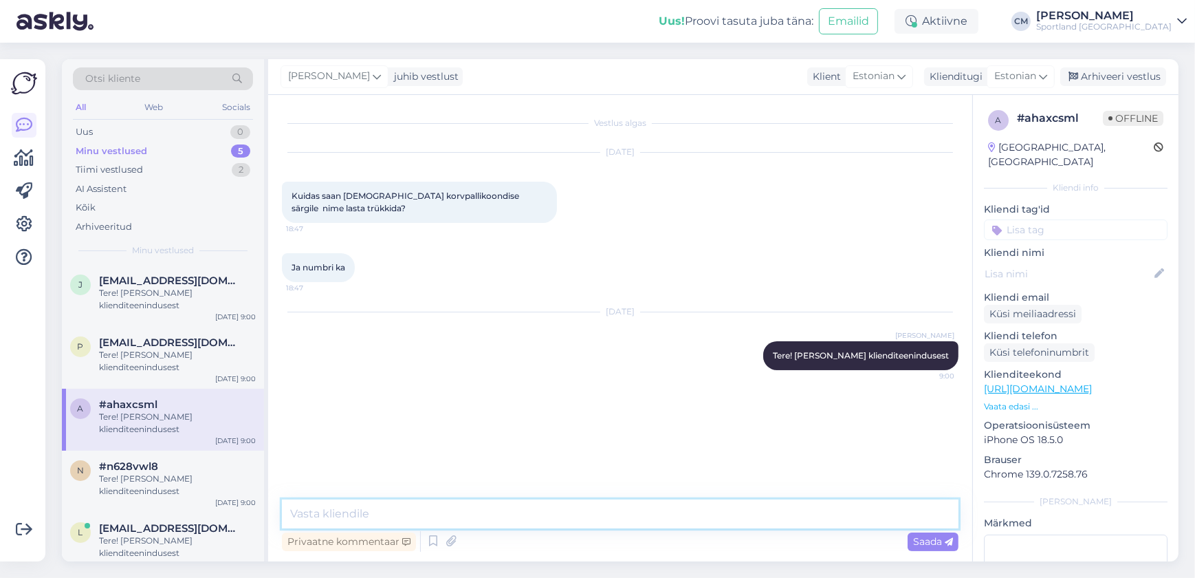
click at [385, 516] on textarea at bounding box center [620, 513] width 677 height 29
type textarea "Kahjuks Sportland kauplused sellist teenust ei paku. Vabandame!"
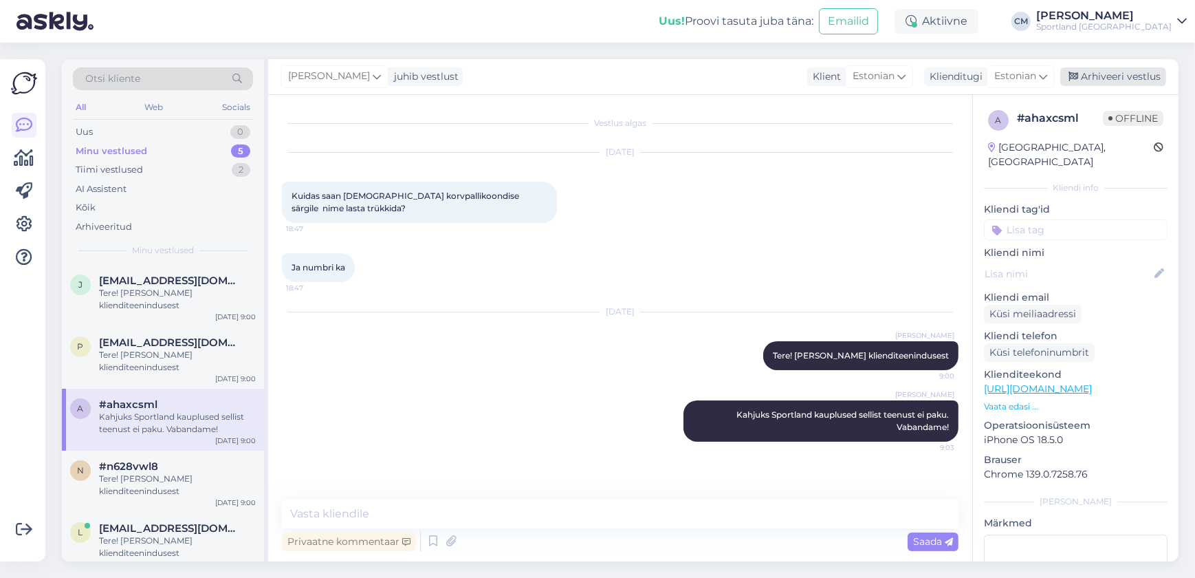
click at [393, 74] on div "Arhiveeri vestlus" at bounding box center [1113, 76] width 106 height 19
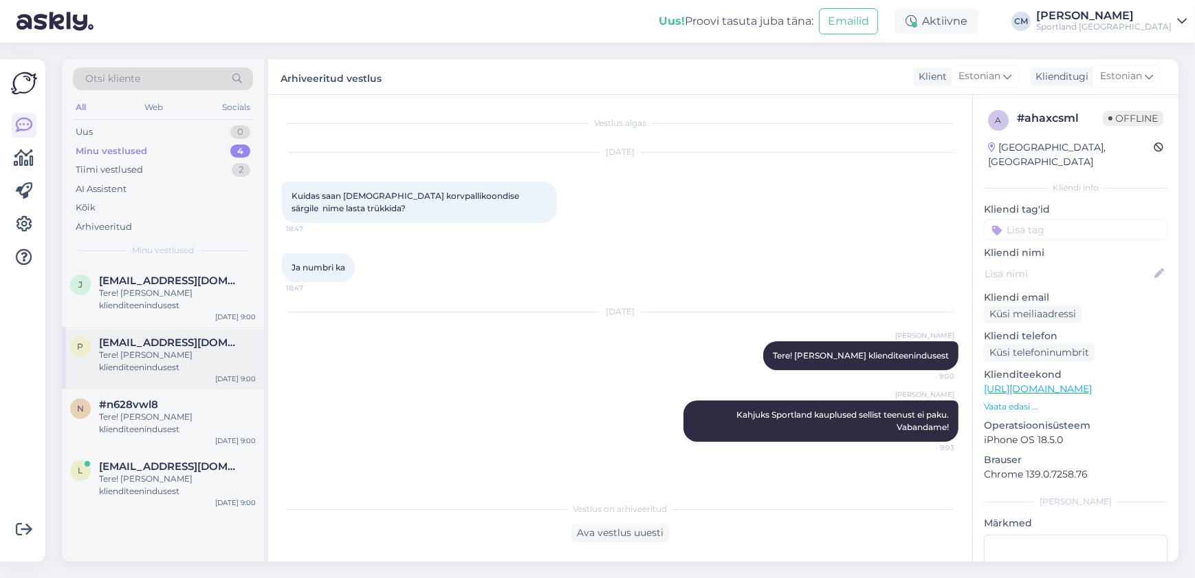
click at [158, 386] on div "p [EMAIL_ADDRESS][DOMAIN_NAME] Tere! [PERSON_NAME] klienditeenindusest [DATE] 9…" at bounding box center [163, 358] width 202 height 62
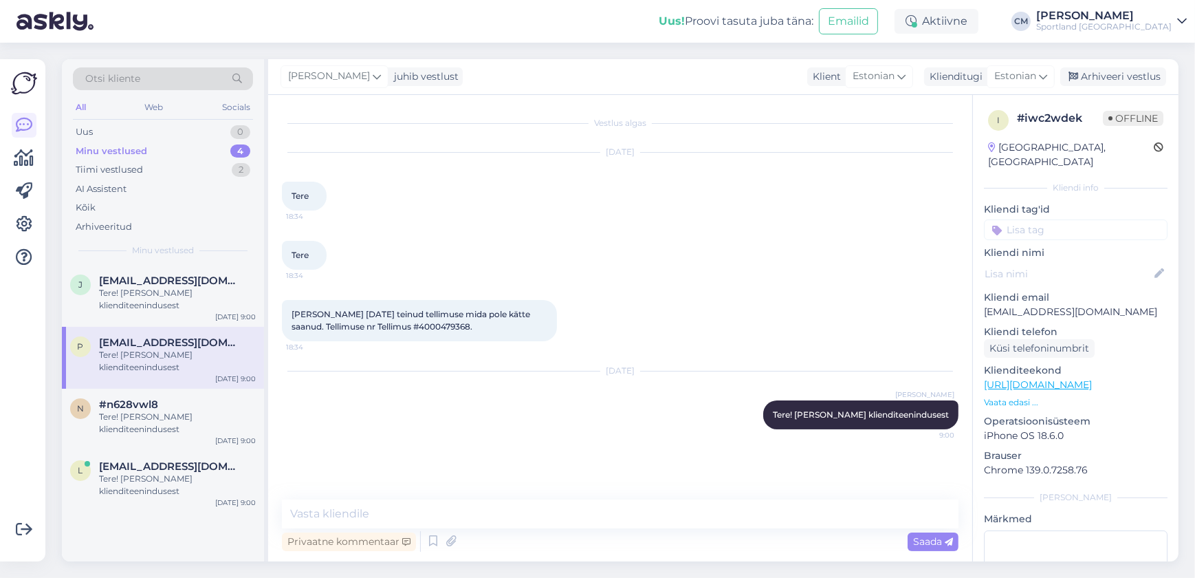
click at [393, 320] on span "[PERSON_NAME] [DATE] teinud tellimuse mida pole kätte saanud. Tellimuse nr Tell…" at bounding box center [412, 320] width 241 height 23
copy span "4000479368"
click at [393, 524] on textarea at bounding box center [620, 513] width 677 height 29
type textarea "Näen, et tellimusele on vormistatud tagasimakse."
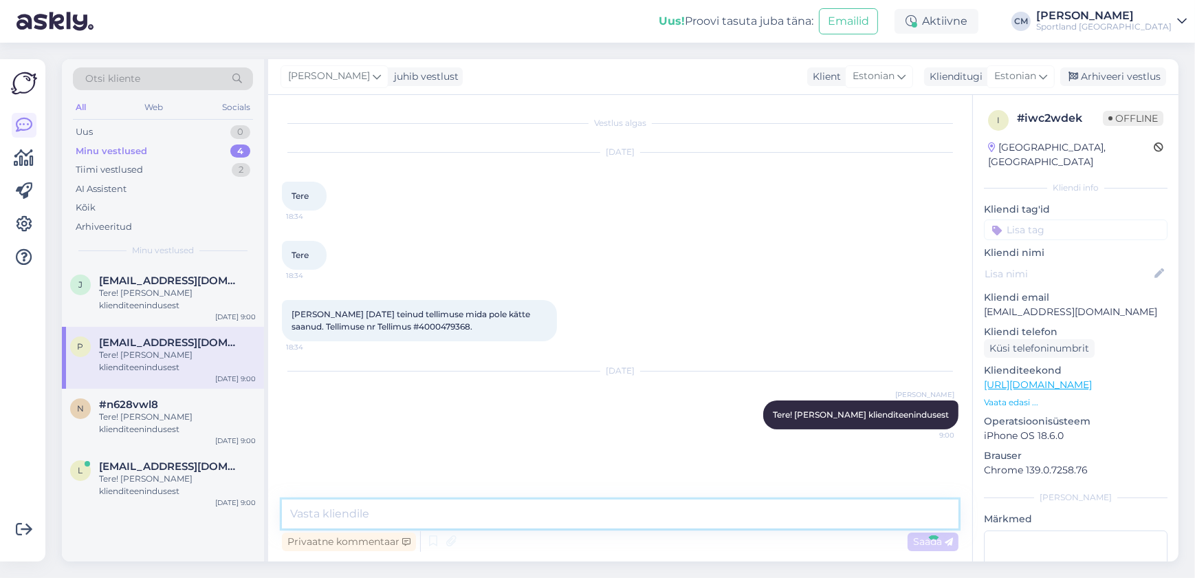
scroll to position [16, 0]
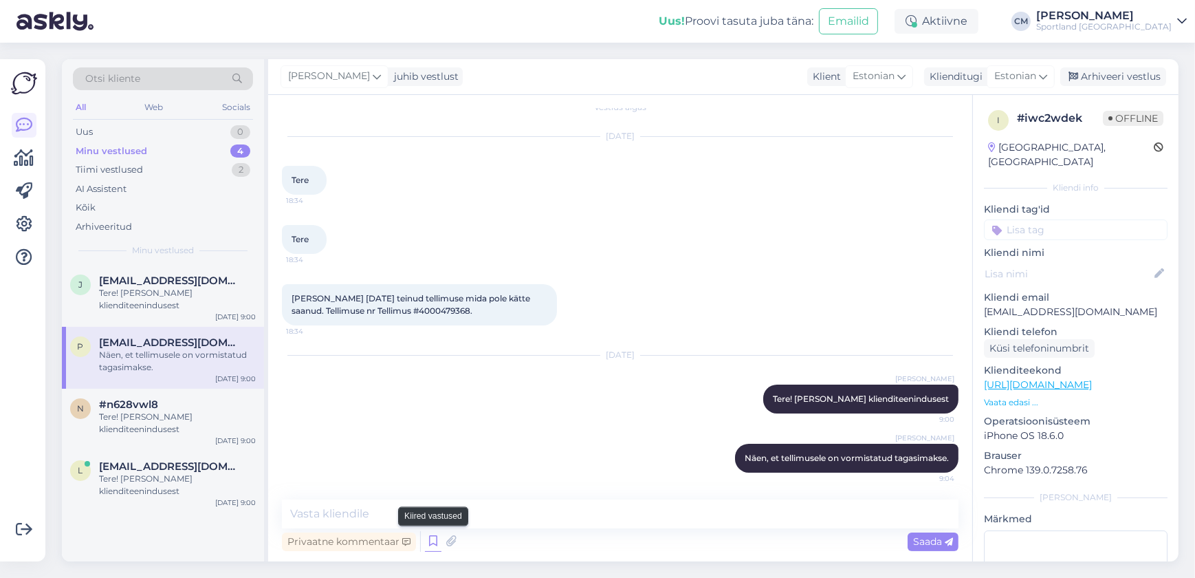
click at [393, 549] on icon at bounding box center [433, 541] width 17 height 21
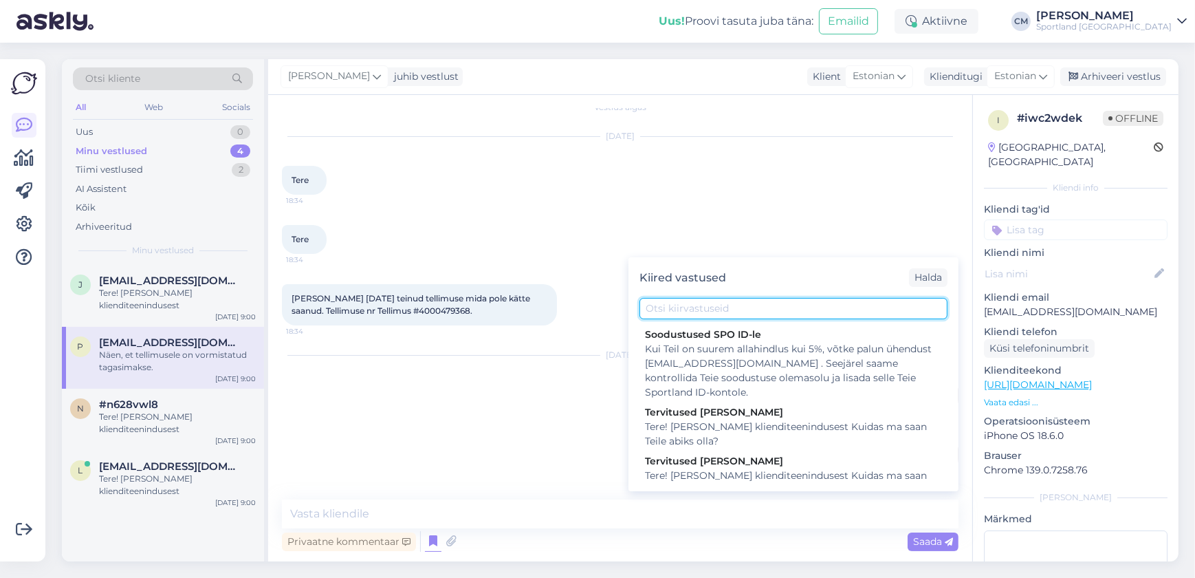
click at [393, 301] on input "text" at bounding box center [794, 308] width 308 height 21
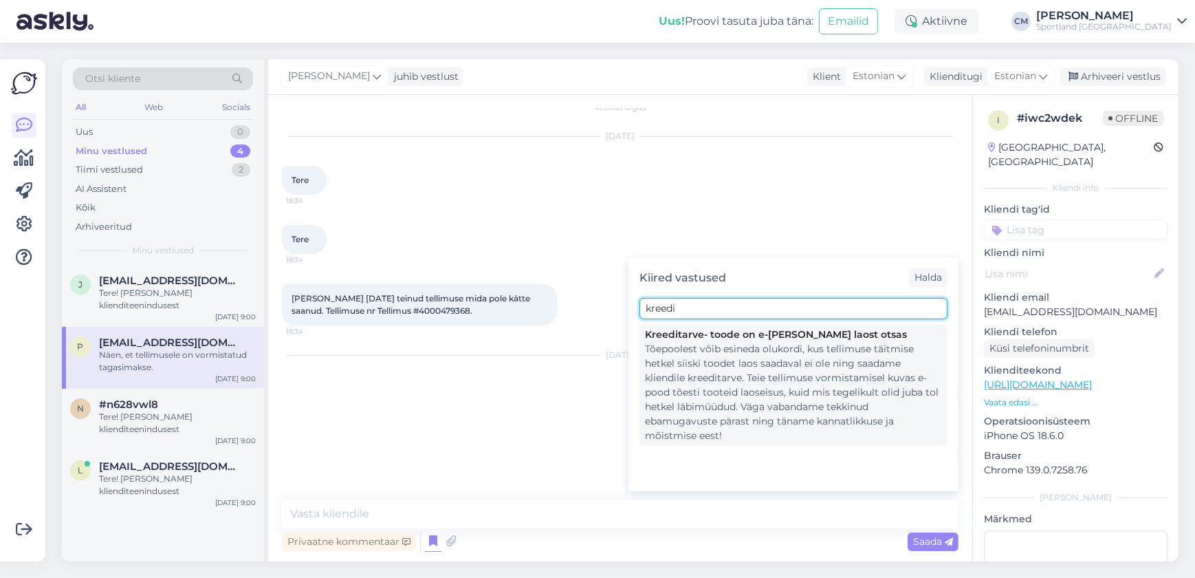
type input "kreedi"
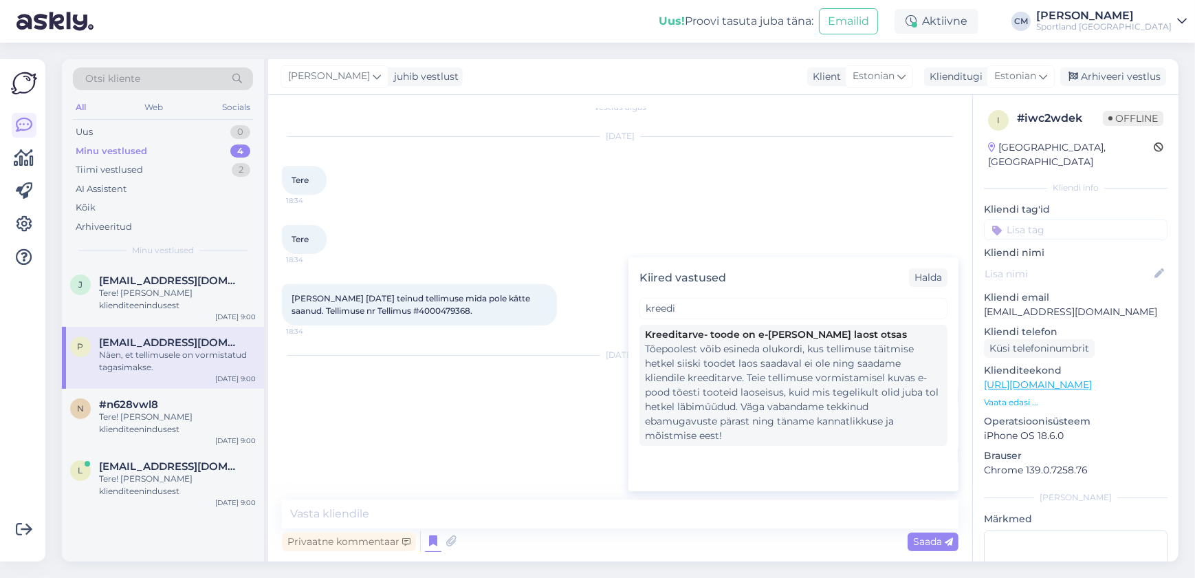
click at [393, 347] on div "Tõepoolest võib esineda olukordi, kus tellimuse täitmise hetkel siiski toodet l…" at bounding box center [793, 392] width 297 height 101
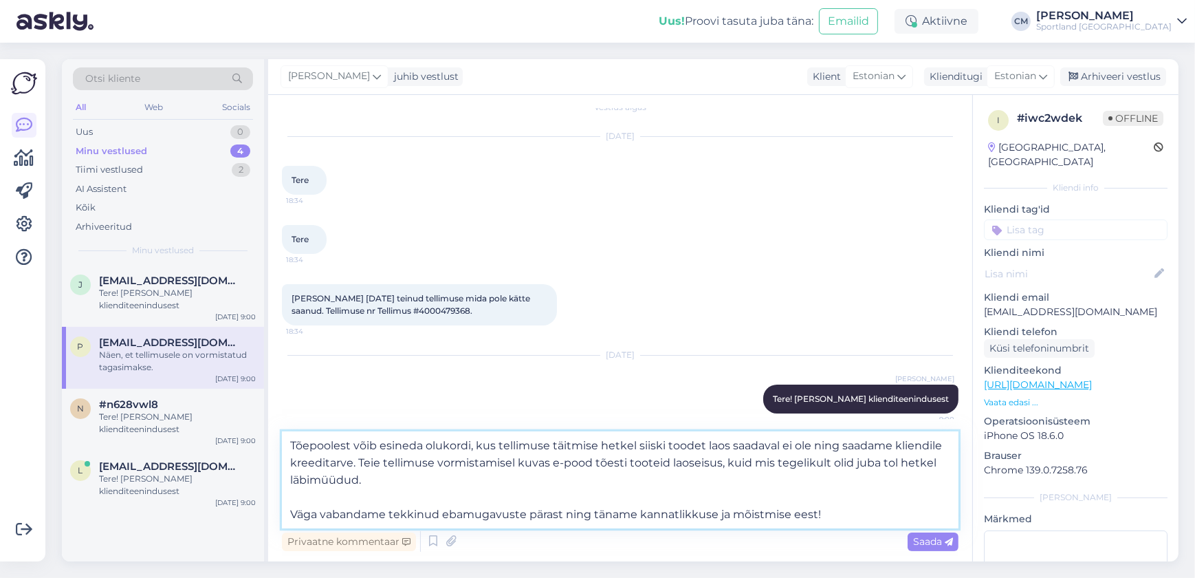
drag, startPoint x: 835, startPoint y: 513, endPoint x: 292, endPoint y: 501, distance: 542.7
click at [292, 501] on textarea "Tõepoolest võib esineda olukordi, kus tellimuse täitmise hetkel siiski toodet l…" at bounding box center [620, 479] width 677 height 97
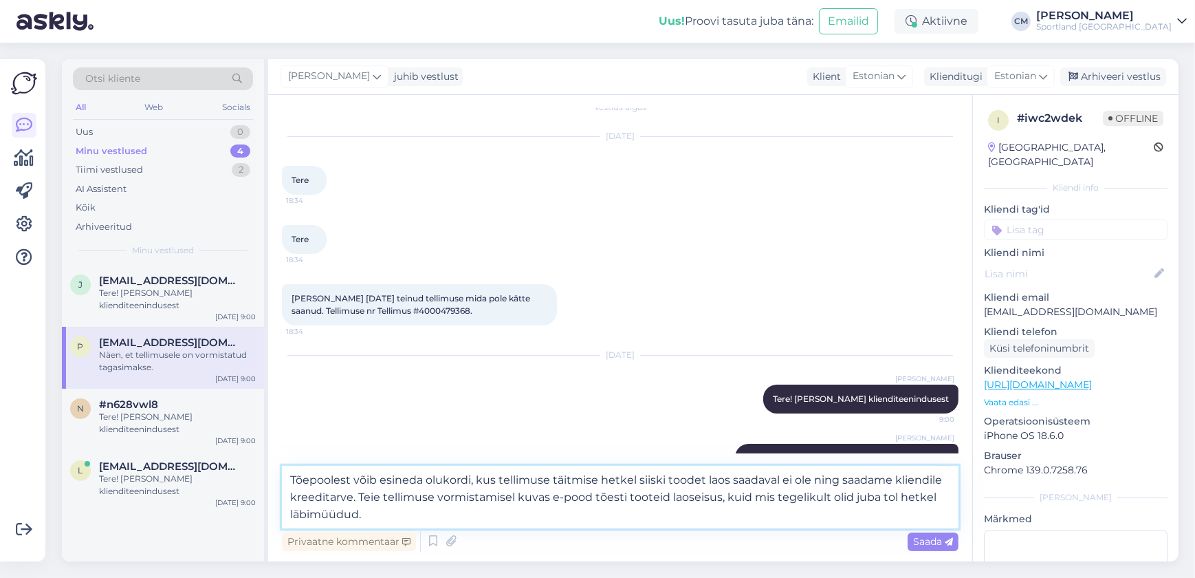
click at [393, 501] on textarea "Tõepoolest võib esineda olukordi, kus tellimuse täitmise hetkel siiski toodet l…" at bounding box center [620, 497] width 677 height 63
click at [393, 518] on textarea "Tõepoolest võib esineda olukordi, kus tellimuse täitmise hetkel siiski toodet l…" at bounding box center [620, 497] width 677 height 63
type textarea "Tõepoolest võib esineda olukordi, kus tellimuse täitmise hetkel siiski toodet l…"
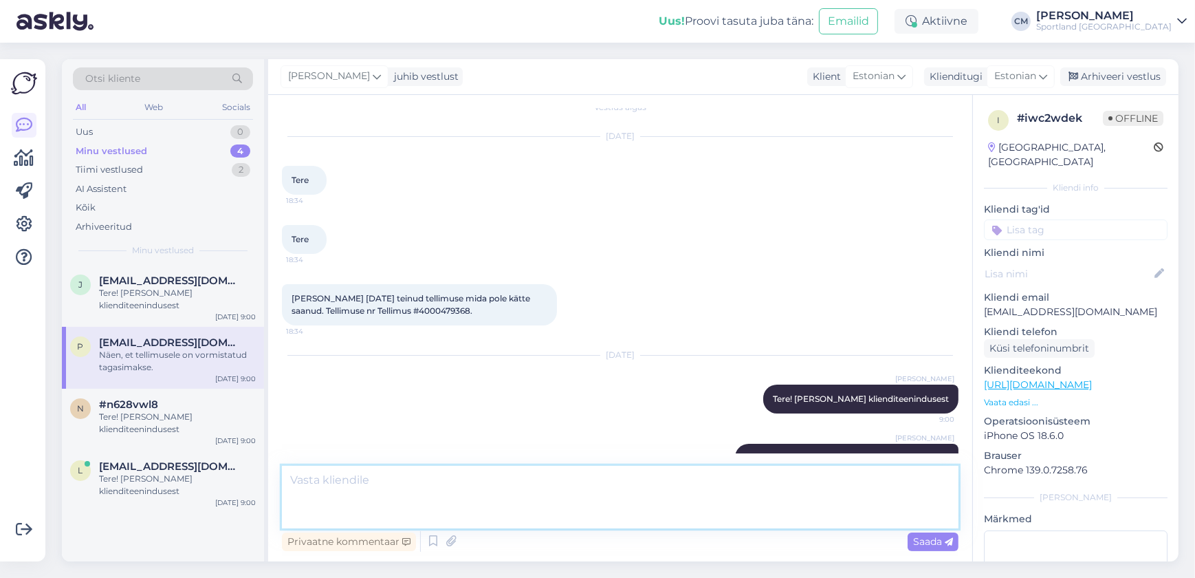
scroll to position [138, 0]
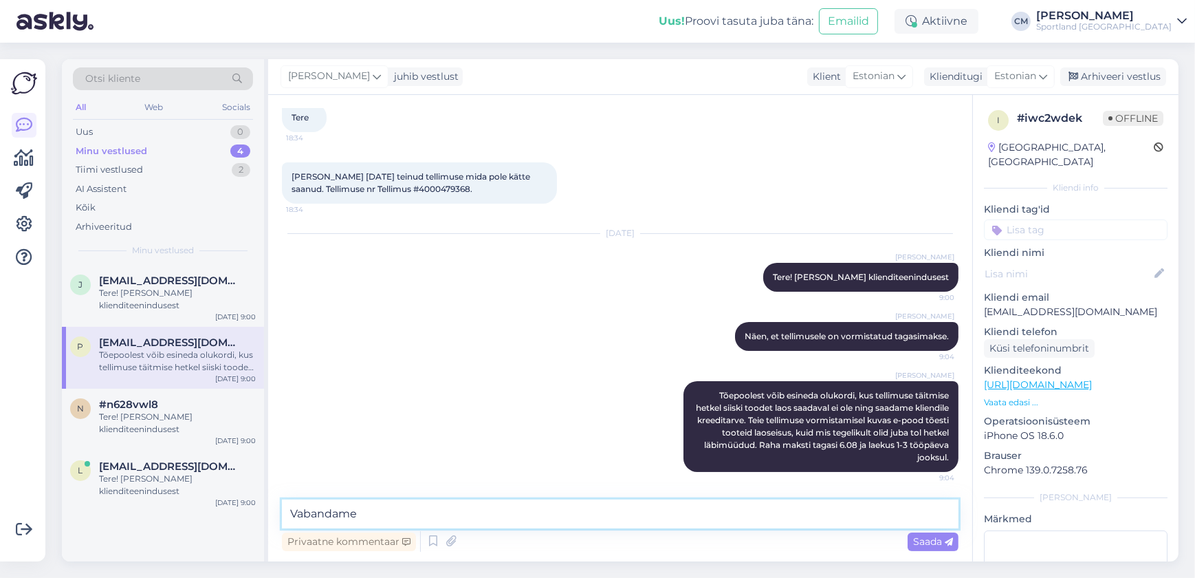
type textarea "Vabandame!"
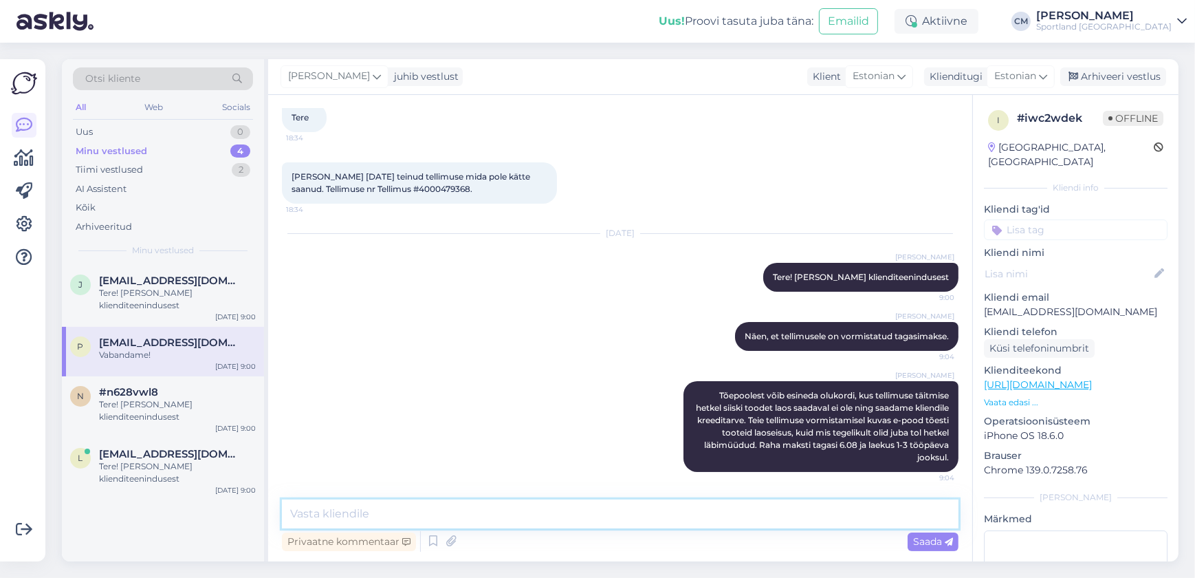
scroll to position [196, 0]
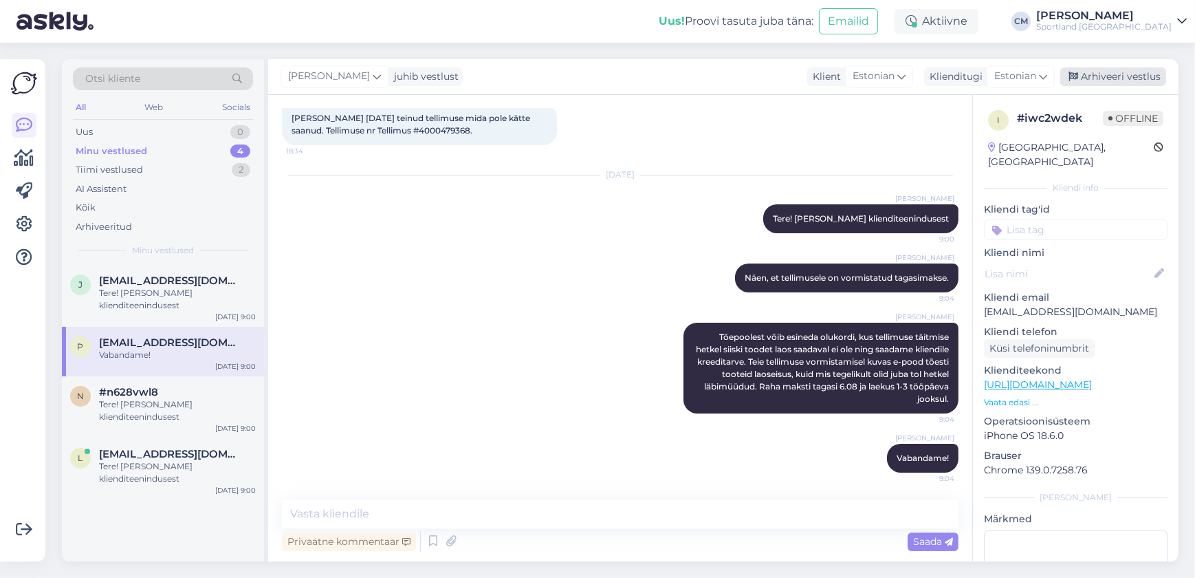
click at [393, 78] on div "Arhiveeri vestlus" at bounding box center [1113, 76] width 106 height 19
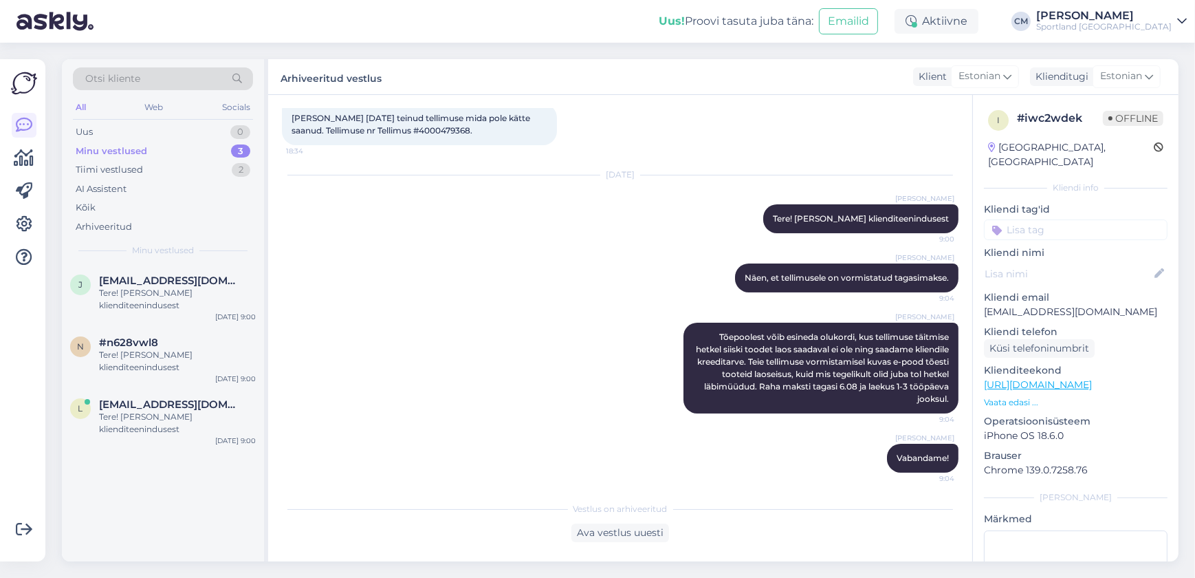
click at [393, 246] on p "Kliendi nimi" at bounding box center [1076, 253] width 184 height 14
click at [393, 226] on div "i # iwc2wdek Offline [GEOGRAPHIC_DATA], [GEOGRAPHIC_DATA] Kliendi info Kliendi …" at bounding box center [1076, 385] width 206 height 580
click at [393, 219] on input at bounding box center [1076, 229] width 184 height 21
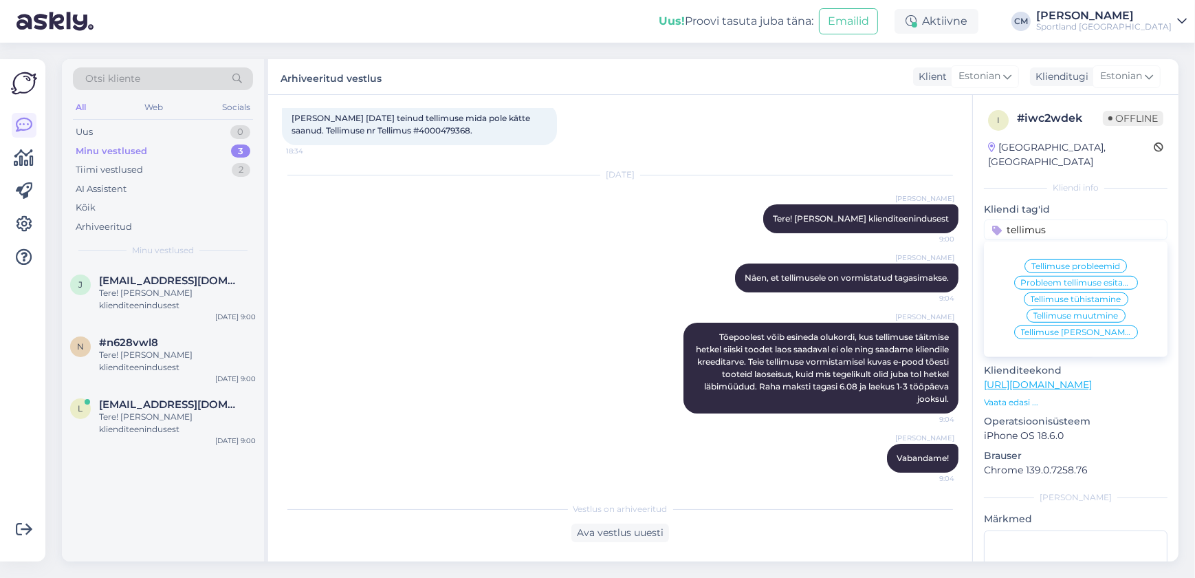
type input "tellimus"
click at [393, 325] on div "Tellimuse [PERSON_NAME] info" at bounding box center [1076, 332] width 124 height 14
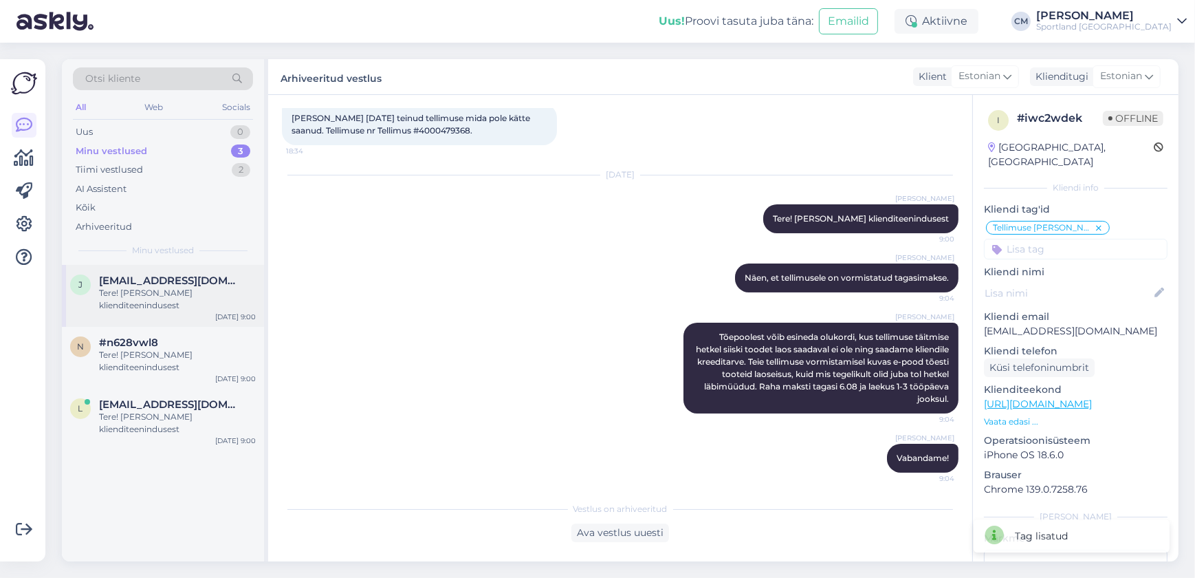
click at [133, 311] on div "j [EMAIL_ADDRESS][DOMAIN_NAME] Tere! [PERSON_NAME] klienditeenindusest [DATE] 9…" at bounding box center [163, 296] width 202 height 62
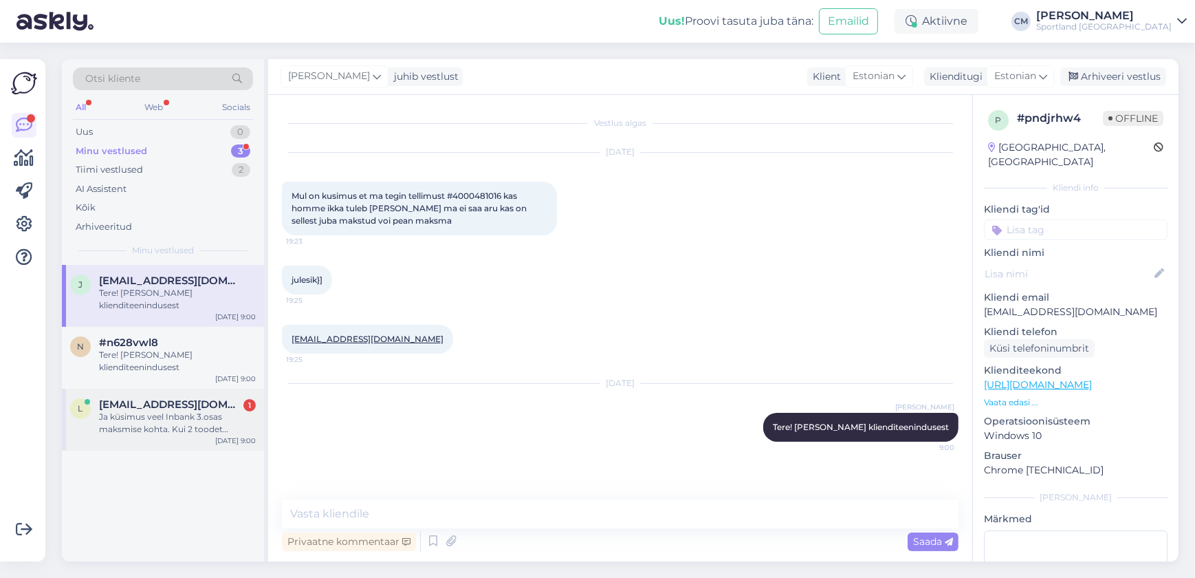
click at [206, 408] on div "[EMAIL_ADDRESS][DOMAIN_NAME] 1" at bounding box center [177, 404] width 157 height 12
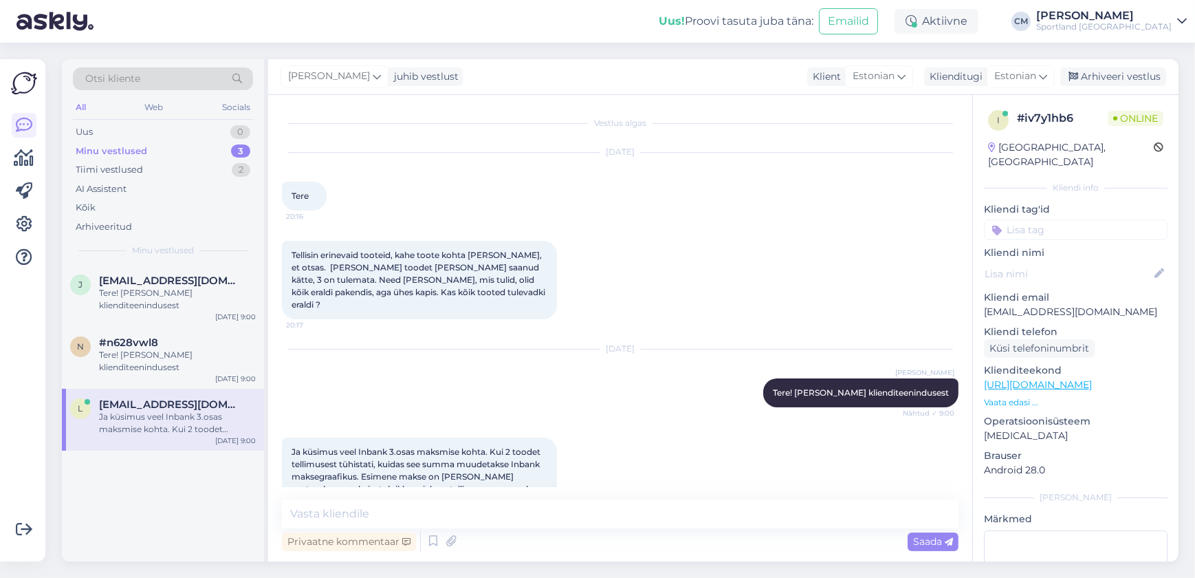
scroll to position [31, 0]
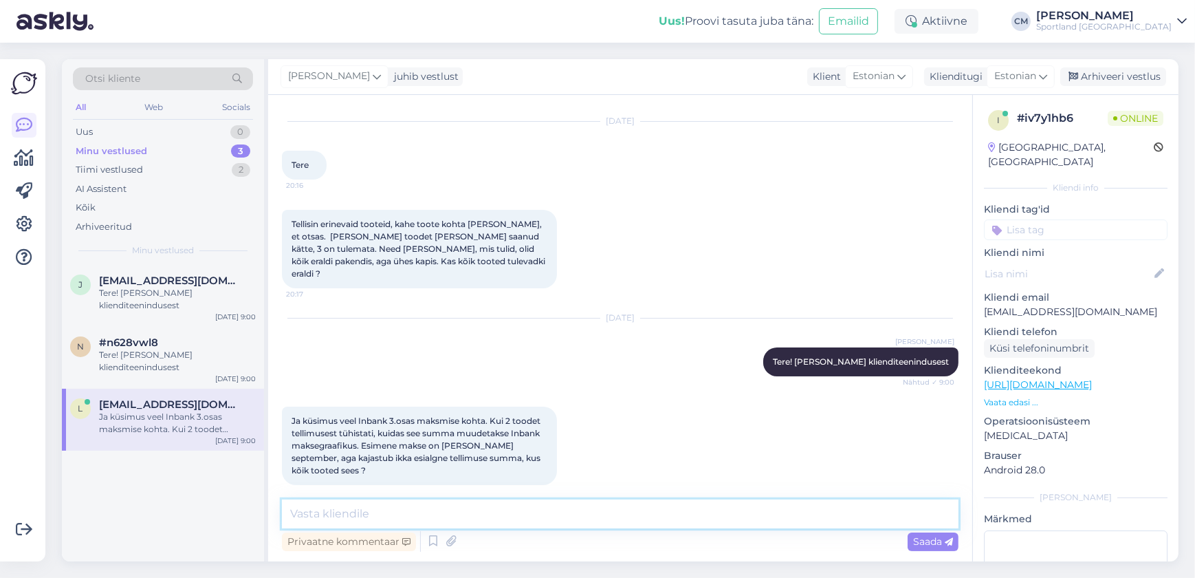
click at [355, 513] on textarea at bounding box center [620, 513] width 677 height 29
type textarea "Mis on [PERSON_NAME] number?"
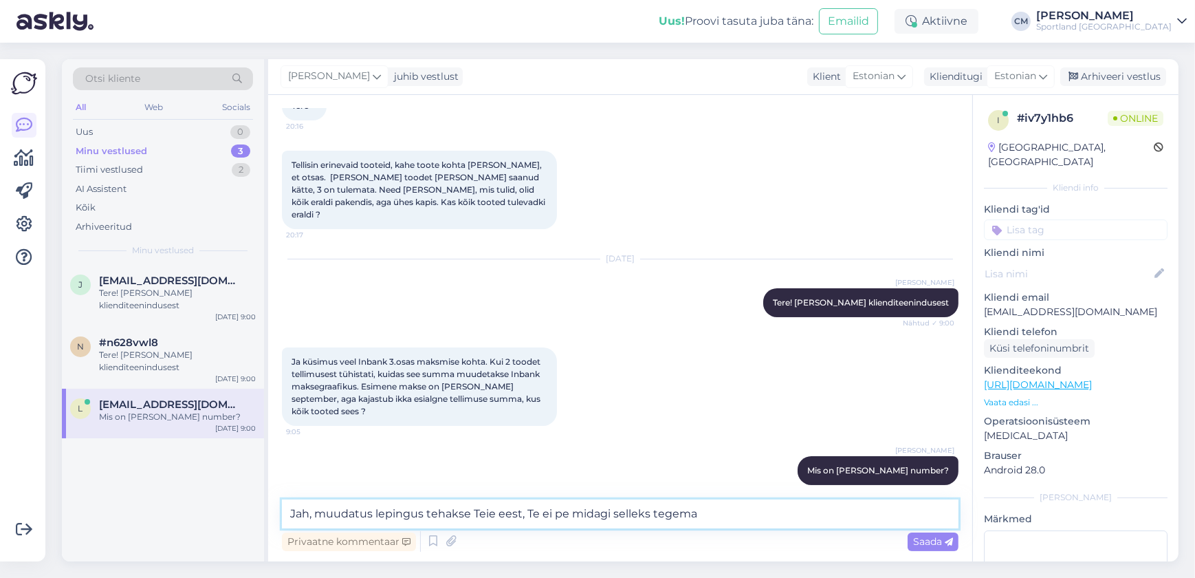
click at [393, 509] on textarea "Jah, muudatus lepingus tehakse Teie eest, Te ei pe midagi selleks tegema" at bounding box center [620, 513] width 677 height 29
type textarea "Jah, muudatus lepingus tehakse Teie eest, Te ei pea midagi selleks tegema"
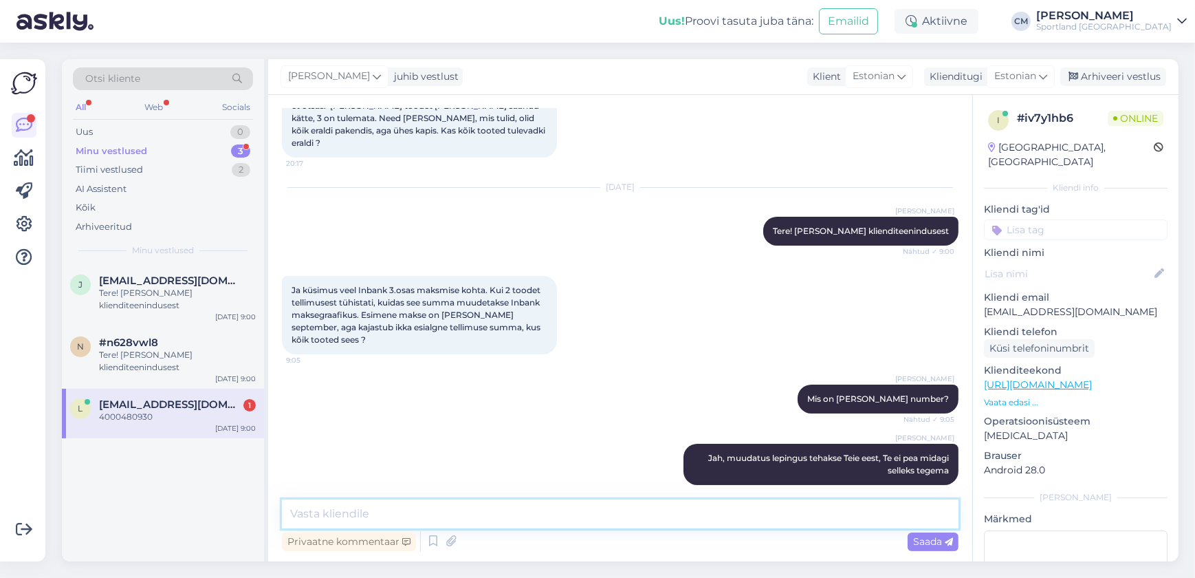
scroll to position [221, 0]
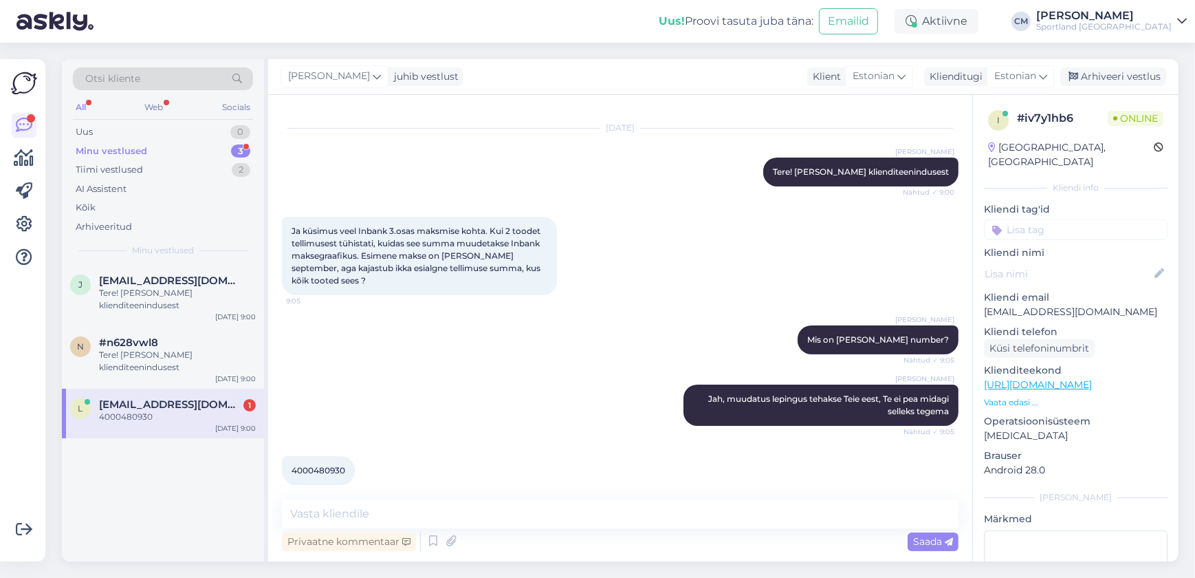
click at [329, 461] on div "4000480930 9:05" at bounding box center [318, 470] width 73 height 29
click at [329, 465] on span "4000480930" at bounding box center [319, 470] width 54 height 10
copy div "4000480930 9:05"
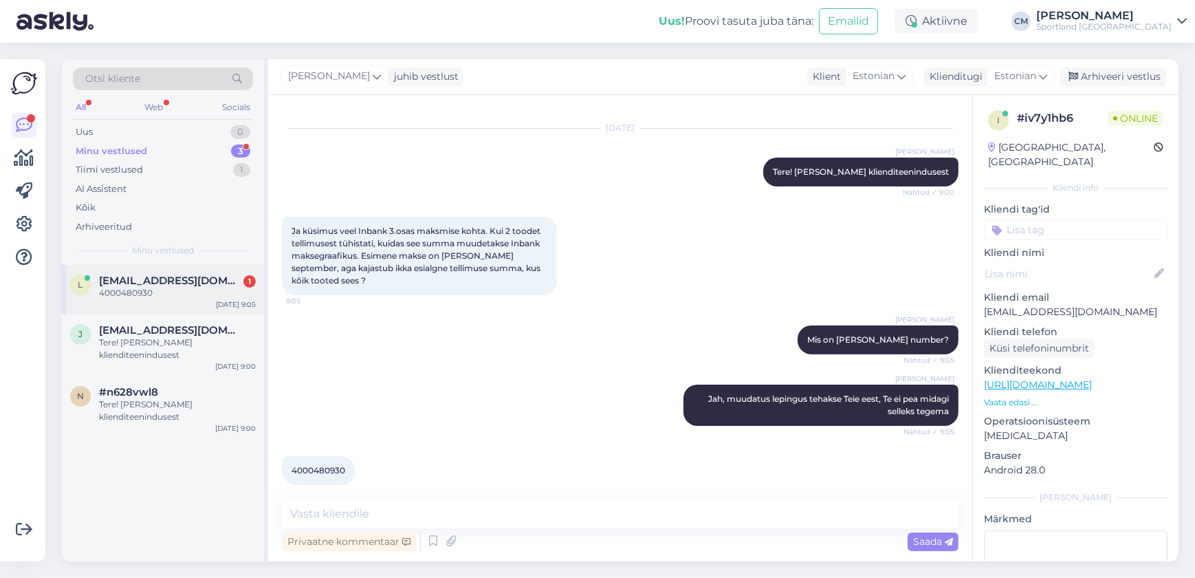
click at [193, 302] on div "l [EMAIL_ADDRESS][DOMAIN_NAME] 1 4000480930 [DATE] 9:05" at bounding box center [163, 290] width 202 height 50
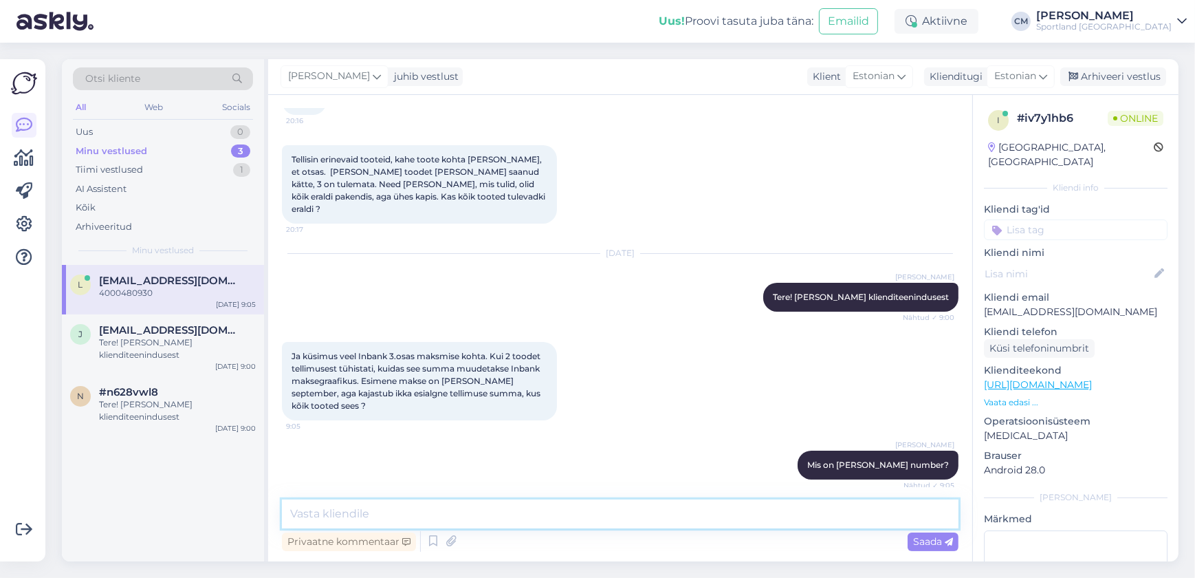
click at [393, 516] on textarea at bounding box center [620, 513] width 677 height 29
type textarea "Näen, et tellimus tuleb viies erinevas osas."
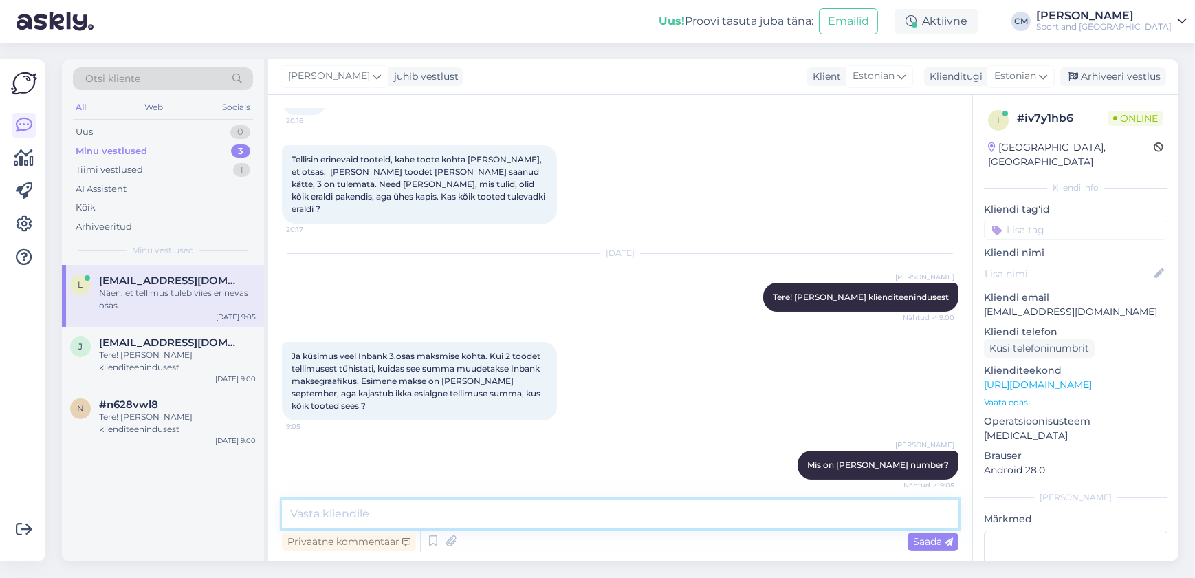
scroll to position [280, 0]
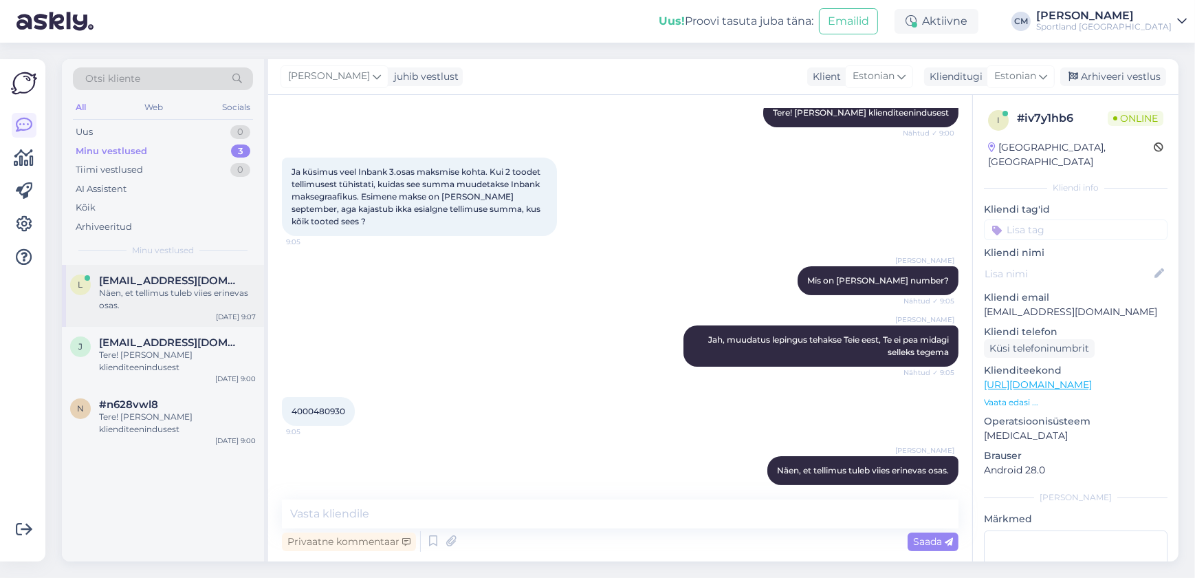
click at [162, 318] on div "l [EMAIL_ADDRESS][DOMAIN_NAME] Näen, et tellimus tuleb viies erinevas osas. [DA…" at bounding box center [163, 296] width 202 height 62
click at [159, 338] on span "[EMAIL_ADDRESS][DOMAIN_NAME]" at bounding box center [170, 342] width 143 height 12
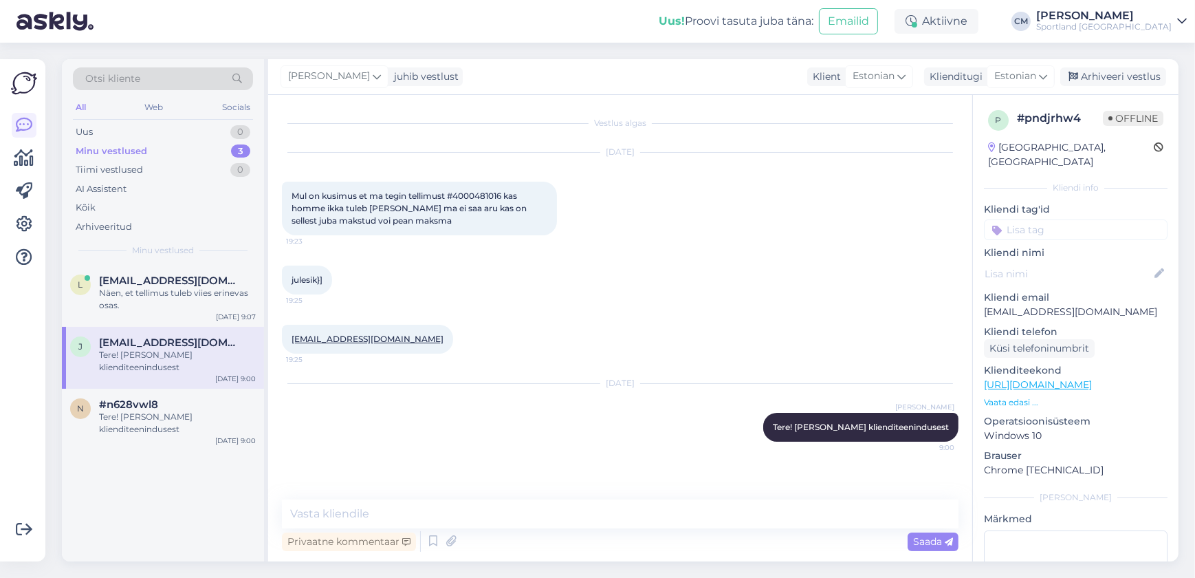
click at [393, 196] on span "Mul on kusimus et ma tegin tellimust #4000481016 kas homme ikka tuleb [PERSON_N…" at bounding box center [410, 207] width 237 height 35
copy span "4000481016"
click at [160, 441] on div "n #n628vwl8 Tere! [PERSON_NAME] klienditeenindusest [DATE] 9:00" at bounding box center [163, 420] width 202 height 62
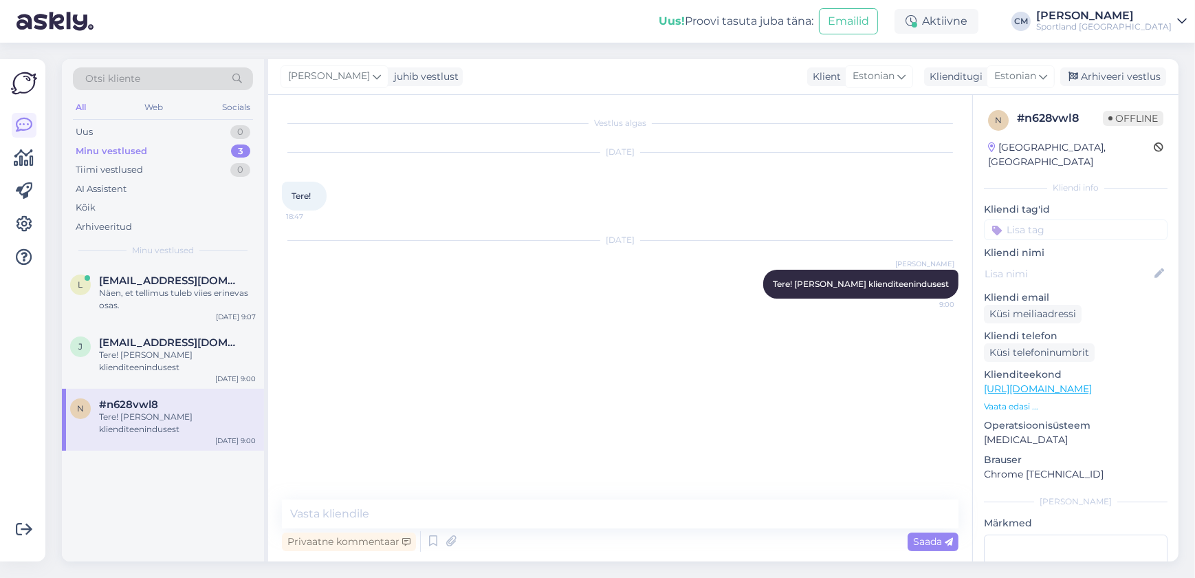
click at [393, 219] on input at bounding box center [1076, 229] width 184 height 21
type input "cha"
click at [393, 262] on span "chat [PERSON_NAME] sõnumita" at bounding box center [1076, 266] width 110 height 8
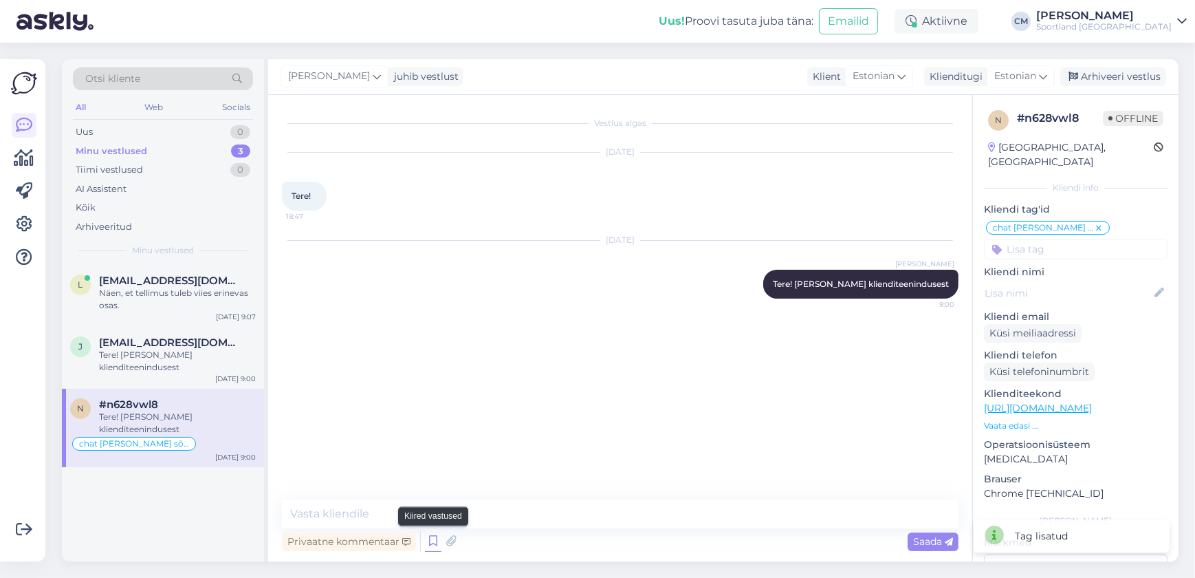
click at [393, 543] on icon at bounding box center [433, 541] width 17 height 21
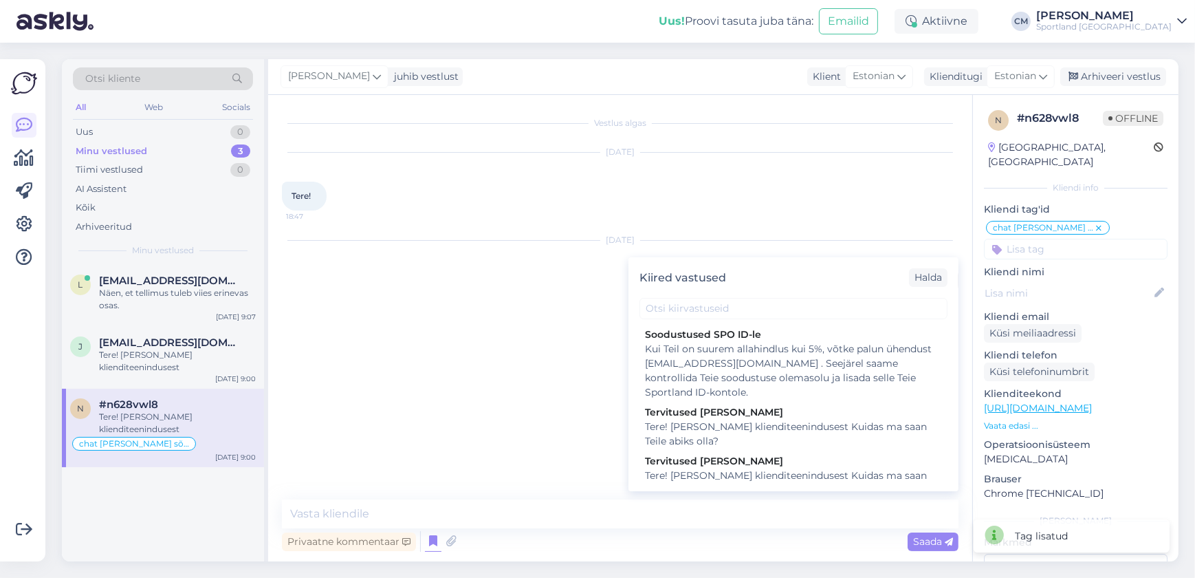
click at [393, 468] on div "Tere! [PERSON_NAME] klienditeenindusest Kuidas ma saan Teile abiks olla?" at bounding box center [793, 482] width 297 height 29
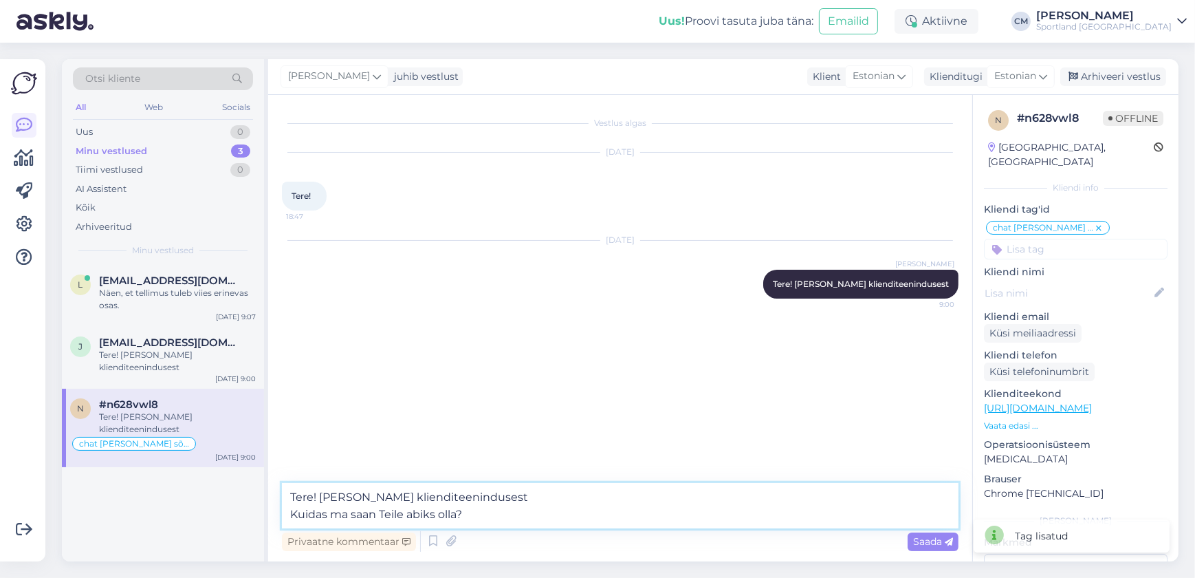
drag, startPoint x: 545, startPoint y: 499, endPoint x: 294, endPoint y: 481, distance: 251.6
click at [294, 481] on div "Vestlus algas [DATE] Tere! 18:47 [DATE] [PERSON_NAME] Tere! [PERSON_NAME] klien…" at bounding box center [620, 328] width 704 height 466
click at [287, 514] on textarea "Kuidas ma saan Teile abiks olla?" at bounding box center [620, 505] width 677 height 45
type textarea "Kuidas ma saan Teile abiks olla?"
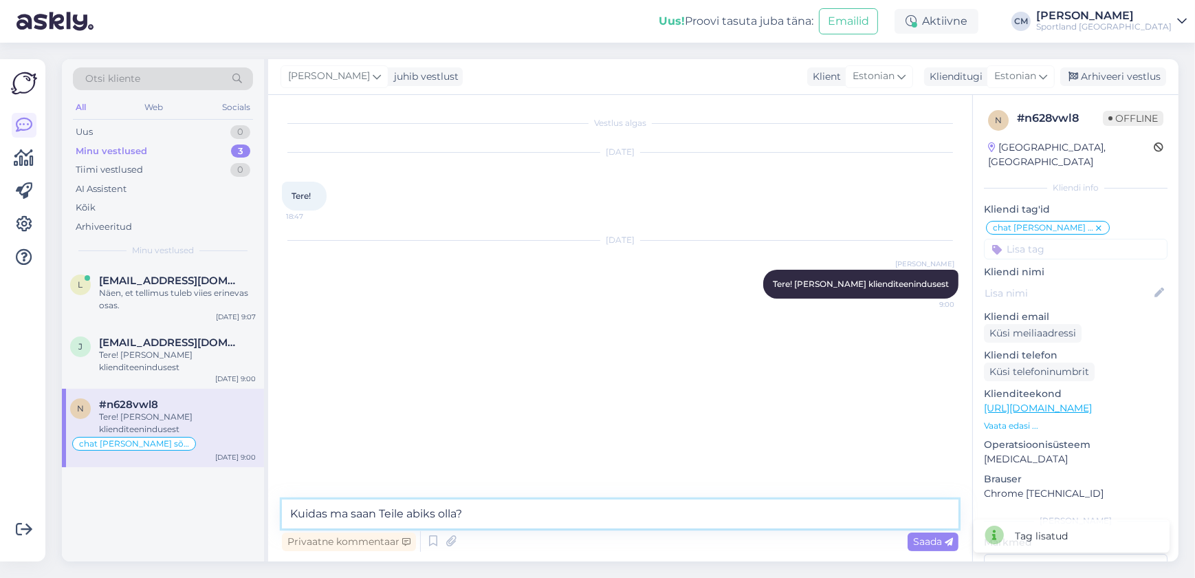
click at [393, 510] on textarea "Kuidas ma saan Teile abiks olla?" at bounding box center [620, 513] width 677 height 29
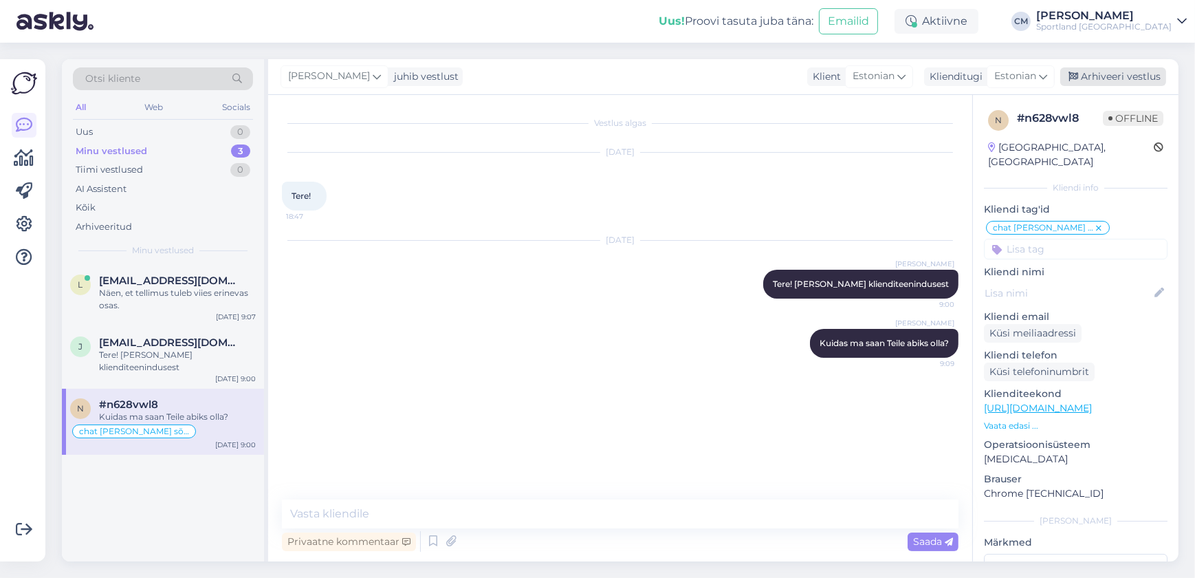
click at [393, 81] on div "Arhiveeri vestlus" at bounding box center [1113, 76] width 106 height 19
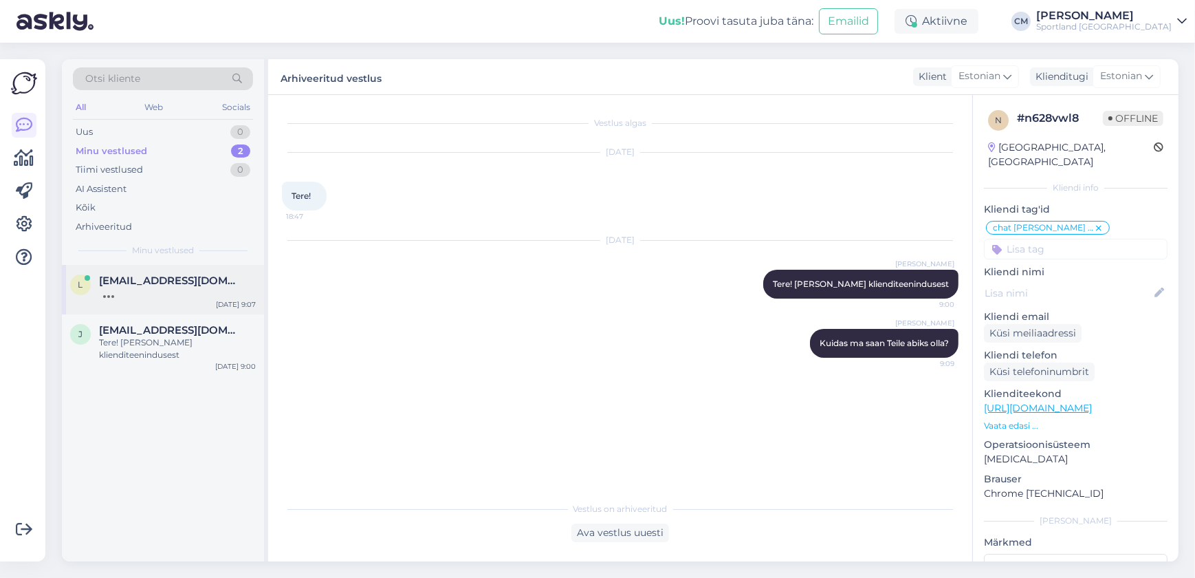
click at [188, 295] on div at bounding box center [177, 293] width 157 height 12
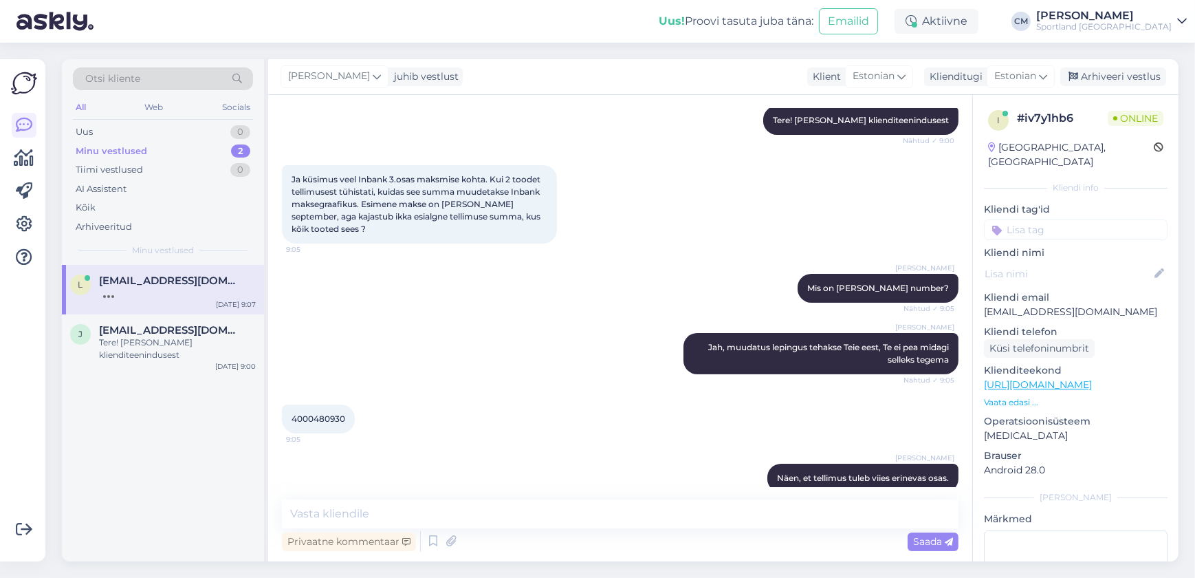
scroll to position [280, 0]
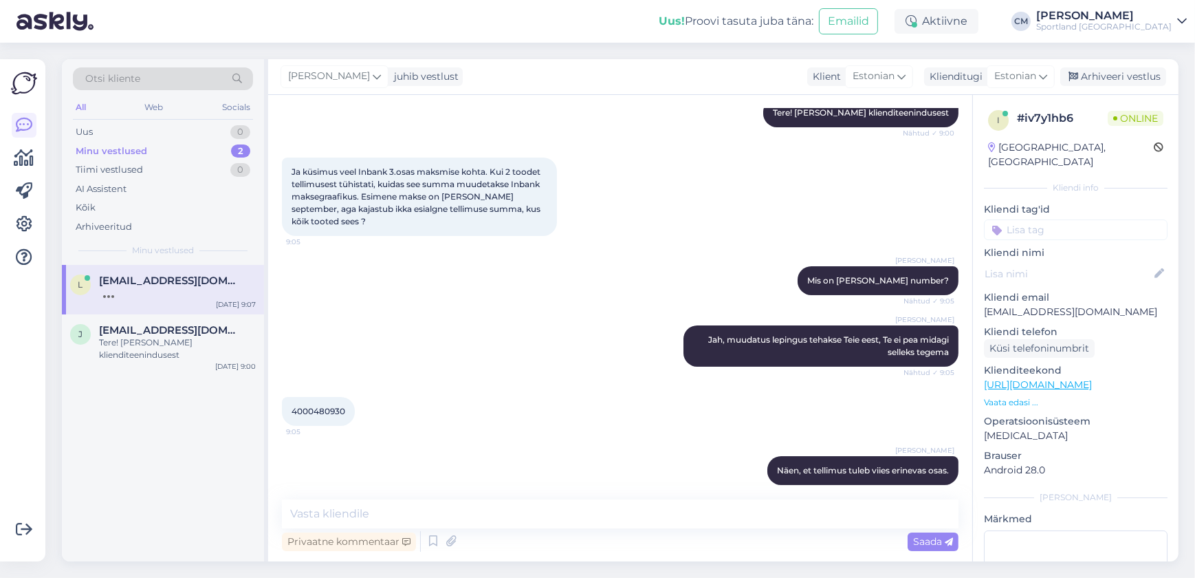
click at [331, 406] on span "4000480930" at bounding box center [319, 411] width 54 height 10
copy div "4000480930 9:05"
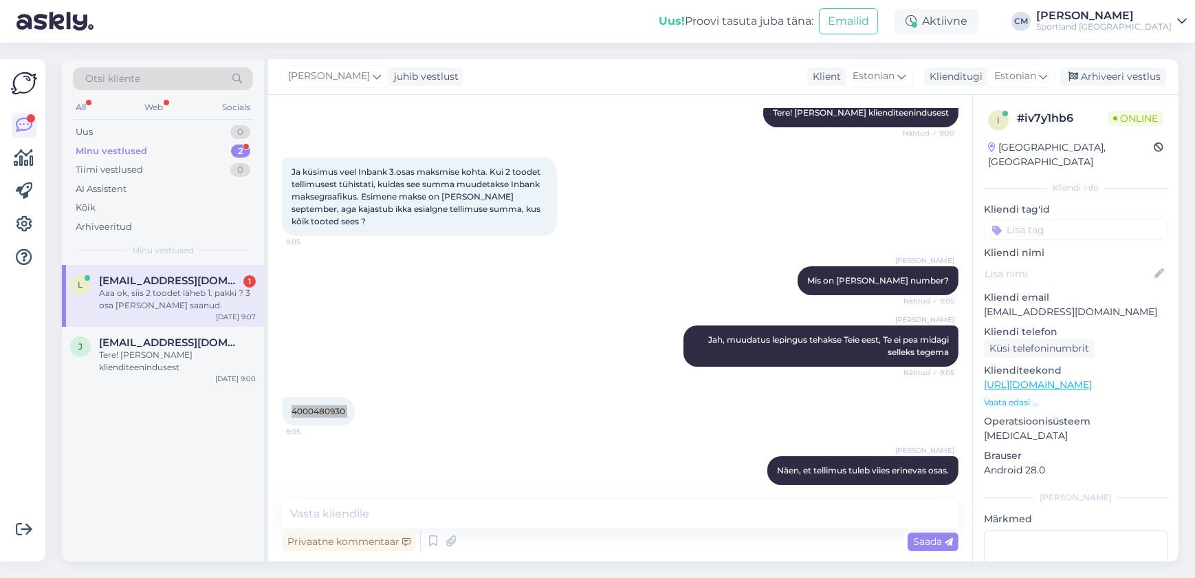
scroll to position [339, 0]
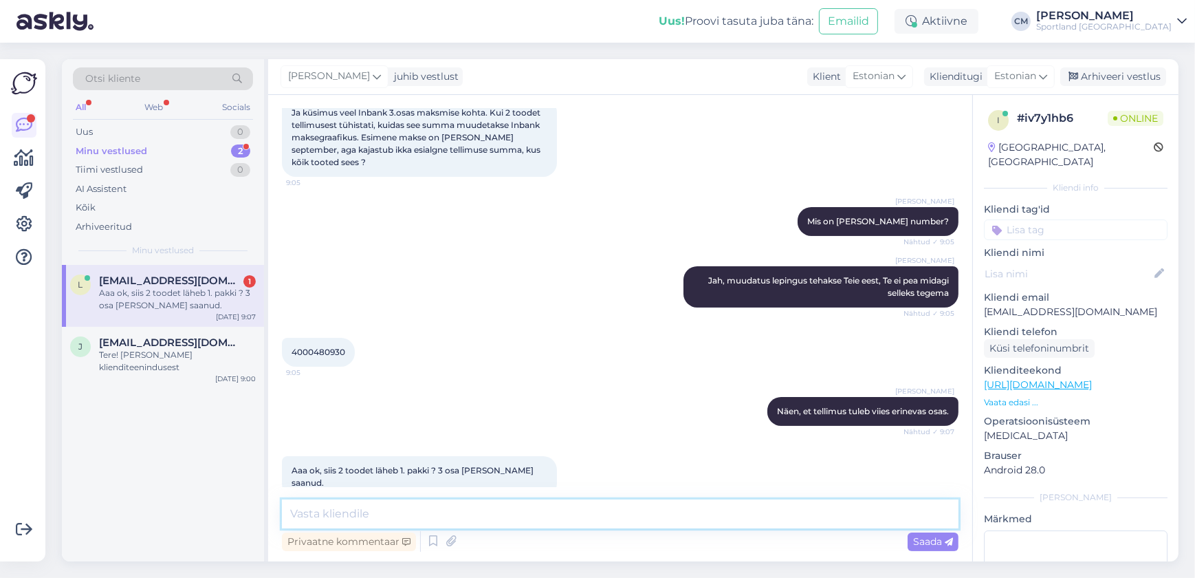
click at [393, 501] on textarea at bounding box center [620, 513] width 677 height 29
type textarea "j"
type textarea "Jah, kaks toodet tuleb ühes pakis."
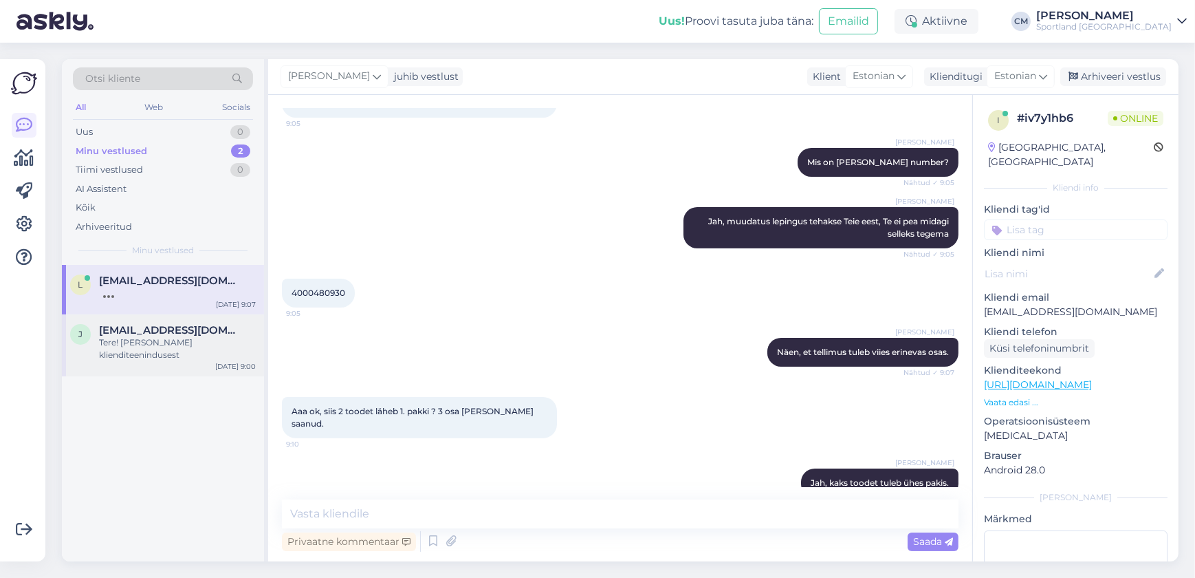
click at [136, 356] on div "Tere! [PERSON_NAME] klienditeenindusest" at bounding box center [177, 348] width 157 height 25
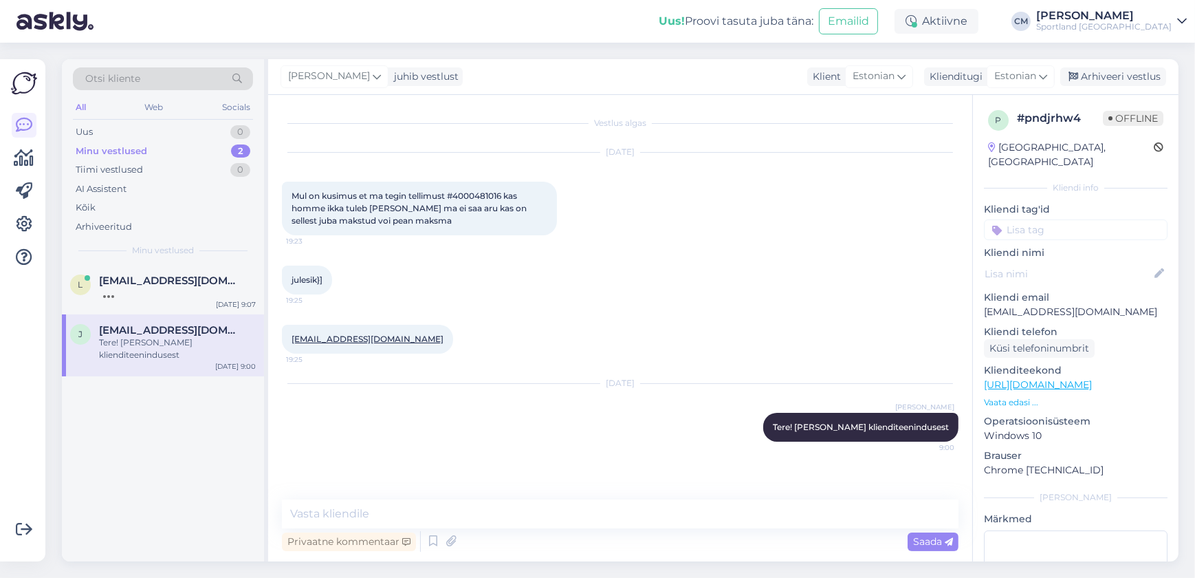
scroll to position [0, 0]
click at [393, 193] on span "Mul on kusimus et ma tegin tellimust #4000481016 kas homme ikka tuleb [PERSON_N…" at bounding box center [410, 207] width 237 height 35
copy span "4000481016"
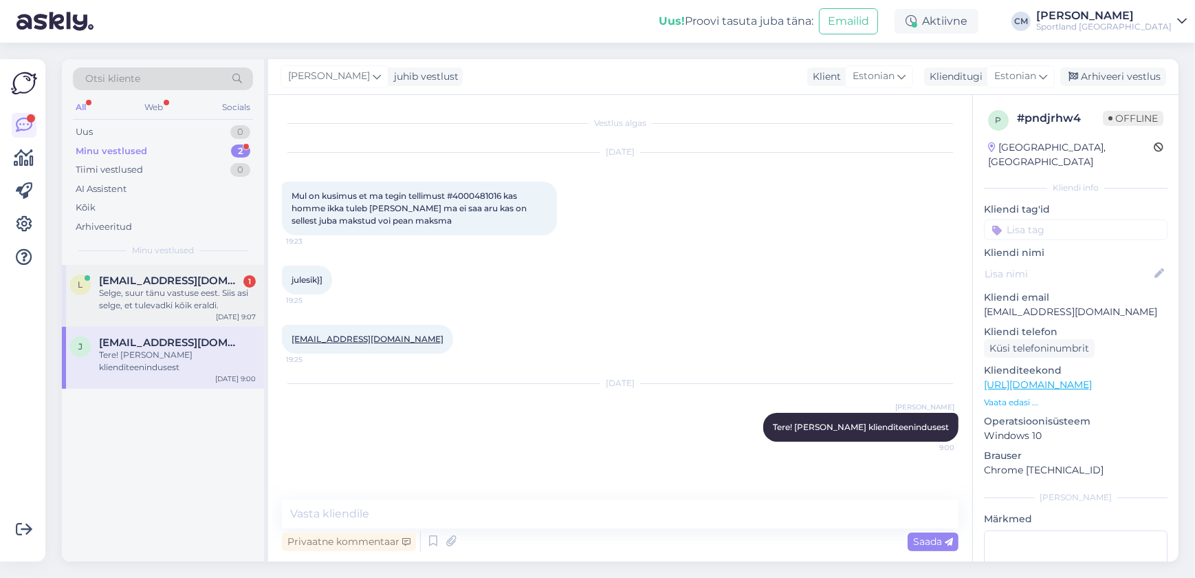
click at [190, 309] on div "Selge, suur tänu vastuse eest. Siis asi selge, et tulevadki kõik eraldi." at bounding box center [177, 299] width 157 height 25
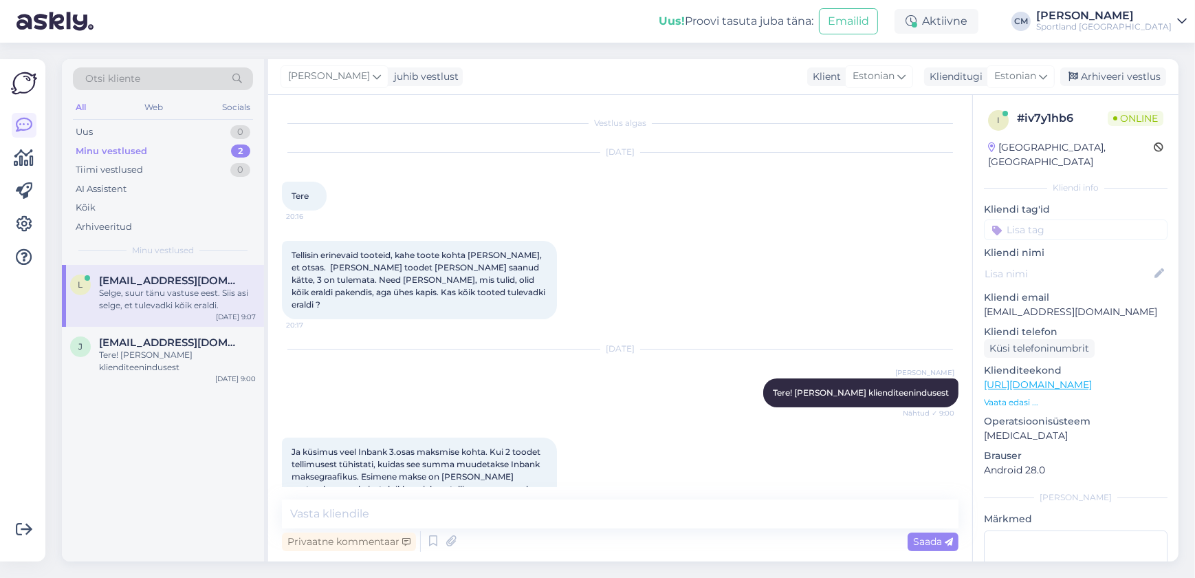
scroll to position [470, 0]
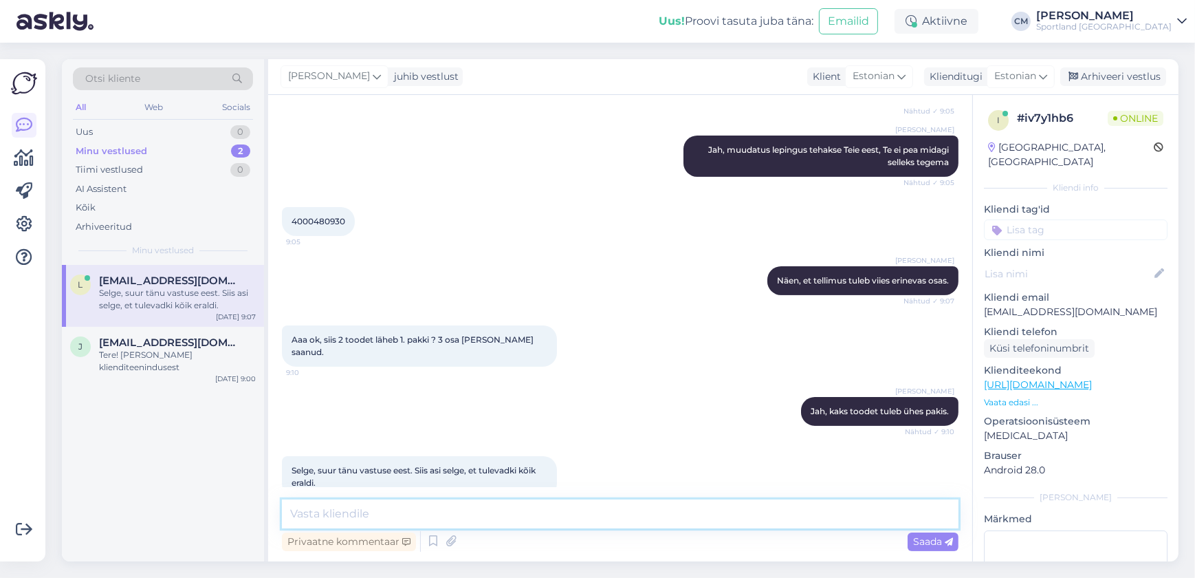
click at [393, 524] on textarea at bounding box center [620, 513] width 677 height 29
type textarea "K"
click at [292, 518] on textarea "Ilusat päeva jätku Teile!" at bounding box center [620, 513] width 677 height 29
type textarea "Just nii. Ilusat päeva jätku Teile!"
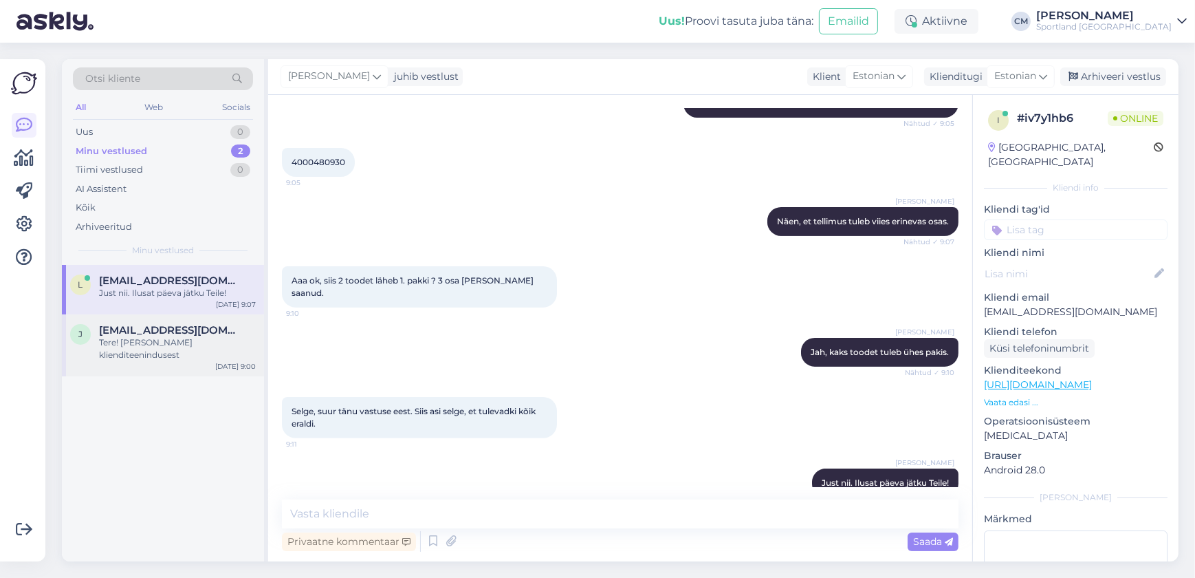
click at [161, 332] on span "[EMAIL_ADDRESS][DOMAIN_NAME]" at bounding box center [170, 330] width 143 height 12
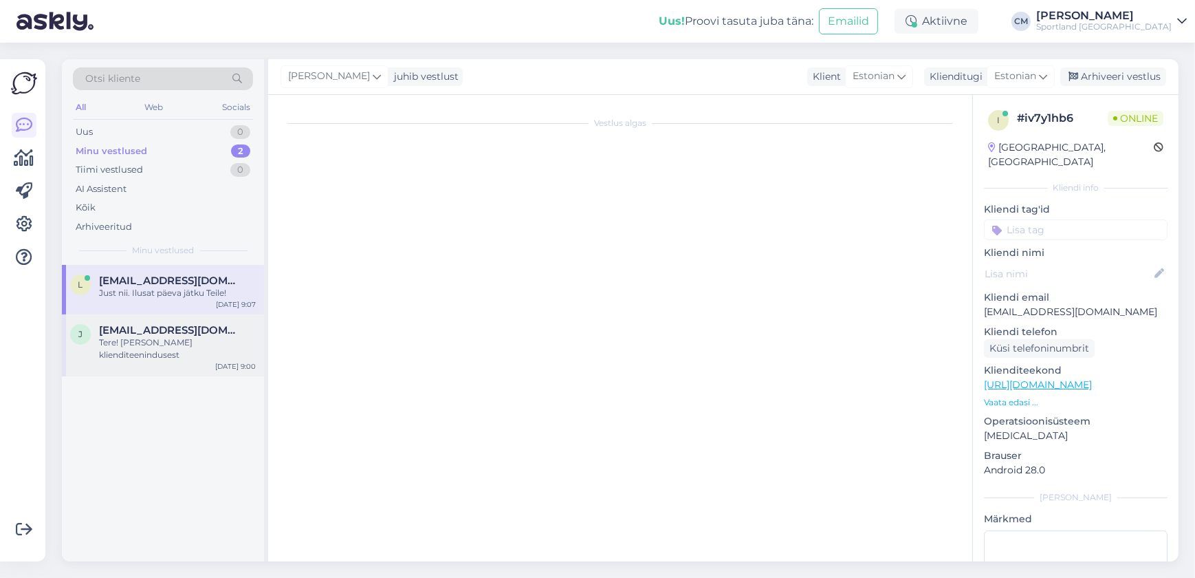
scroll to position [0, 0]
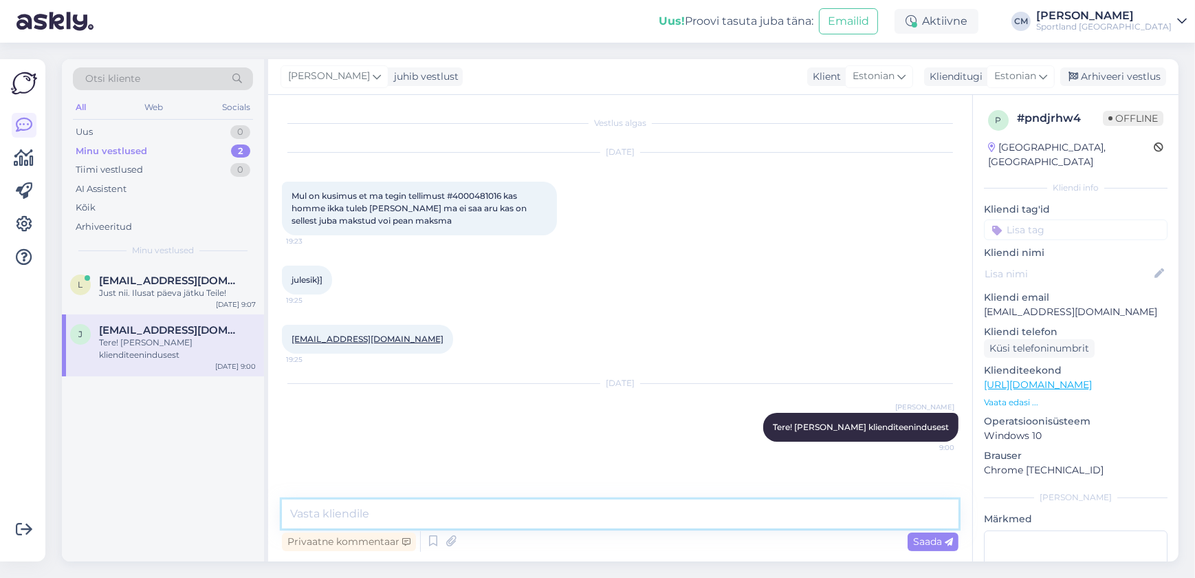
click at [393, 506] on textarea at bounding box center [620, 513] width 677 height 29
type textarea "Tellimus ei ole Teil õnnestunud."
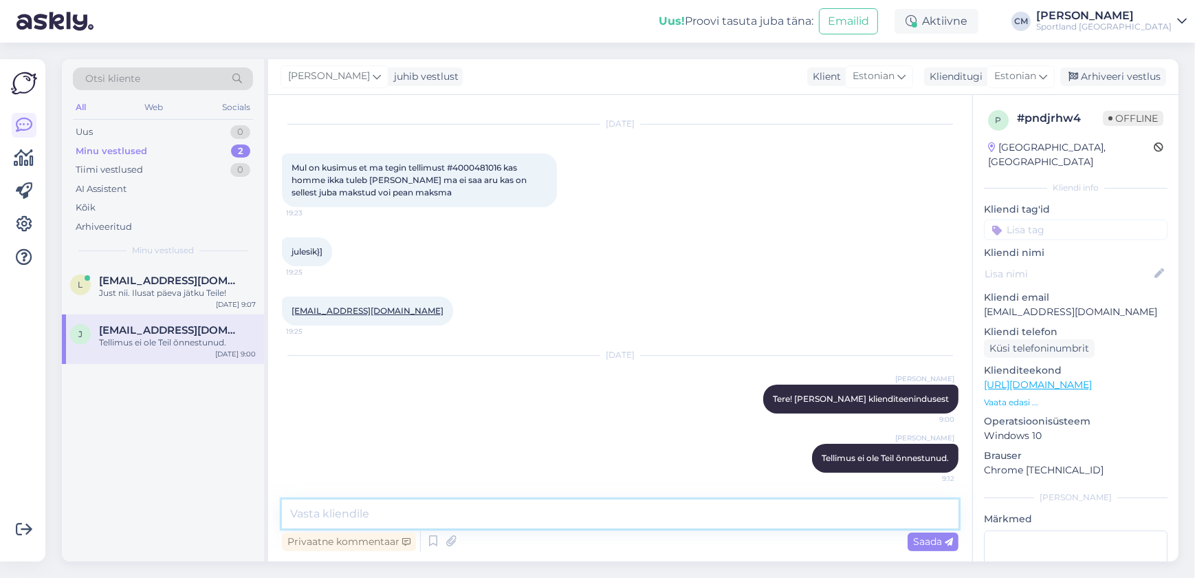
click at [393, 502] on textarea at bounding box center [620, 513] width 677 height 29
type textarea "Makset pole ka sooritatud tellimuse eest."
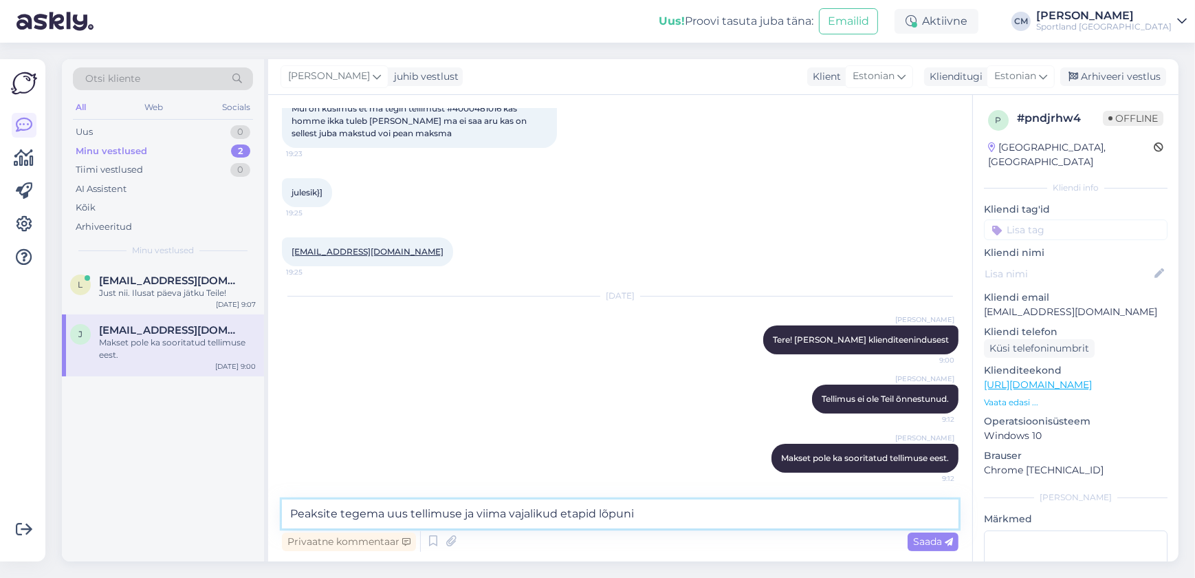
type textarea "Peaksite tegema uus tellimuse ja viima vajalikud etapid lõpuni."
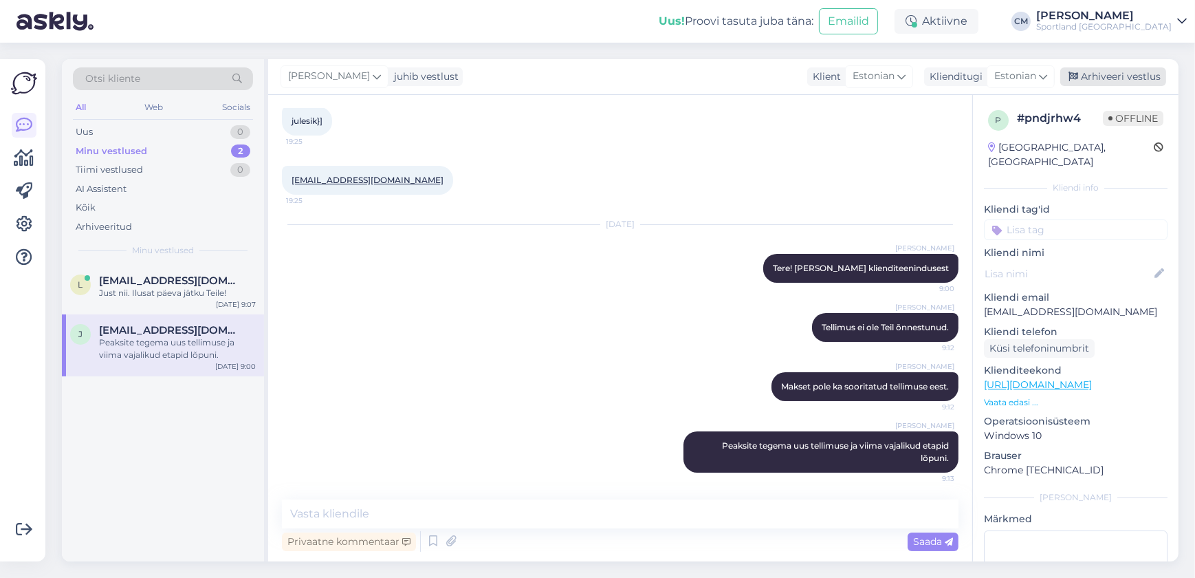
click at [393, 75] on div "Arhiveeri vestlus" at bounding box center [1113, 76] width 106 height 19
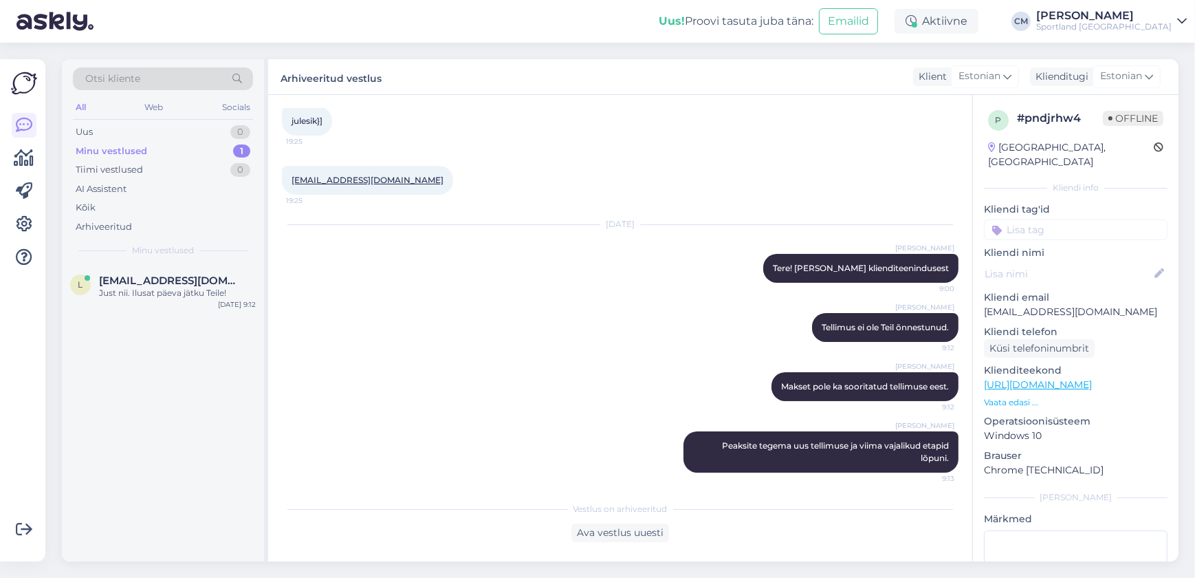
click at [393, 219] on input at bounding box center [1076, 229] width 184 height 21
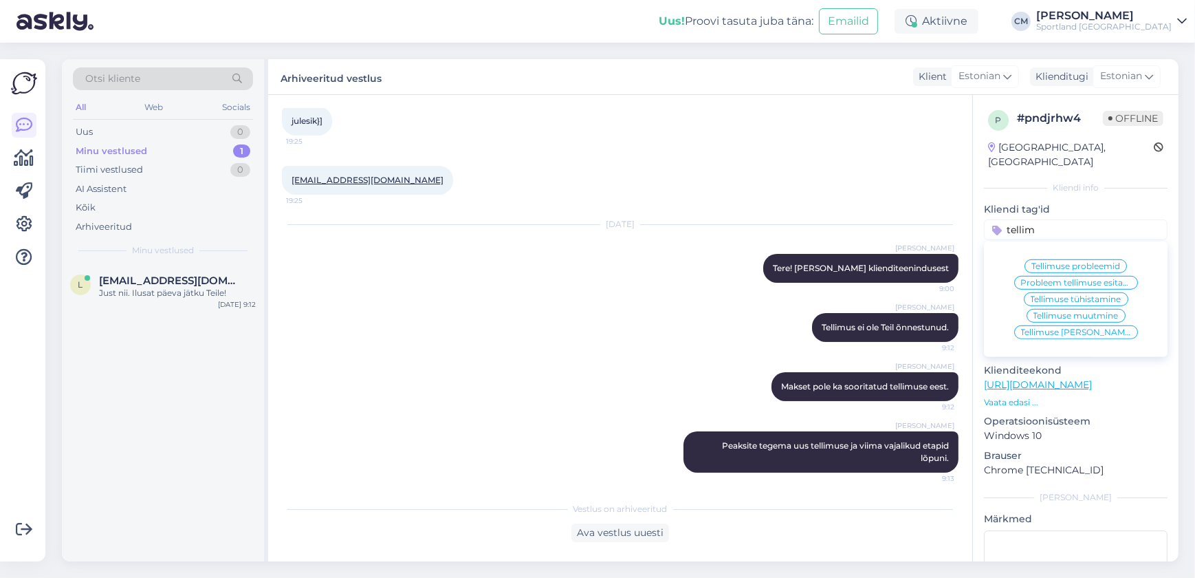
type input "tellim"
click at [393, 328] on span "Tellimuse [PERSON_NAME] info" at bounding box center [1076, 332] width 110 height 8
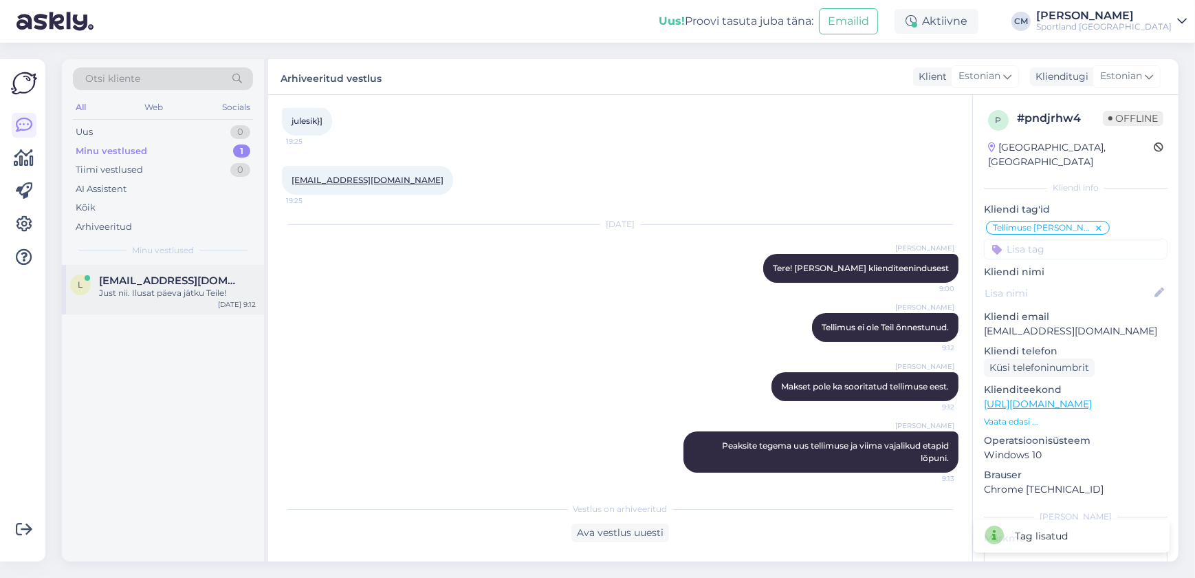
click at [105, 268] on div "l [EMAIL_ADDRESS][DOMAIN_NAME] Just nii. Ilusat päeva jätku Teile! [DATE] 9:12" at bounding box center [163, 290] width 202 height 50
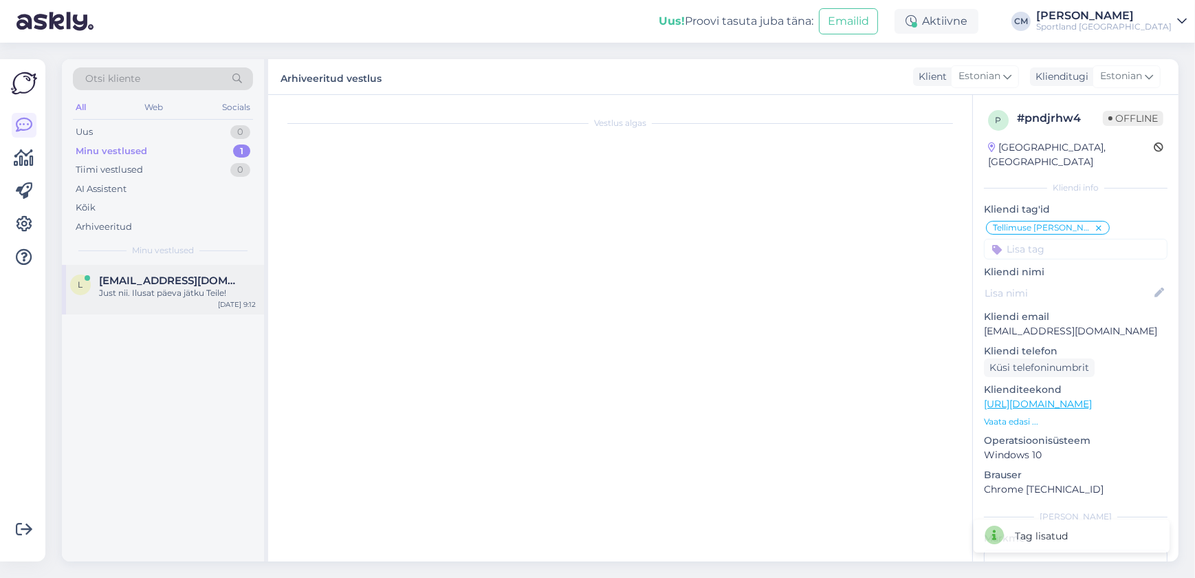
scroll to position [529, 0]
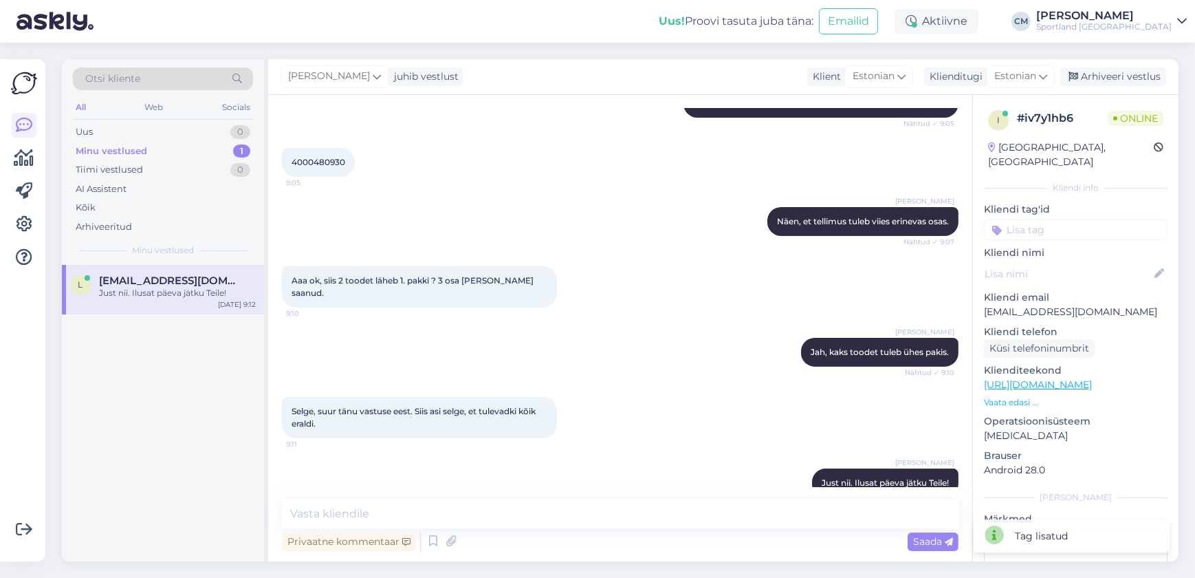
click at [393, 219] on input at bounding box center [1076, 229] width 184 height 21
type input "järe"
click at [393, 262] on span "Järelmaksu küsimused" at bounding box center [1076, 266] width 95 height 8
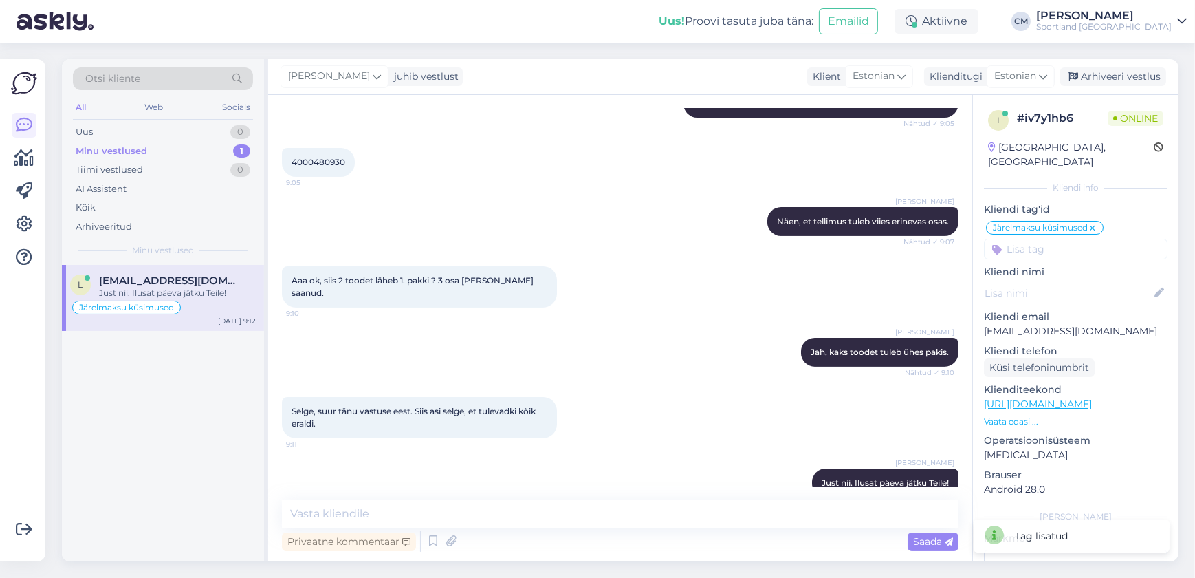
click at [393, 239] on input at bounding box center [1076, 249] width 184 height 21
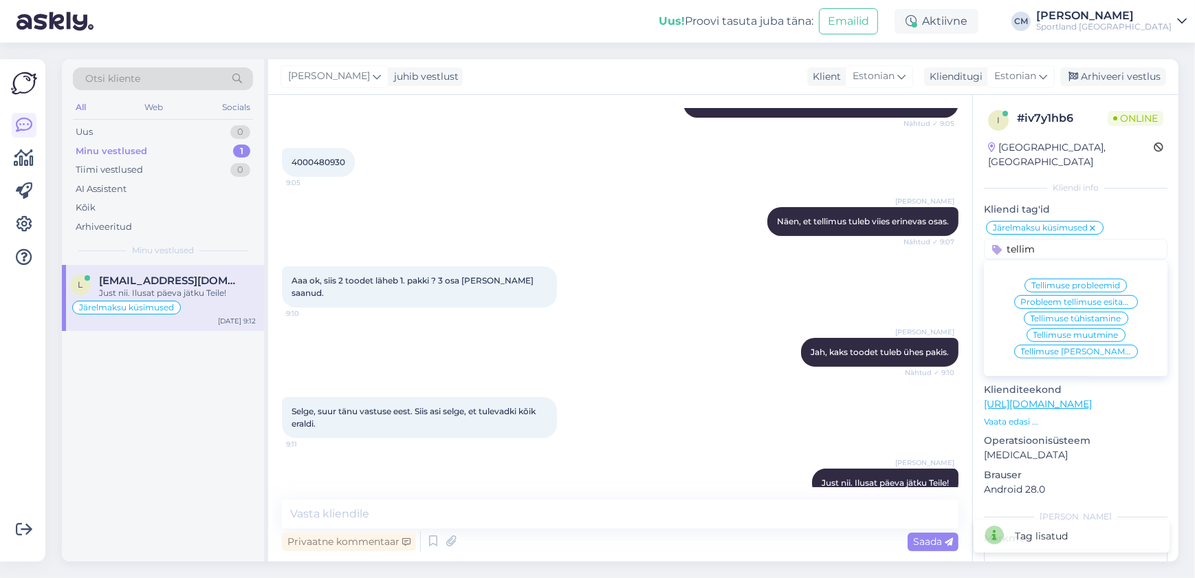
type input "tellim"
click at [393, 345] on div "Tellimuse [PERSON_NAME] info" at bounding box center [1076, 352] width 124 height 14
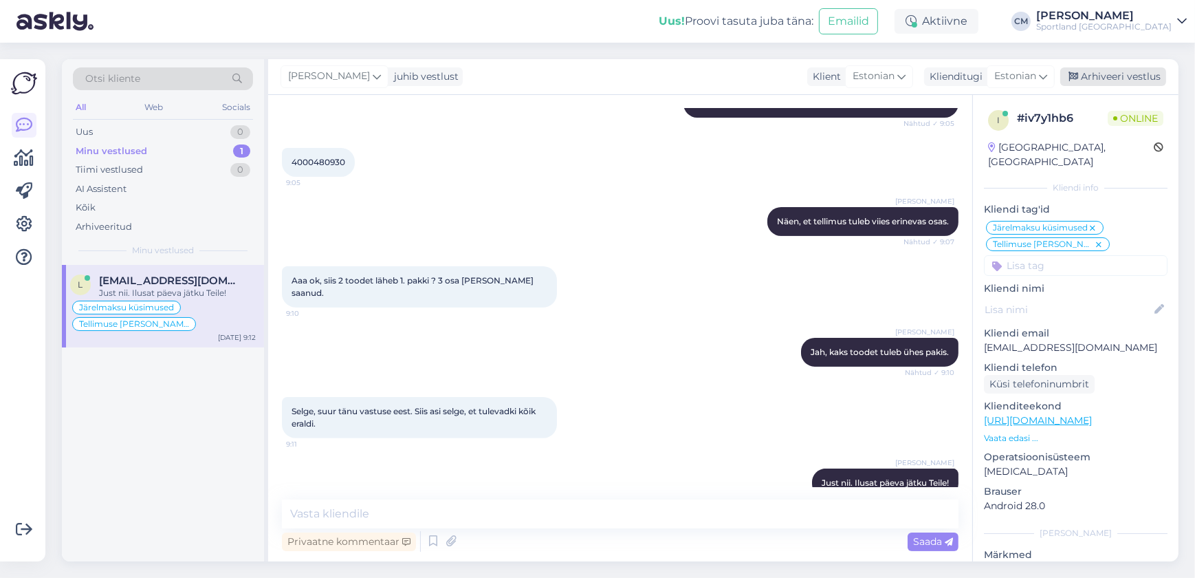
click at [393, 79] on div "Arhiveeri vestlus" at bounding box center [1113, 76] width 106 height 19
